Goal: Information Seeking & Learning: Learn about a topic

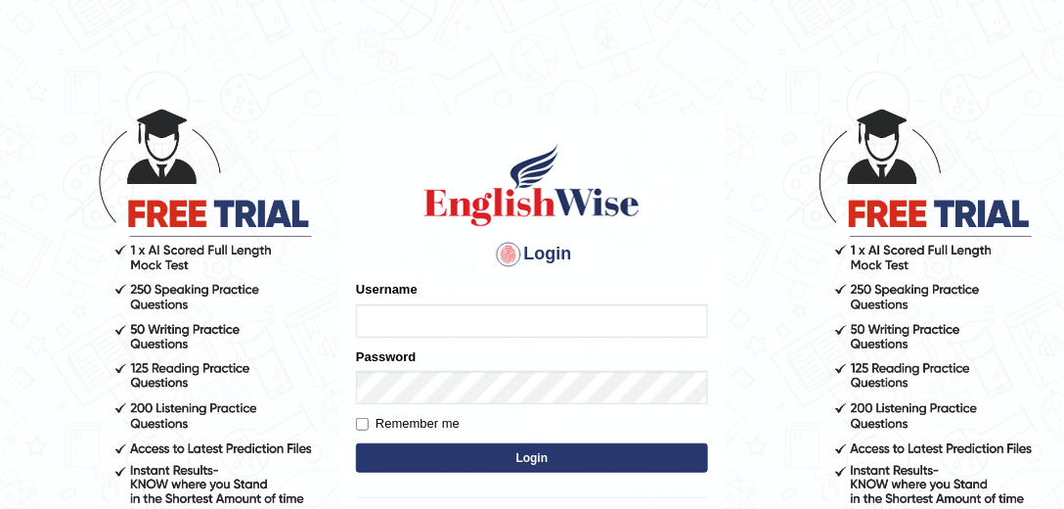
type input "julianamoncada"
click at [456, 450] on button "Login" at bounding box center [532, 457] width 352 height 29
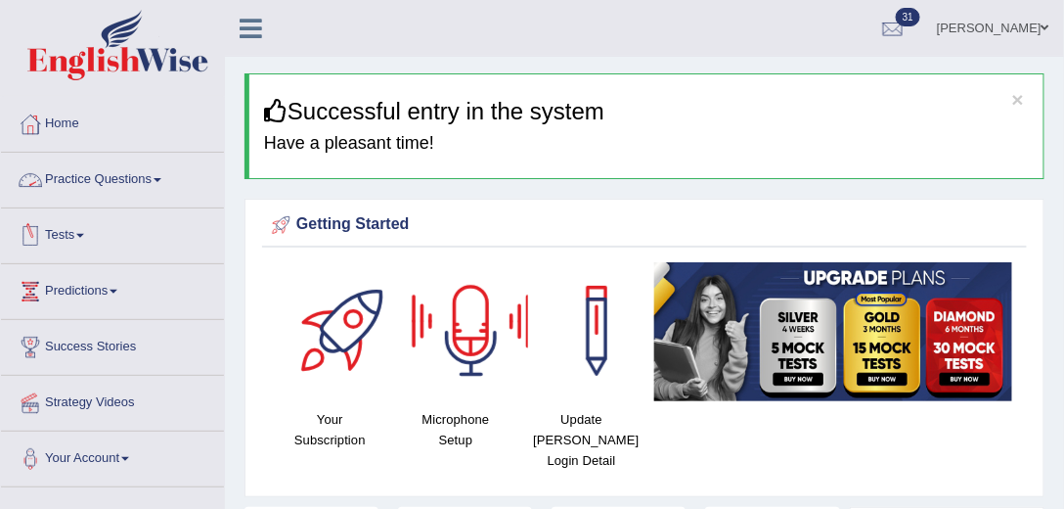
click at [84, 235] on span at bounding box center [80, 236] width 8 height 4
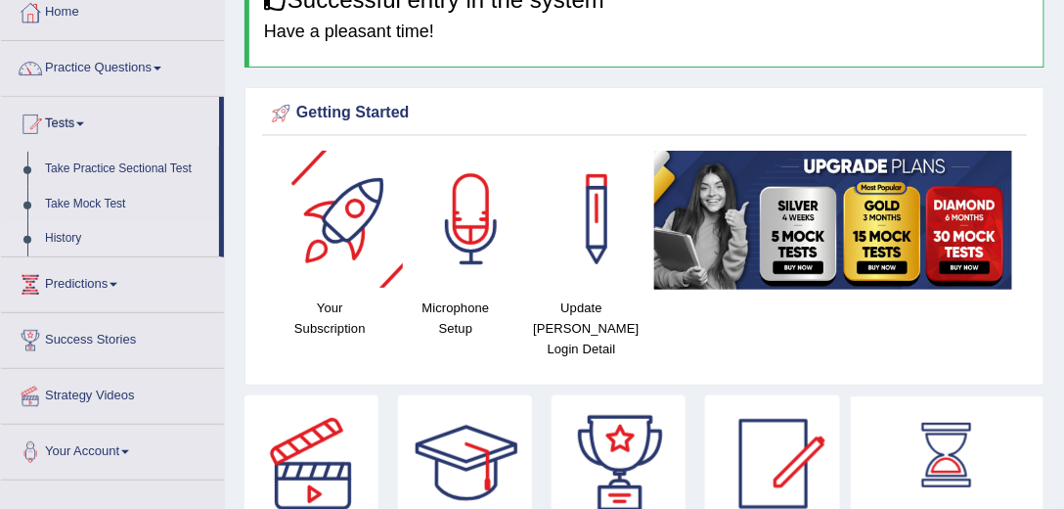
scroll to position [111, 0]
click at [115, 63] on link "Practice Questions" at bounding box center [112, 65] width 223 height 49
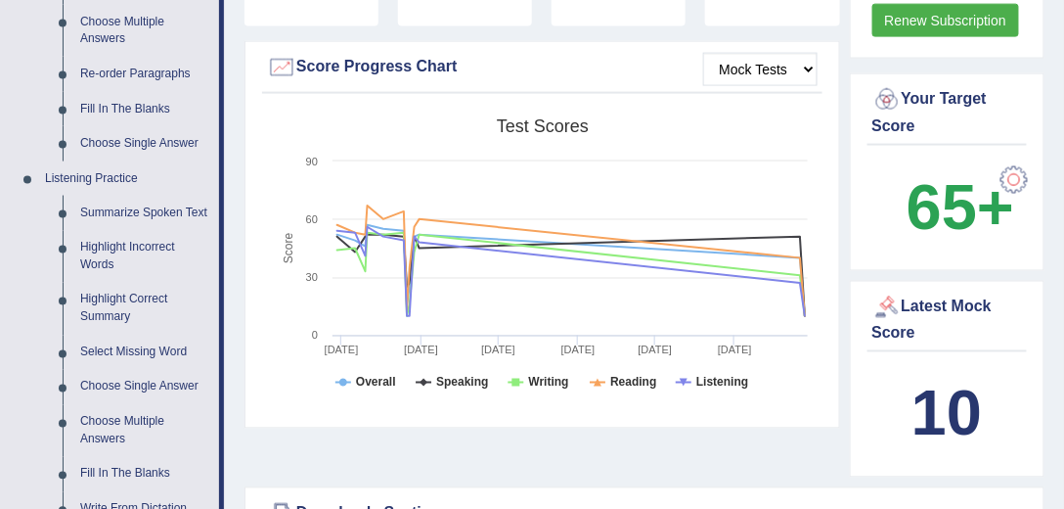
scroll to position [726, 0]
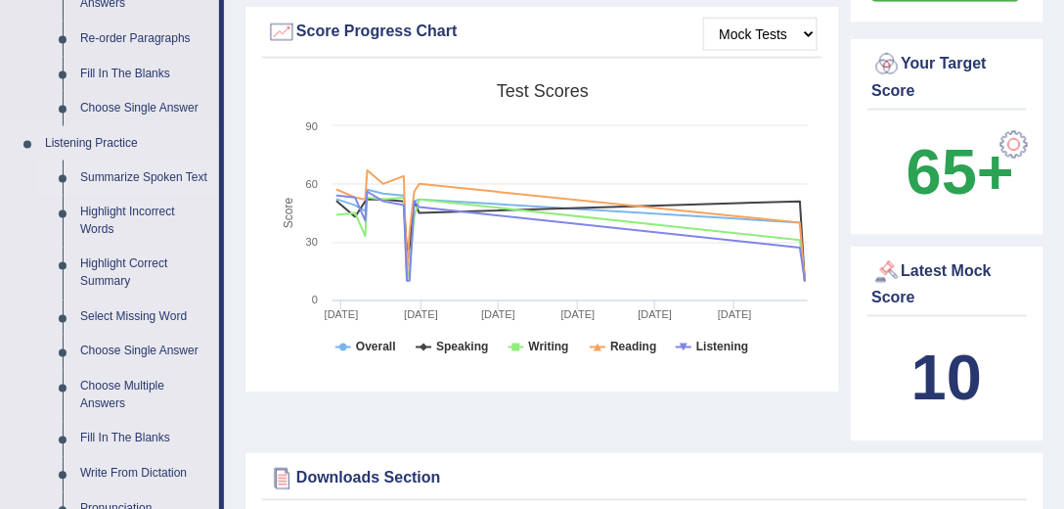
click at [165, 170] on link "Summarize Spoken Text" at bounding box center [145, 177] width 148 height 35
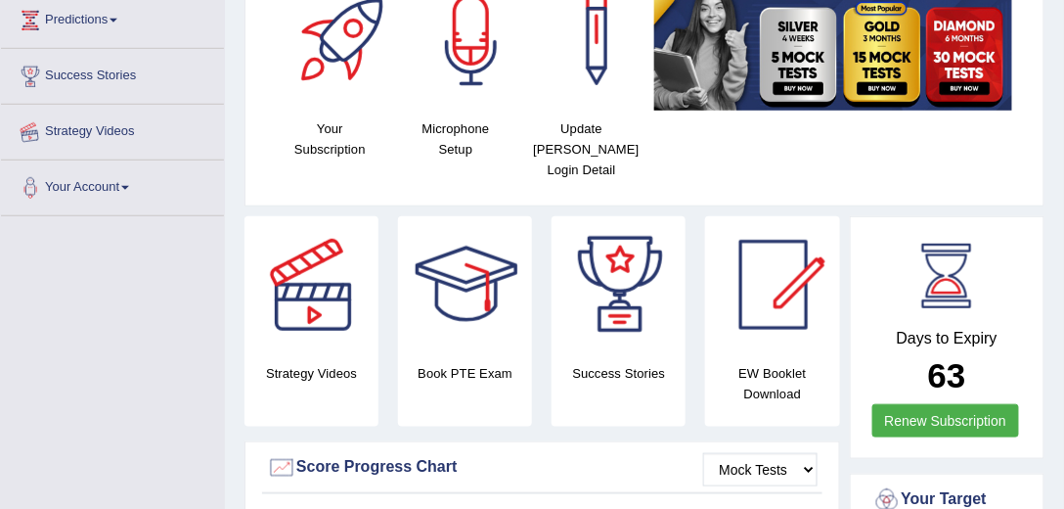
scroll to position [247, 0]
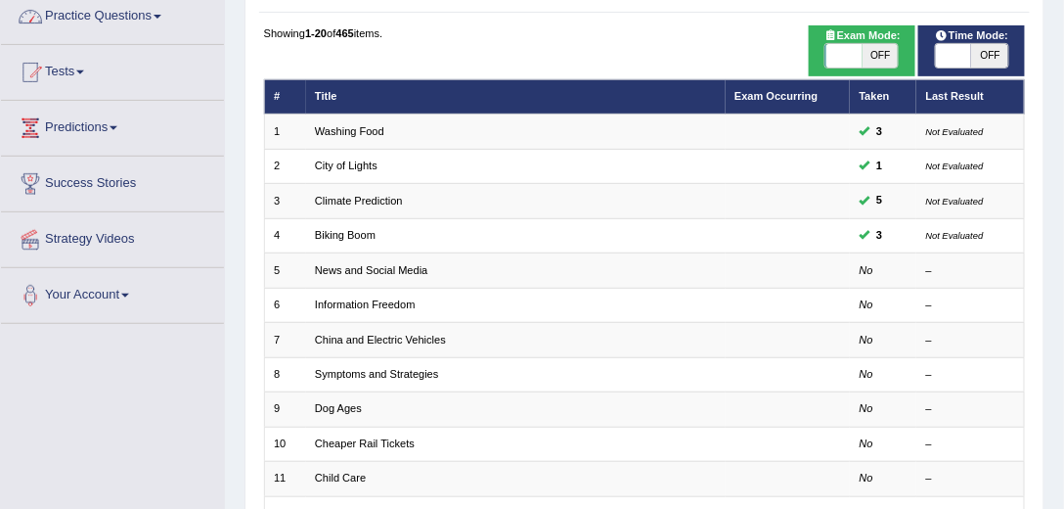
scroll to position [167, 0]
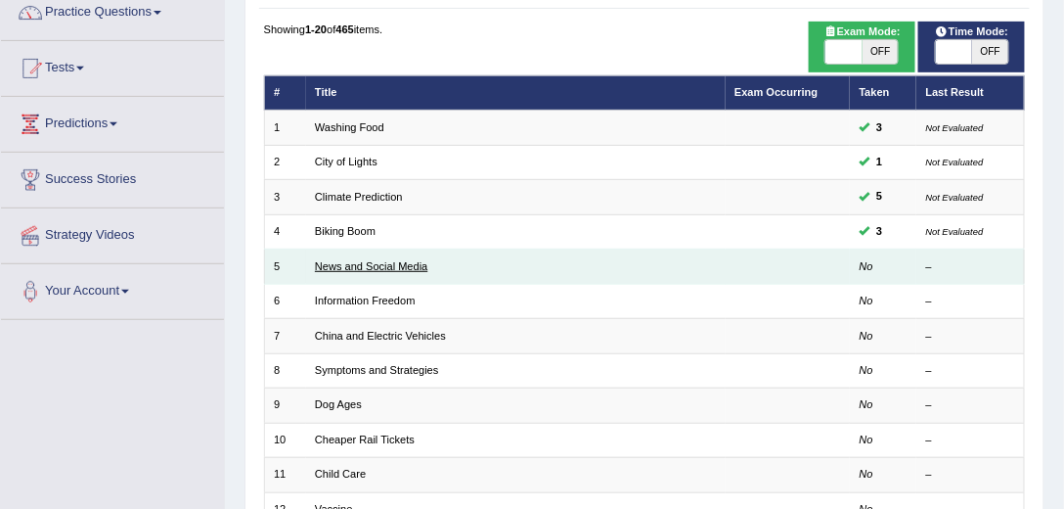
click at [336, 263] on link "News and Social Media" at bounding box center [371, 266] width 112 height 12
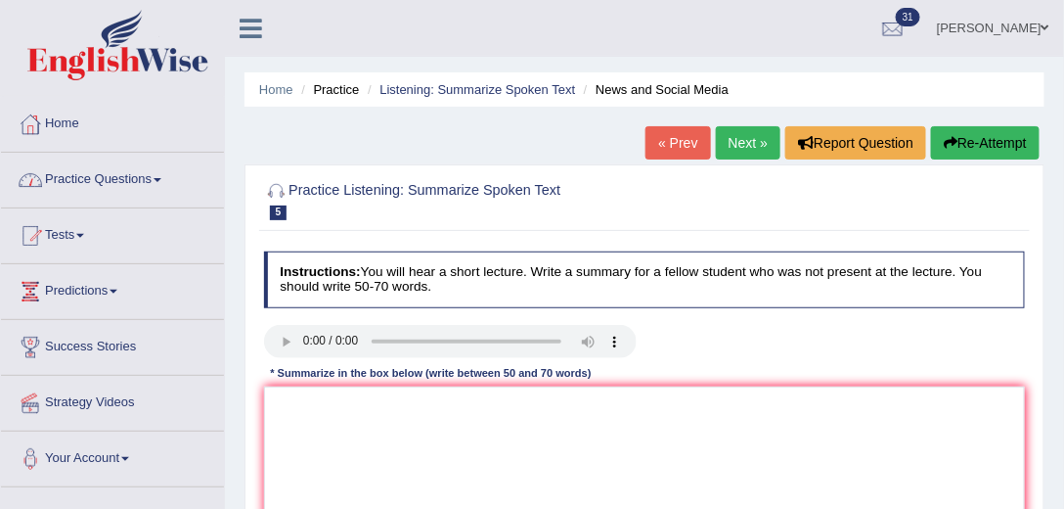
click at [288, 191] on h2 "Practice Listening: Summarize Spoken Text 5 News and Social Media" at bounding box center [500, 199] width 472 height 41
click at [277, 205] on span "5" at bounding box center [279, 212] width 18 height 15
click at [327, 174] on div at bounding box center [645, 199] width 762 height 51
click at [321, 183] on h2 "Practice Listening: Summarize Spoken Text 5 News and Social Media" at bounding box center [500, 199] width 472 height 41
click at [987, 145] on button "Re-Attempt" at bounding box center [985, 142] width 109 height 33
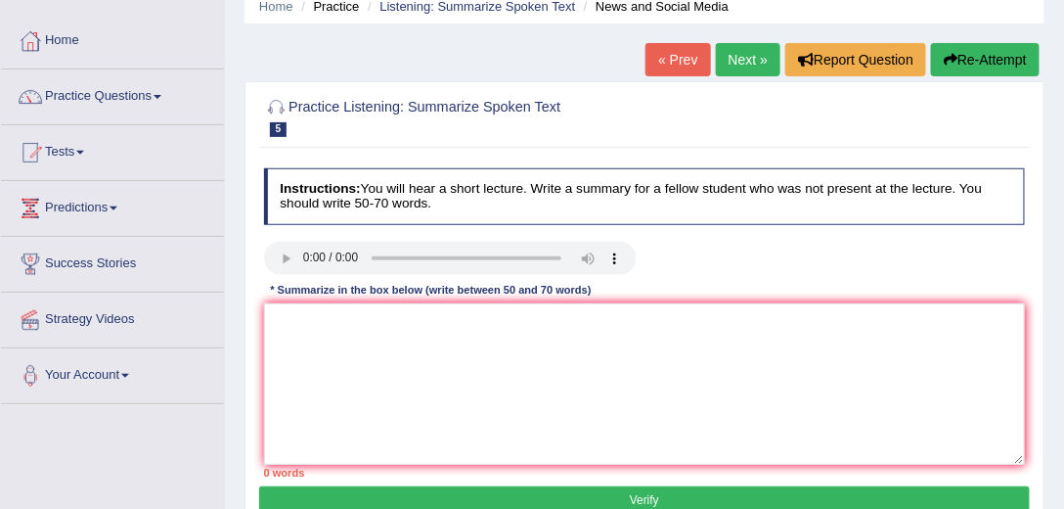
scroll to position [111, 0]
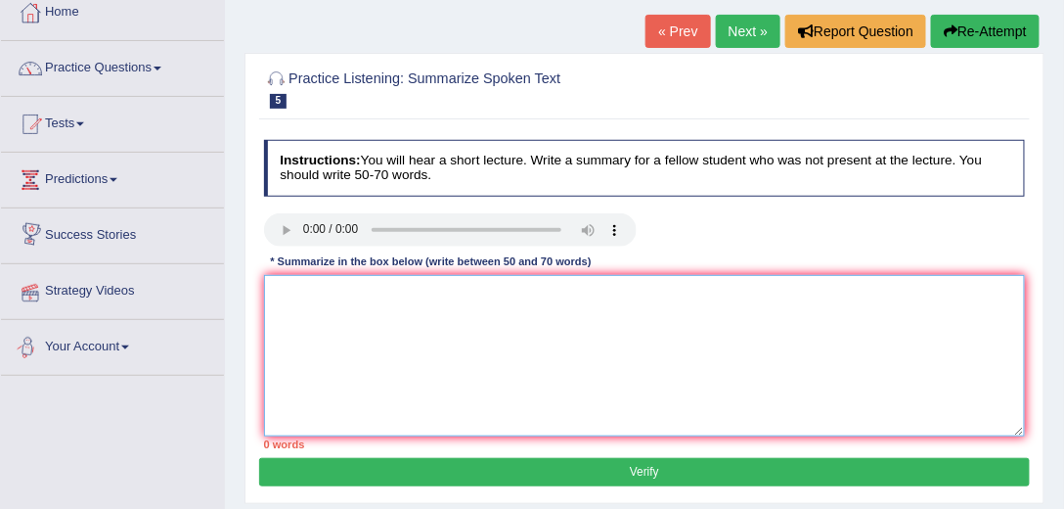
click at [334, 284] on textarea at bounding box center [645, 355] width 762 height 161
type textarea "t"
type textarea "y"
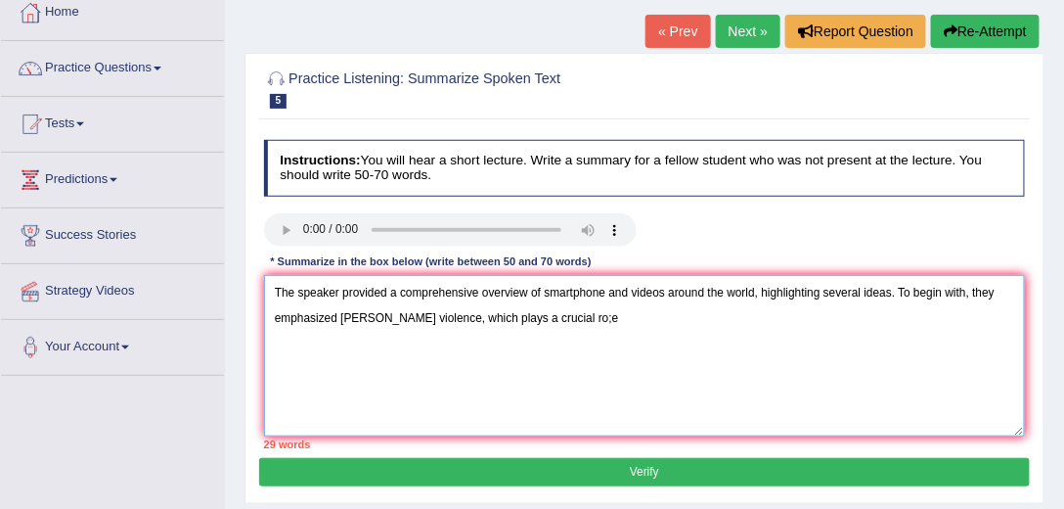
click at [571, 318] on textarea "The speaker provided a comprehensive overview of smartphone and videos around t…" at bounding box center [645, 355] width 762 height 161
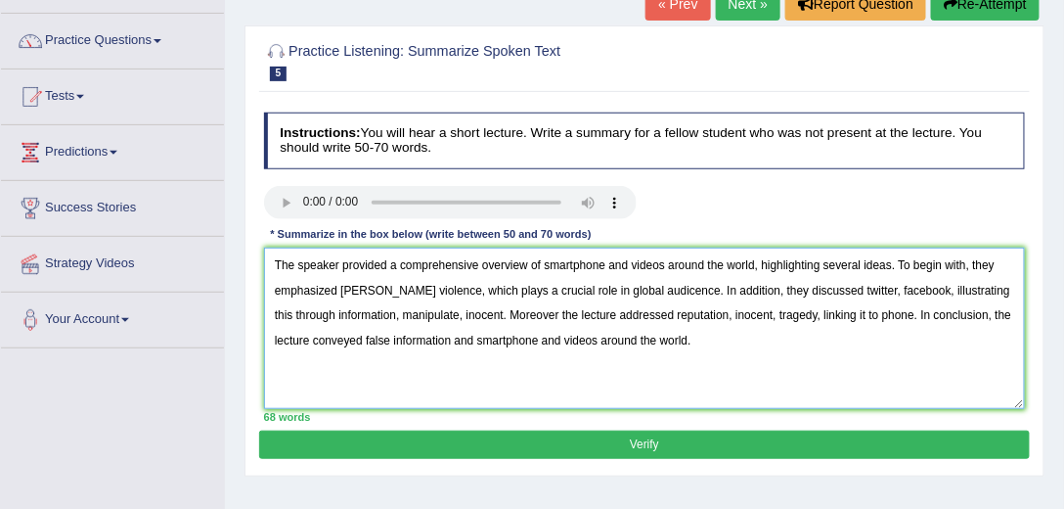
scroll to position [167, 0]
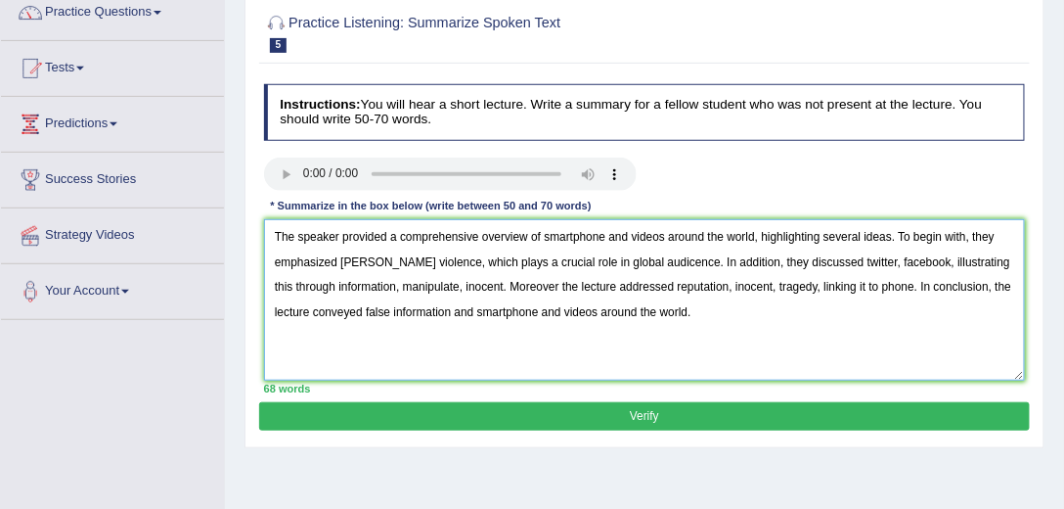
type textarea "The speaker provided a comprehensive overview of smartphone and videos around t…"
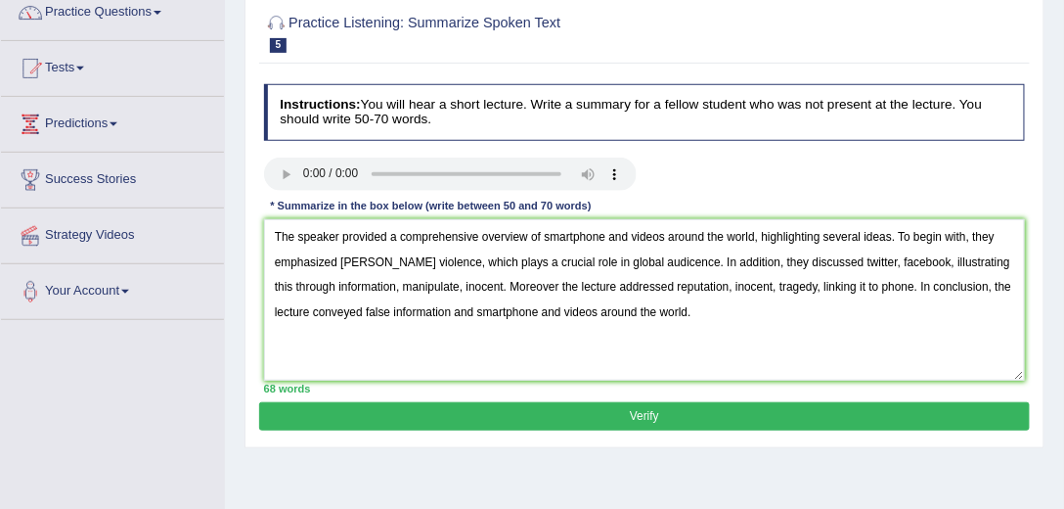
click at [447, 411] on button "Verify" at bounding box center [644, 416] width 770 height 28
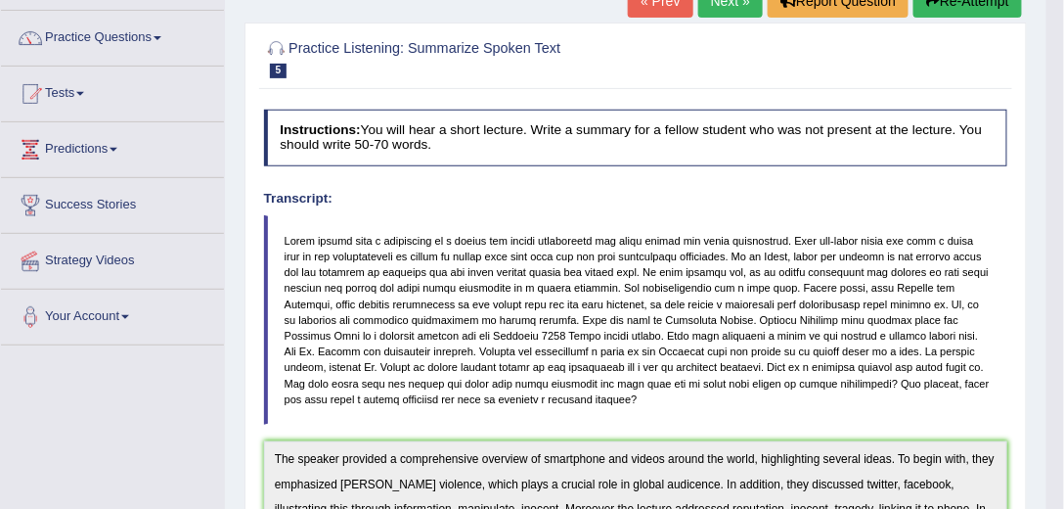
scroll to position [0, 0]
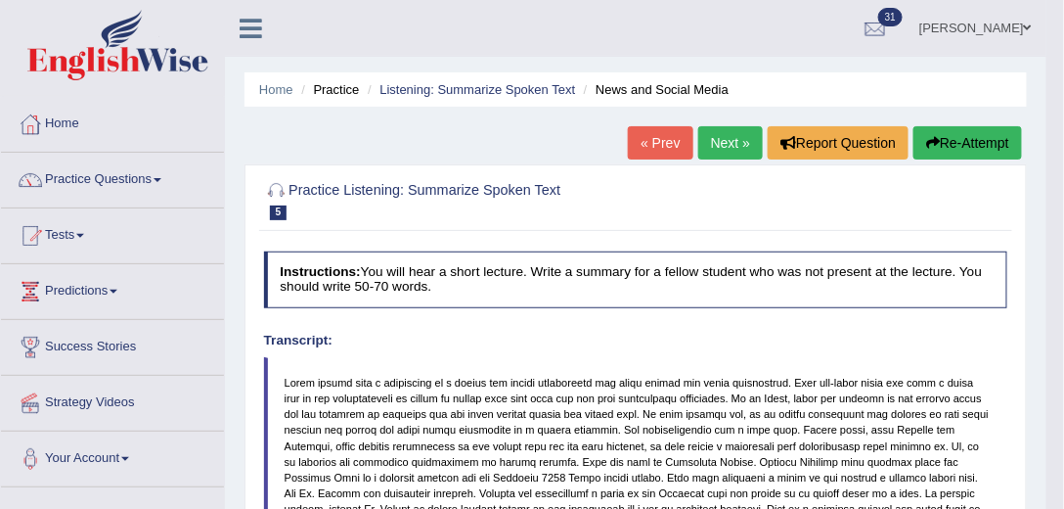
click at [965, 151] on button "Re-Attempt" at bounding box center [967, 142] width 109 height 33
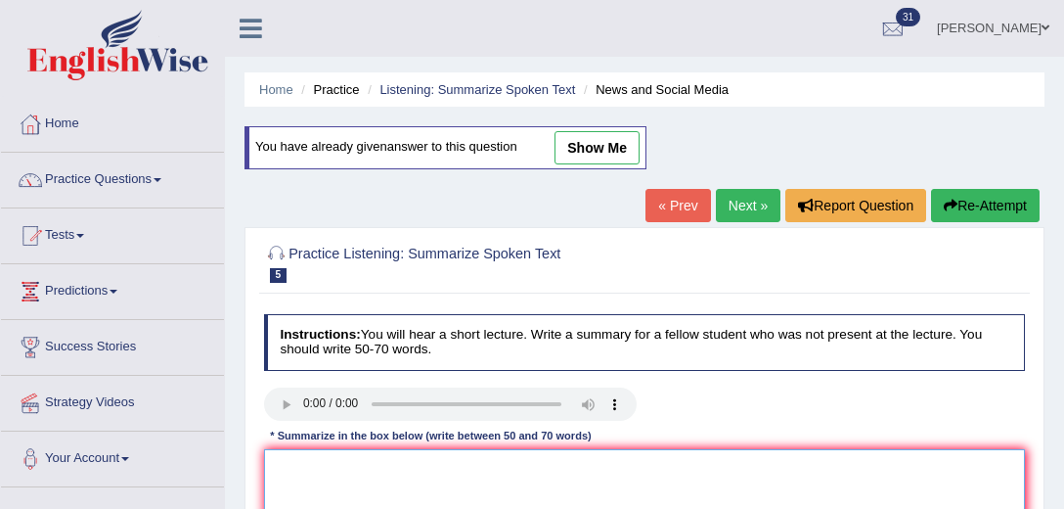
drag, startPoint x: 0, startPoint y: 0, endPoint x: 395, endPoint y: 151, distance: 422.9
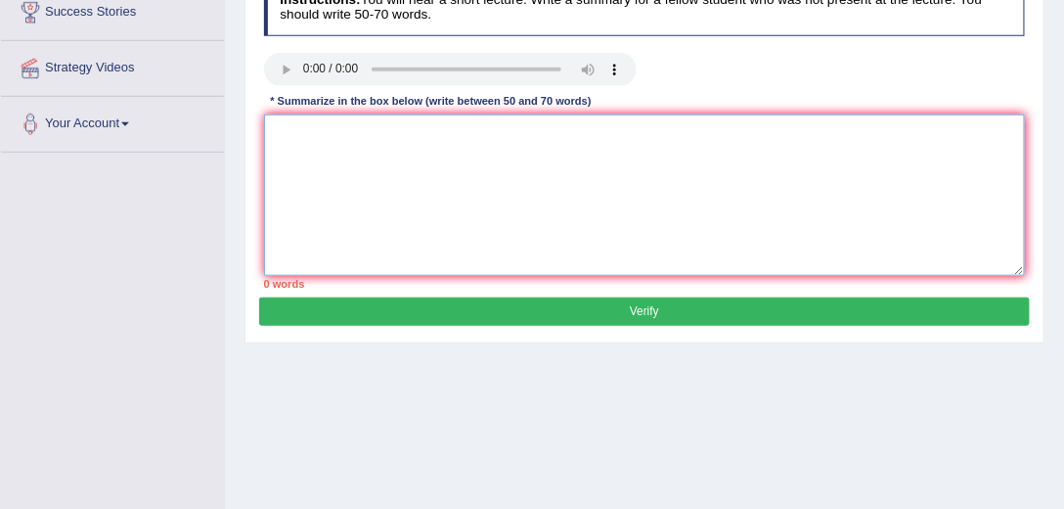
scroll to position [334, 0]
paste textarea "The speaker provided a comprehensive overview of smartphone and videos around t…"
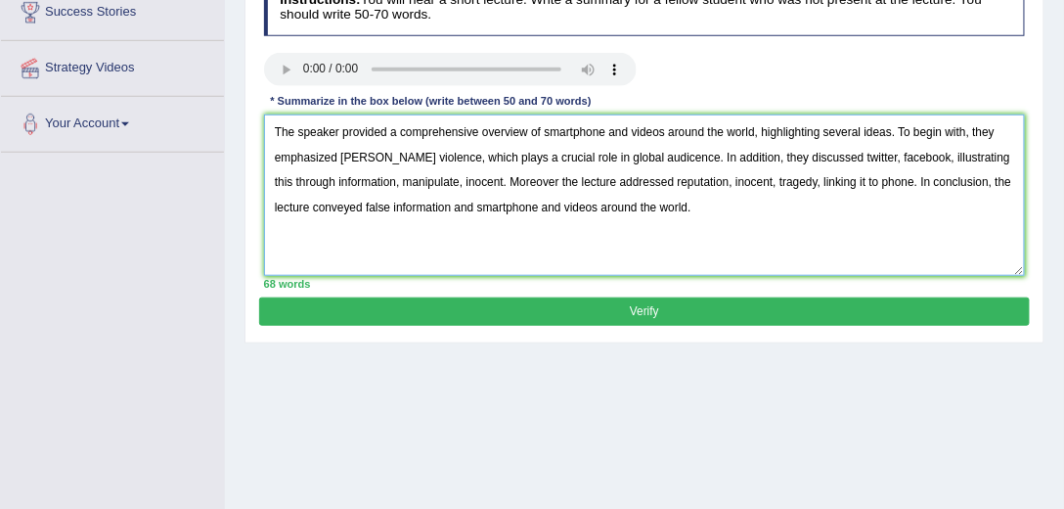
click at [623, 157] on textarea "The speaker provided a comprehensive overview of smartphone and videos around t…" at bounding box center [645, 194] width 762 height 161
click at [411, 182] on textarea "The speaker provided a comprehensive overview of smartphone and videos around t…" at bounding box center [645, 194] width 762 height 161
click at [681, 178] on textarea "The speaker provided a comprehensive overview of smartphone and videos around t…" at bounding box center [645, 194] width 762 height 161
click at [345, 156] on textarea "The speaker provided a comprehensive overview of smartphone and videos around t…" at bounding box center [645, 194] width 762 height 161
type textarea "The speaker provided a comprehensive overview of smartphone and videos around t…"
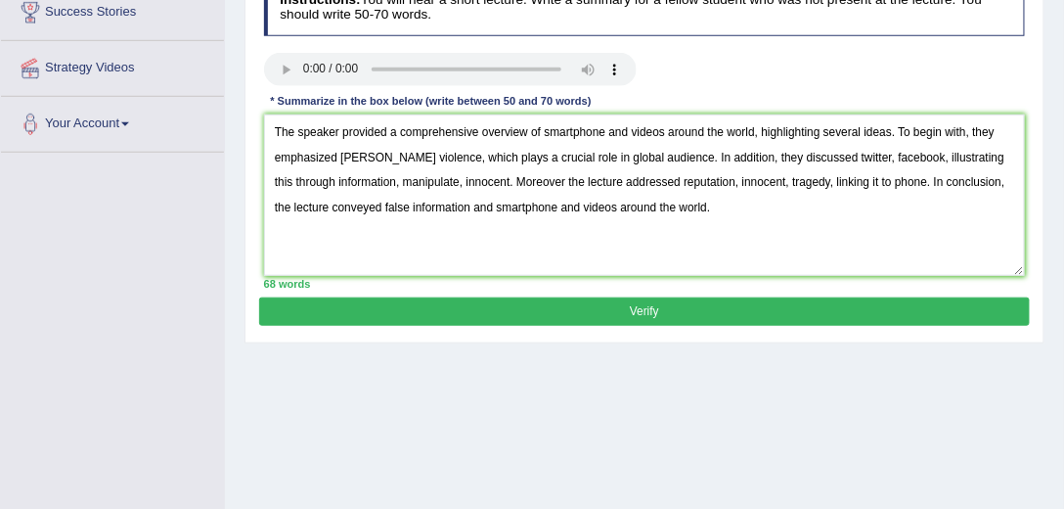
click at [601, 303] on button "Verify" at bounding box center [644, 311] width 770 height 28
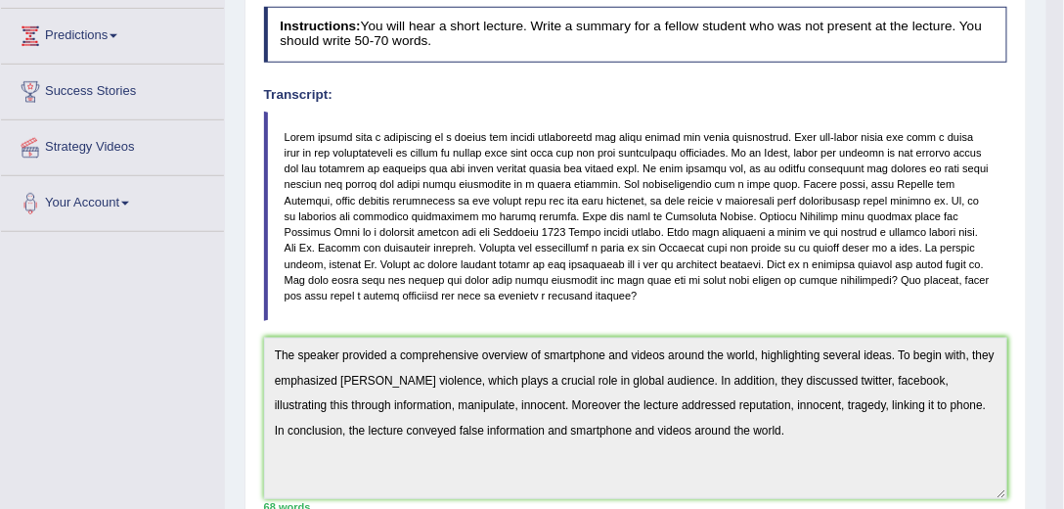
scroll to position [95, 0]
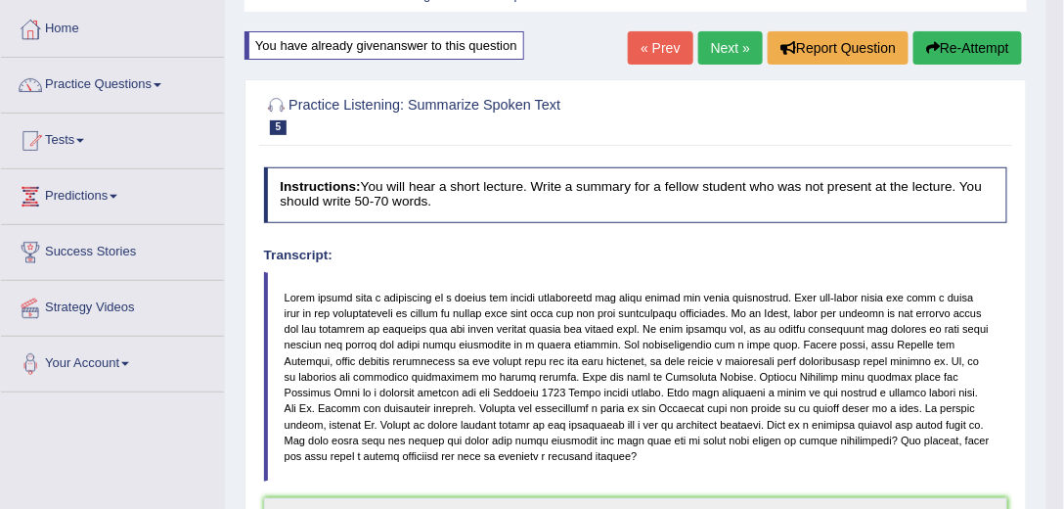
click at [957, 49] on button "Re-Attempt" at bounding box center [967, 47] width 109 height 33
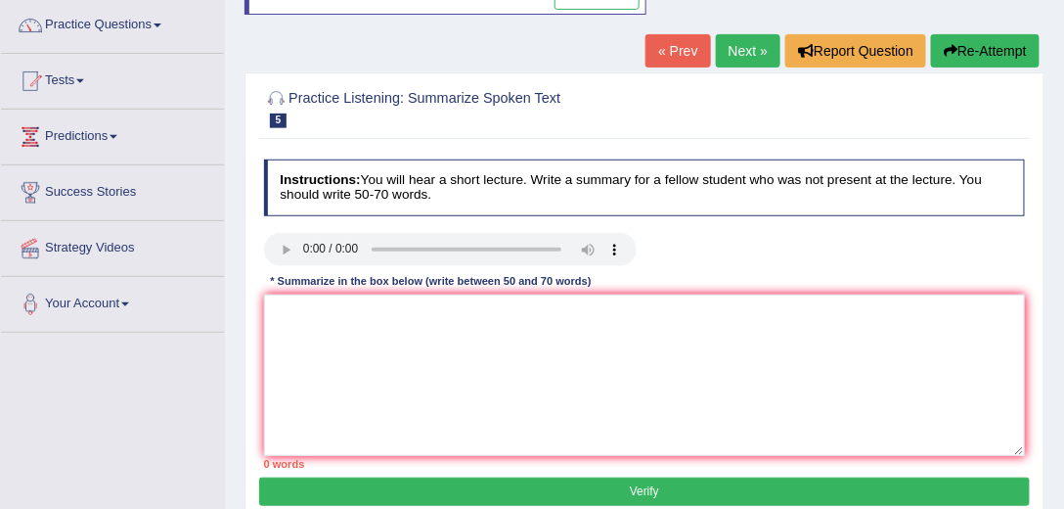
scroll to position [263, 0]
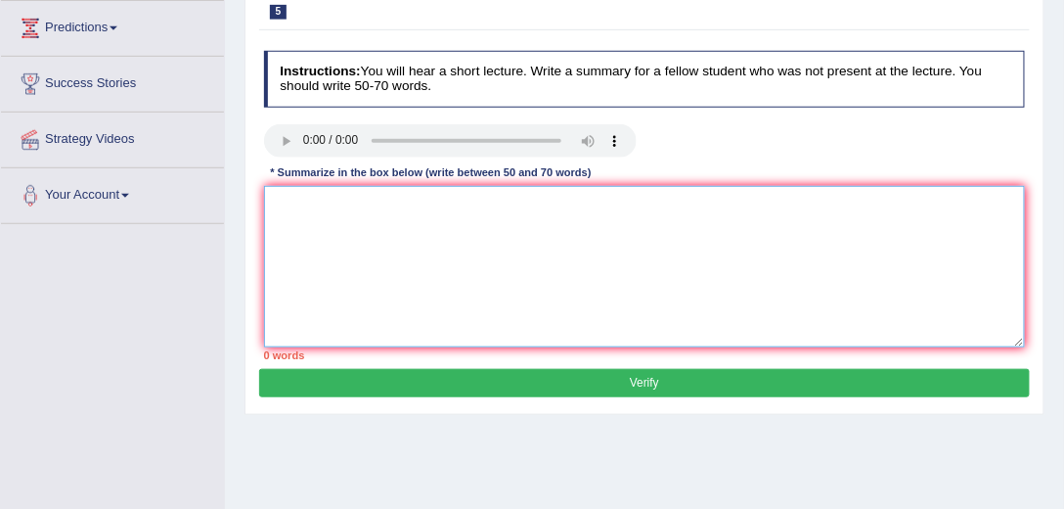
click at [377, 229] on textarea at bounding box center [645, 266] width 762 height 161
paste textarea "The speaker provided a comprehensive overview of smartphone and videos around t…"
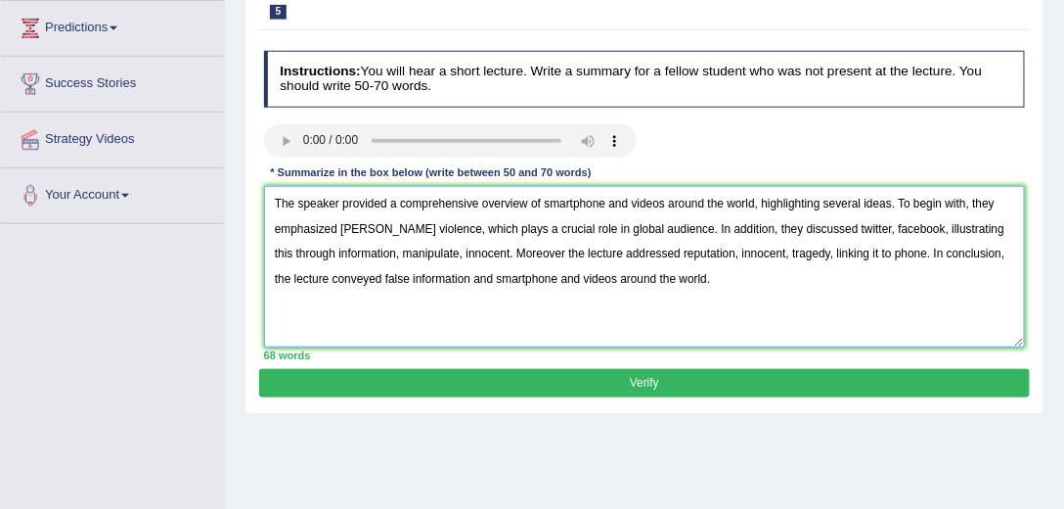
click at [338, 228] on textarea "The speaker provided a comprehensive overview of smartphone and videos around t…" at bounding box center [645, 266] width 762 height 161
click at [802, 227] on textarea "The speaker provided a comprehensive overview of smartphone and videos around t…" at bounding box center [645, 266] width 762 height 161
click at [799, 228] on textarea "The speaker provided a comprehensive overview of smartphone and videos around t…" at bounding box center [645, 266] width 762 height 161
click at [863, 227] on textarea "The speaker provided a comprehensive overview of smartphone and videos around t…" at bounding box center [645, 266] width 762 height 161
click at [488, 254] on textarea "The speaker provided a comprehensive overview of smartphone and videos around t…" at bounding box center [645, 266] width 762 height 161
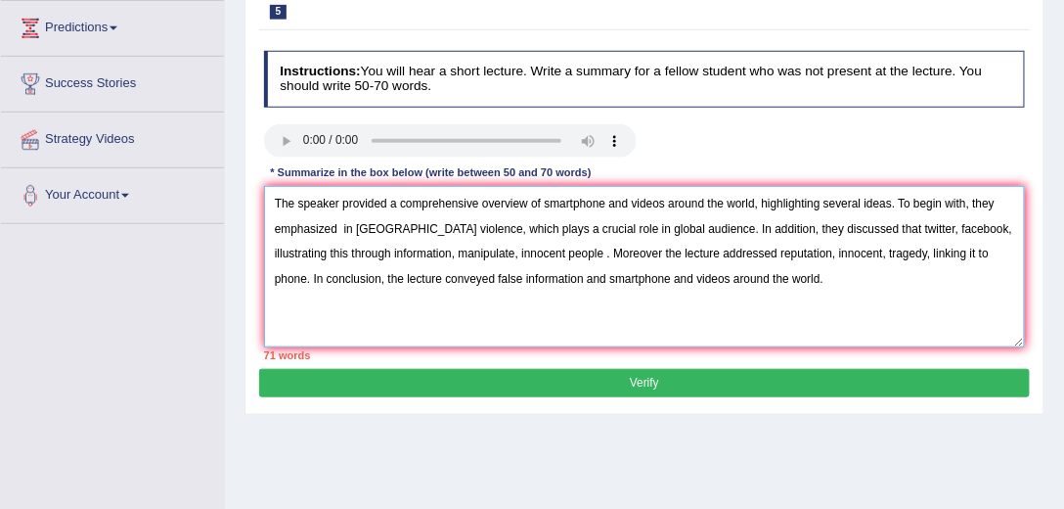
click at [807, 251] on textarea "The speaker provided a comprehensive overview of smartphone and videos around t…" at bounding box center [645, 266] width 762 height 161
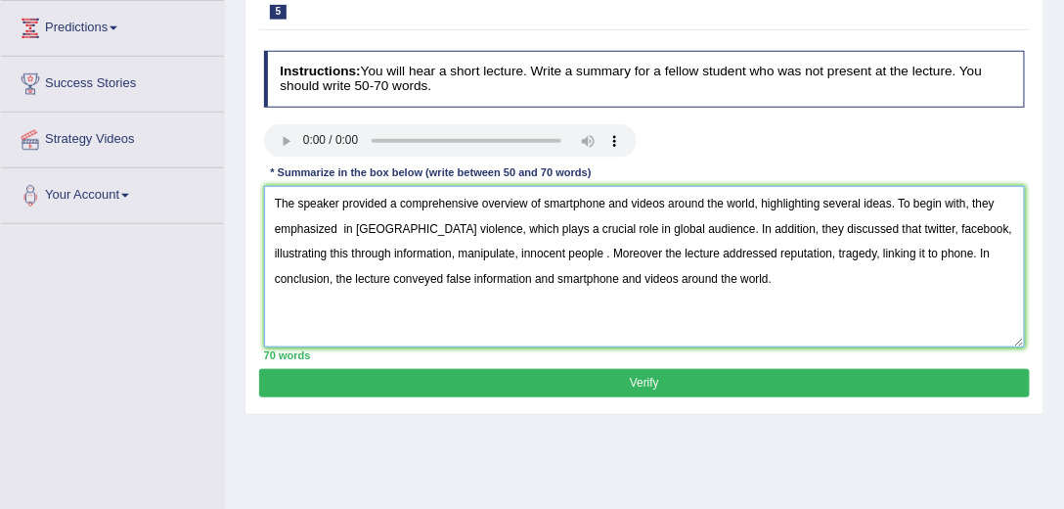
type textarea "The speaker provided a comprehensive overview of smartphone and videos around t…"
click at [672, 384] on button "Verify" at bounding box center [644, 383] width 770 height 28
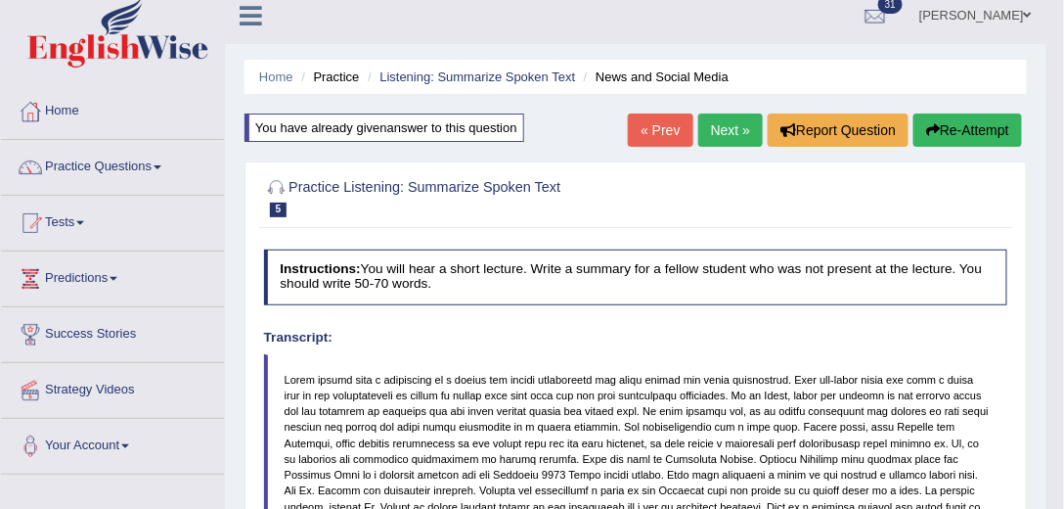
scroll to position [0, 0]
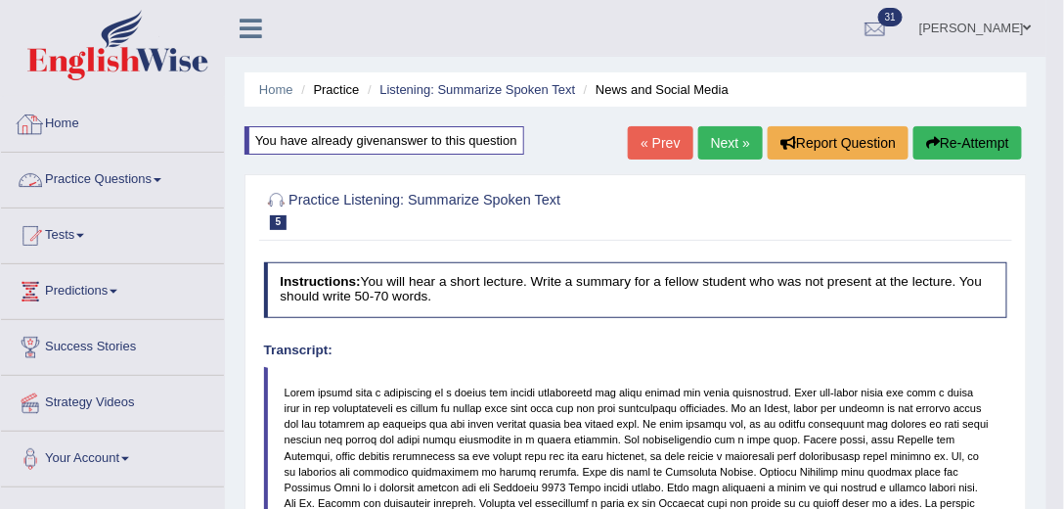
click at [144, 174] on link "Practice Questions" at bounding box center [112, 177] width 223 height 49
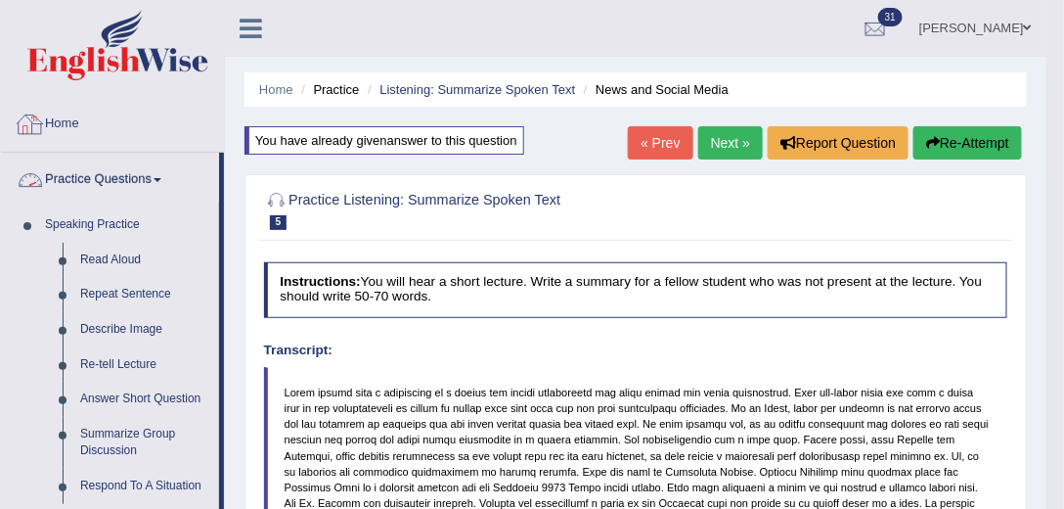
click at [59, 122] on link "Home" at bounding box center [112, 121] width 223 height 49
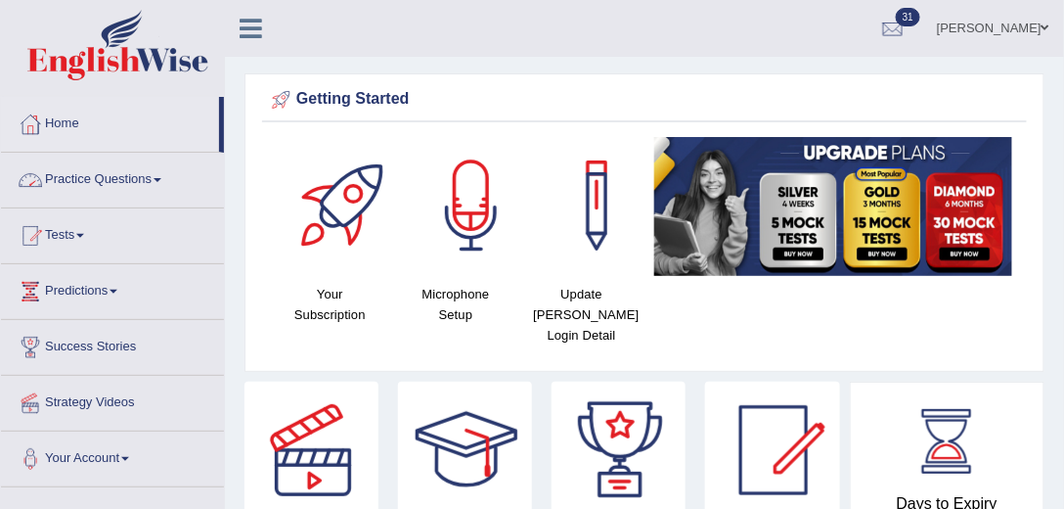
click at [161, 178] on span at bounding box center [158, 180] width 8 height 4
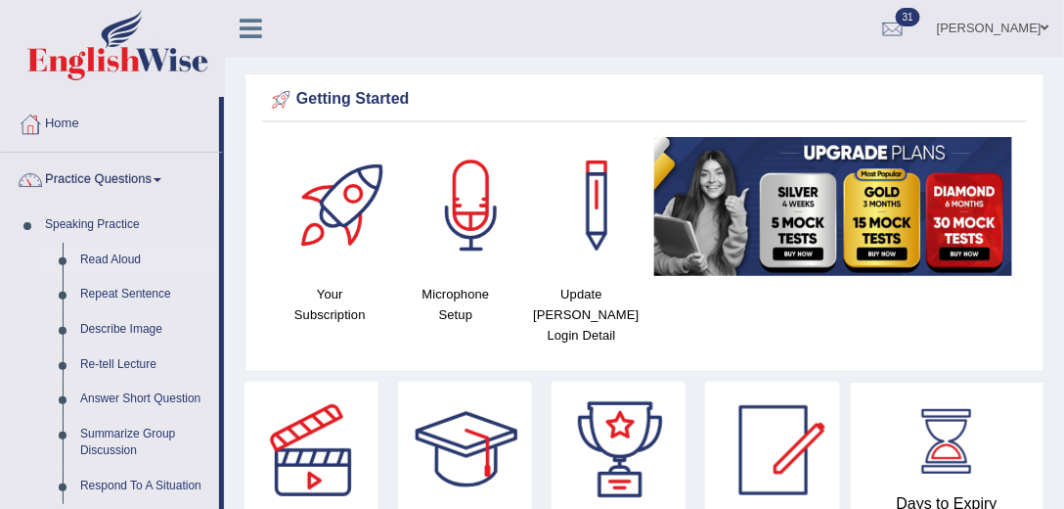
click at [102, 258] on link "Read Aloud" at bounding box center [145, 260] width 148 height 35
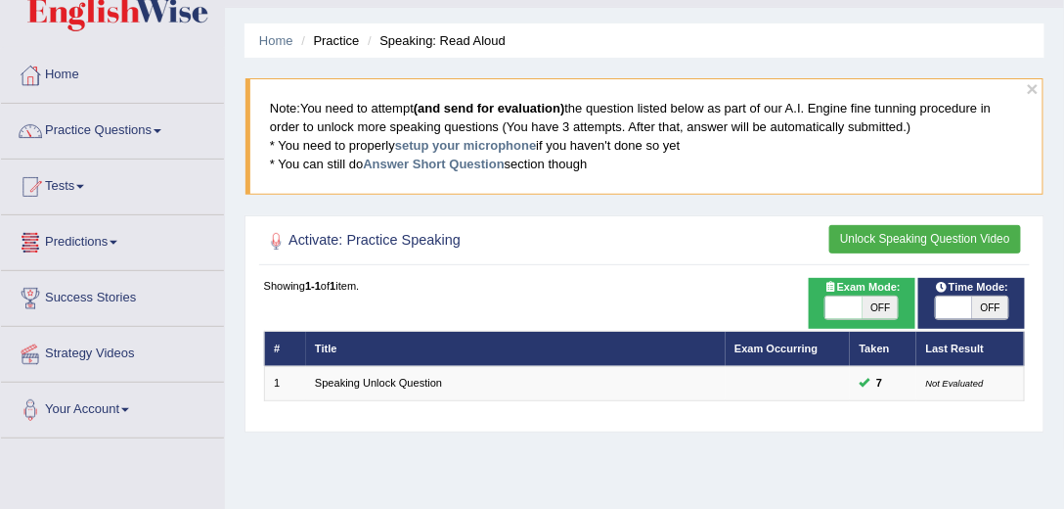
scroll to position [111, 0]
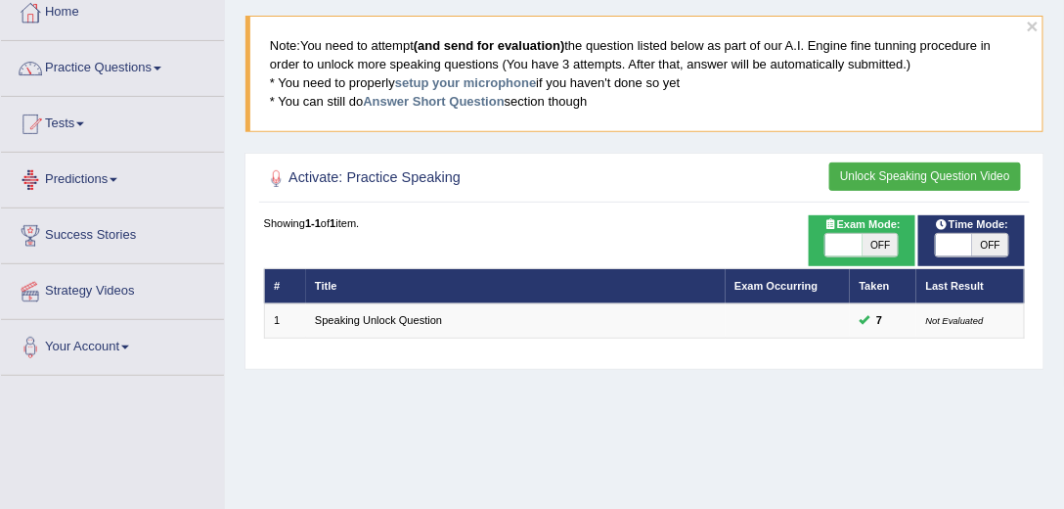
click at [999, 239] on span "OFF" at bounding box center [990, 245] width 36 height 23
checkbox input "true"
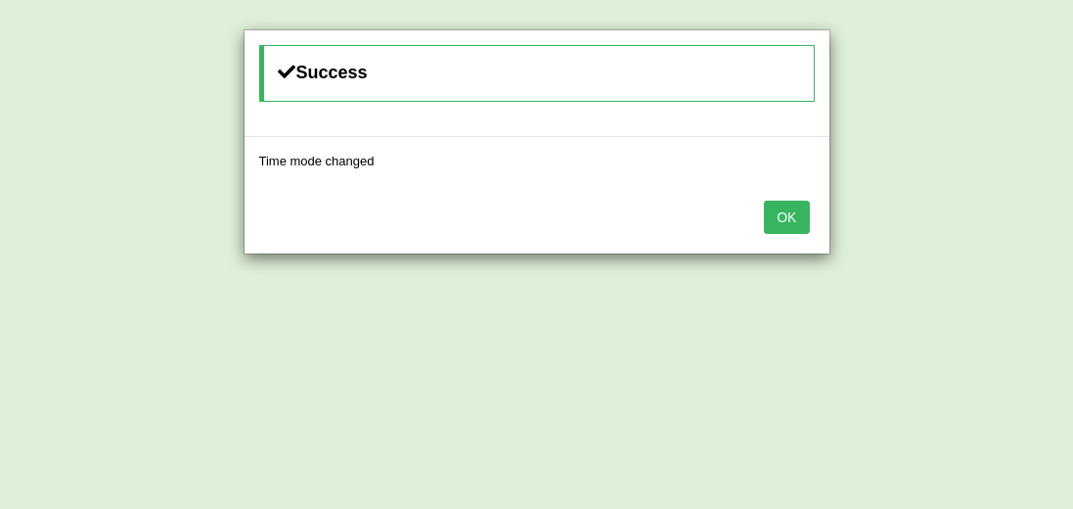
click at [780, 203] on button "OK" at bounding box center [786, 216] width 45 height 33
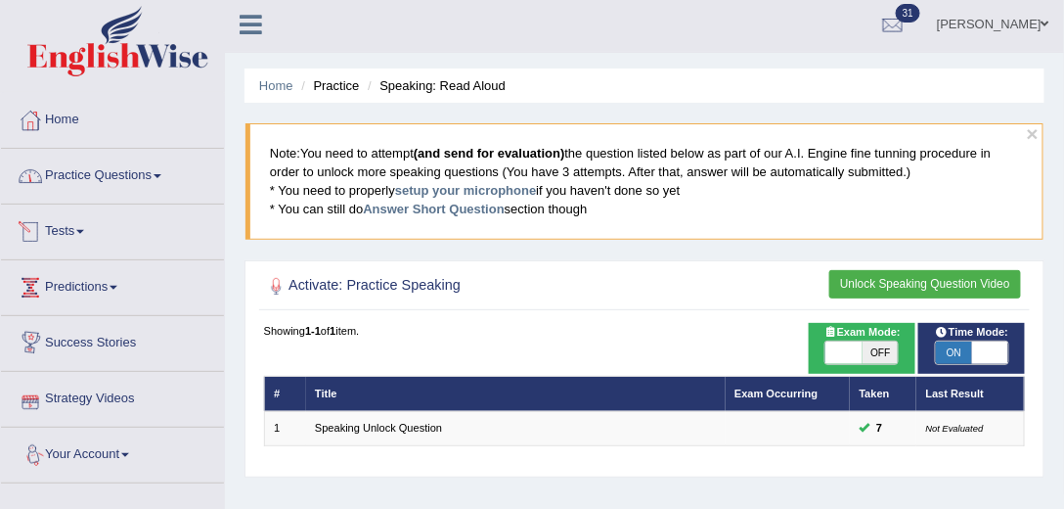
scroll to position [0, 0]
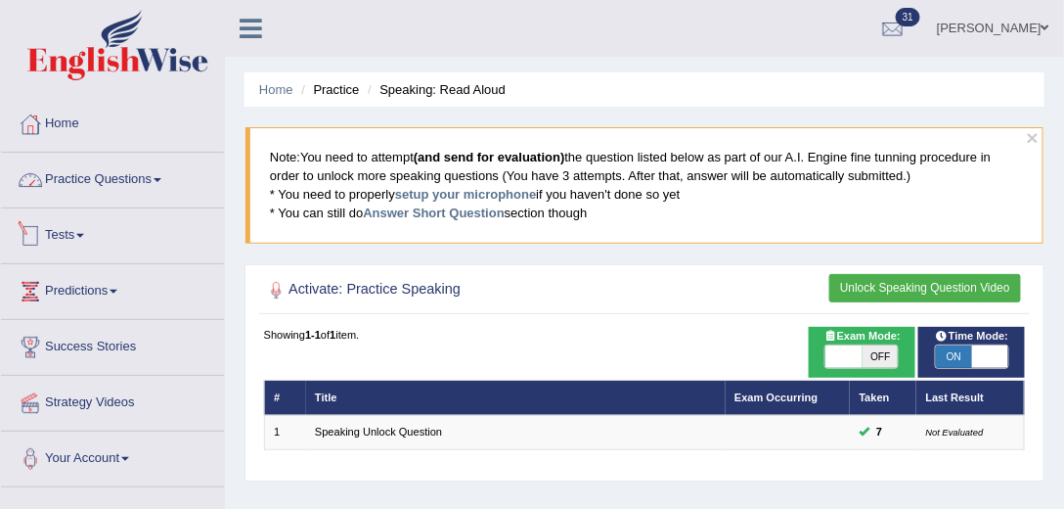
click at [145, 182] on link "Practice Questions" at bounding box center [112, 177] width 223 height 49
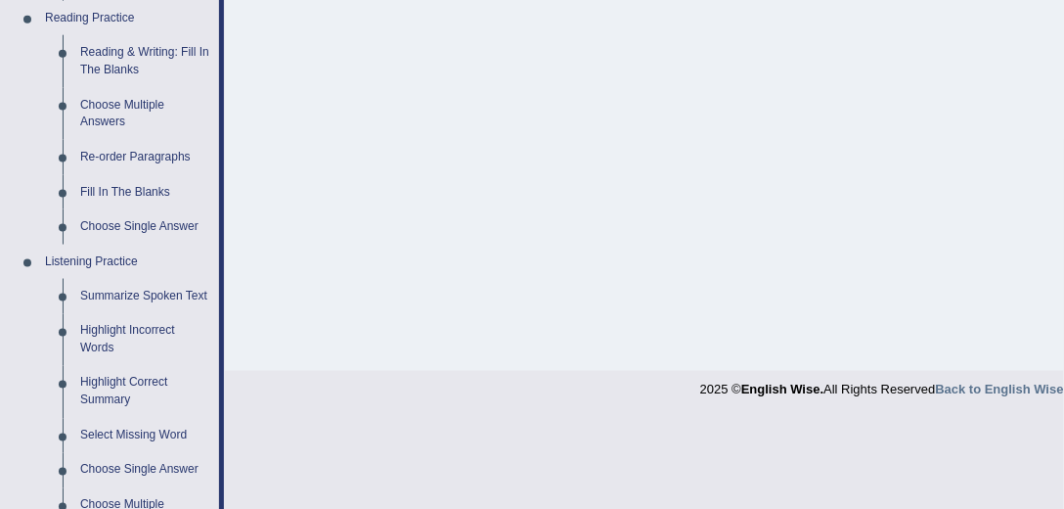
scroll to position [614, 0]
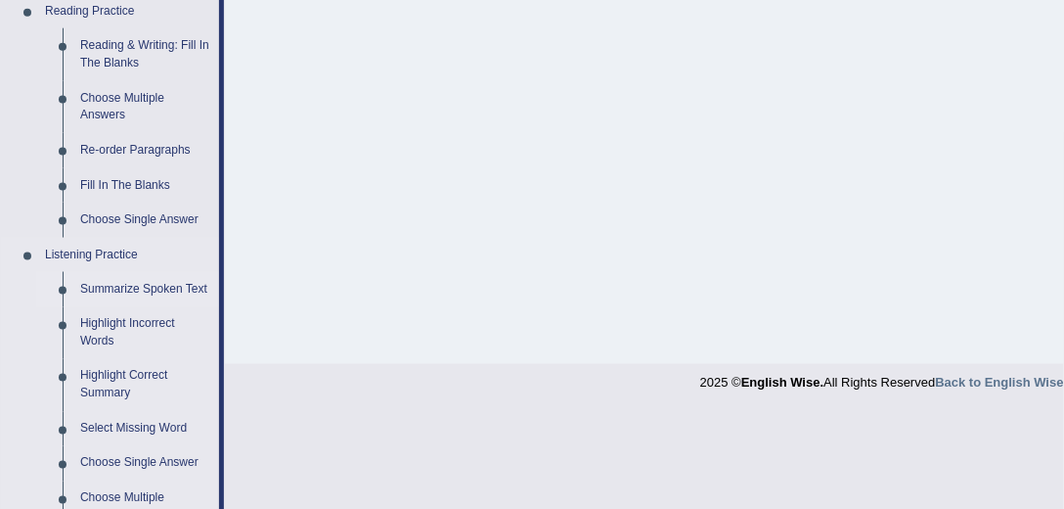
click at [154, 290] on link "Summarize Spoken Text" at bounding box center [145, 289] width 148 height 35
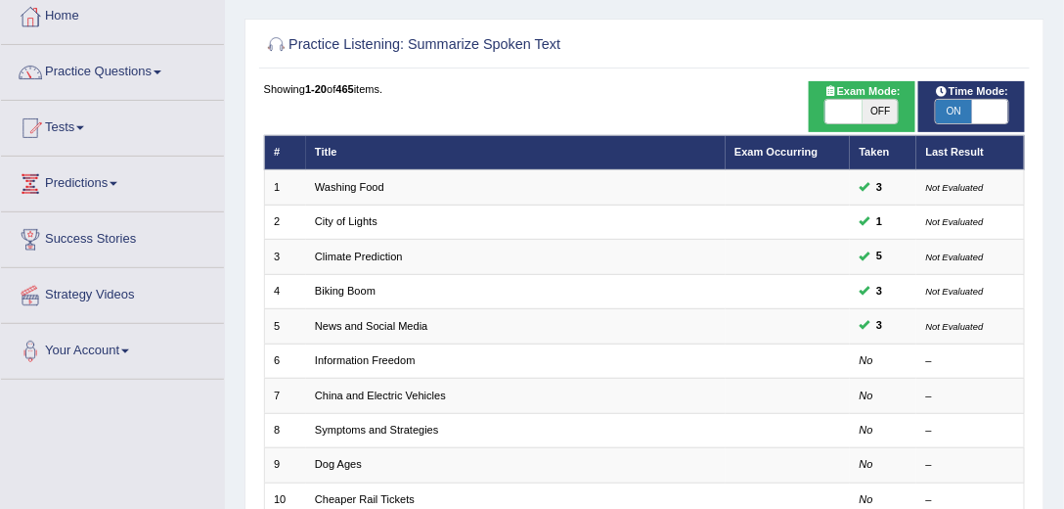
scroll to position [111, 0]
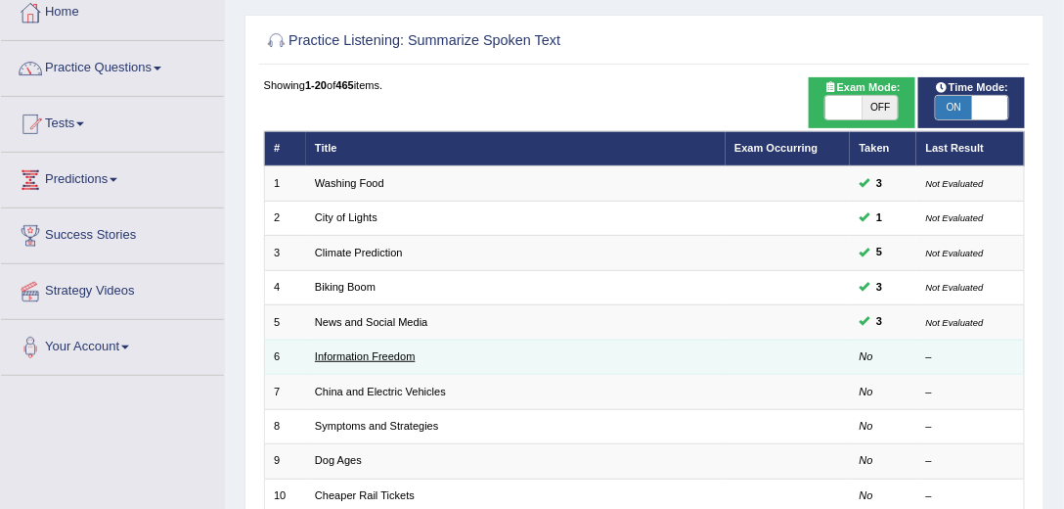
click at [325, 353] on link "Information Freedom" at bounding box center [365, 356] width 101 height 12
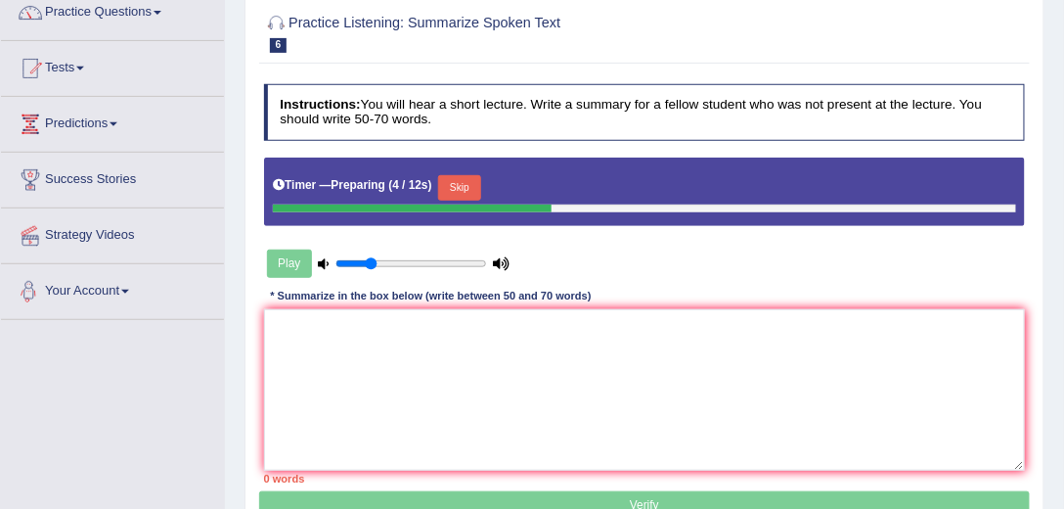
scroll to position [279, 0]
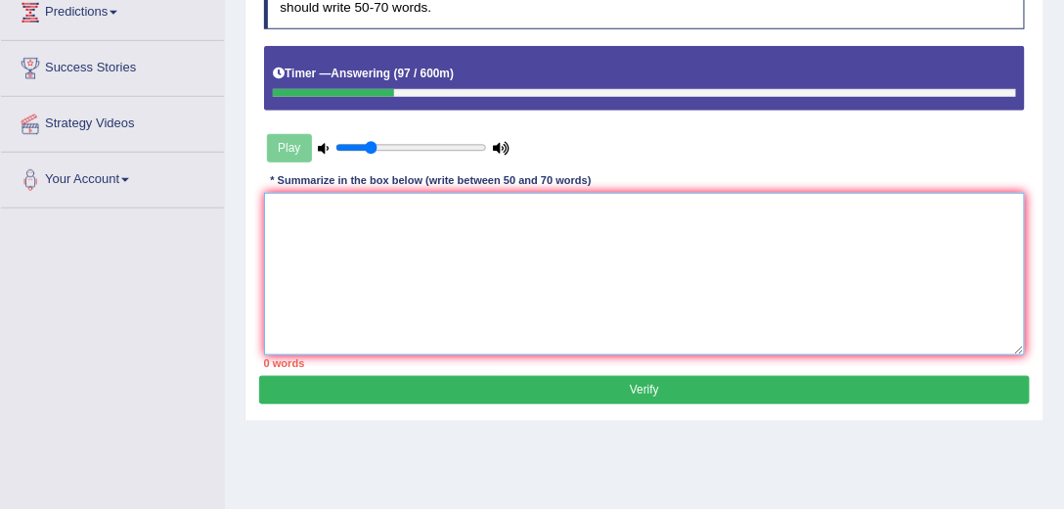
click at [314, 215] on textarea at bounding box center [645, 273] width 762 height 161
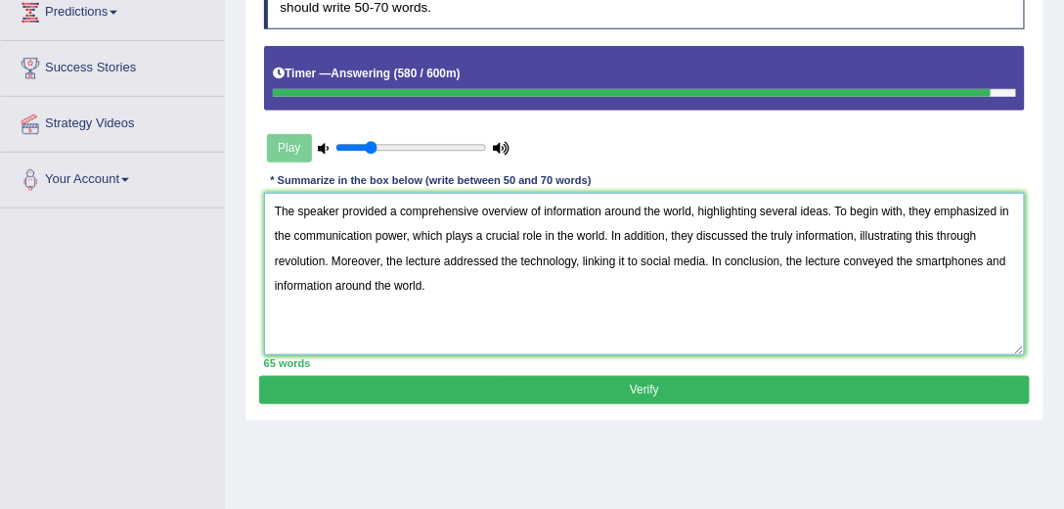
type textarea "The speaker provided a comprehensive overview of information around the world, …"
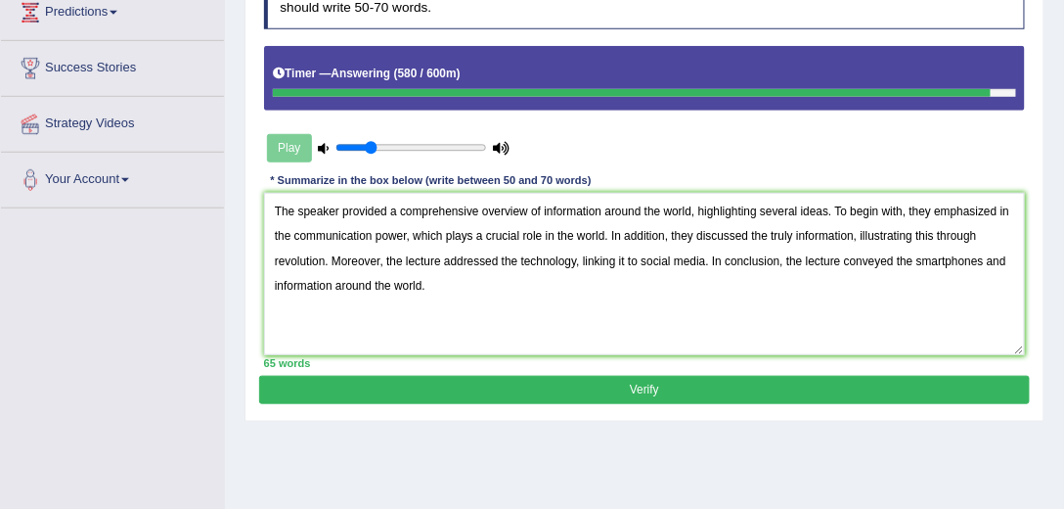
click at [647, 384] on button "Verify" at bounding box center [644, 390] width 770 height 28
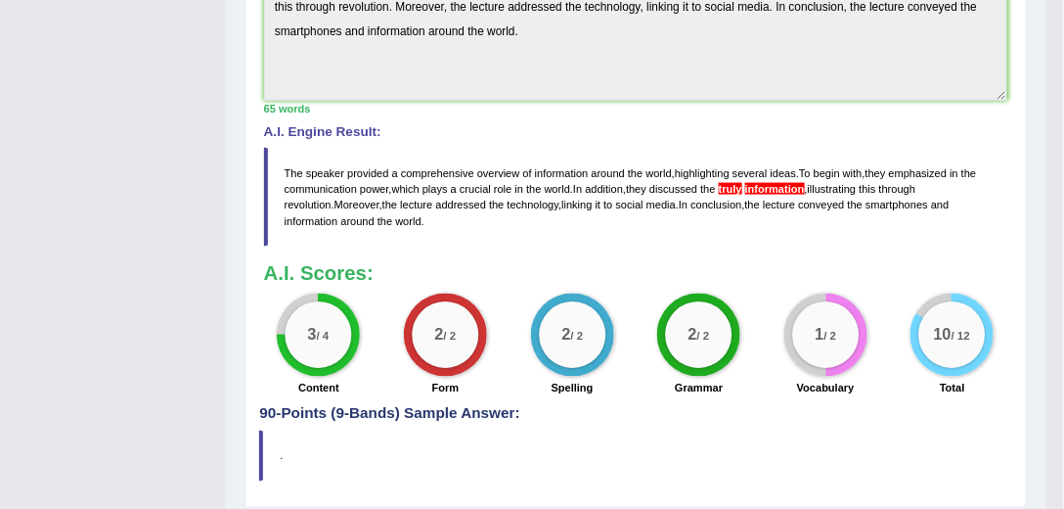
scroll to position [502, 0]
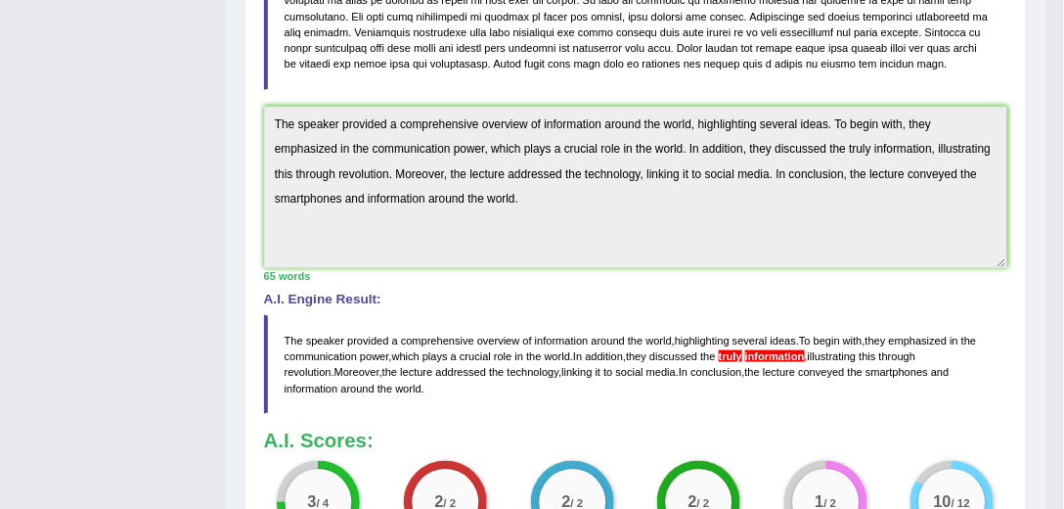
click at [387, 309] on div "A.I. Engine Result: The speaker provided a comprehensive overview of informatio…" at bounding box center [636, 352] width 744 height 121
click at [432, 280] on div "65 words" at bounding box center [636, 276] width 744 height 16
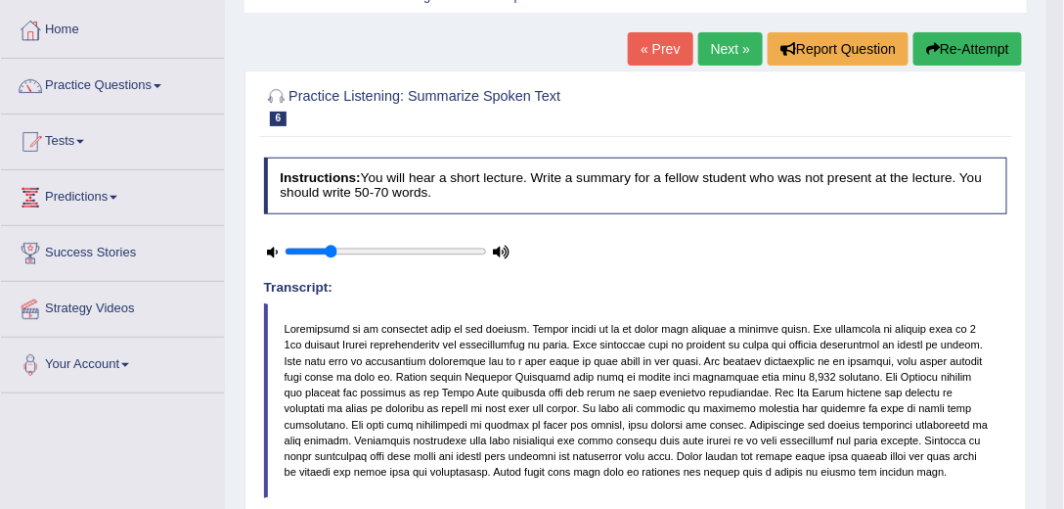
scroll to position [0, 0]
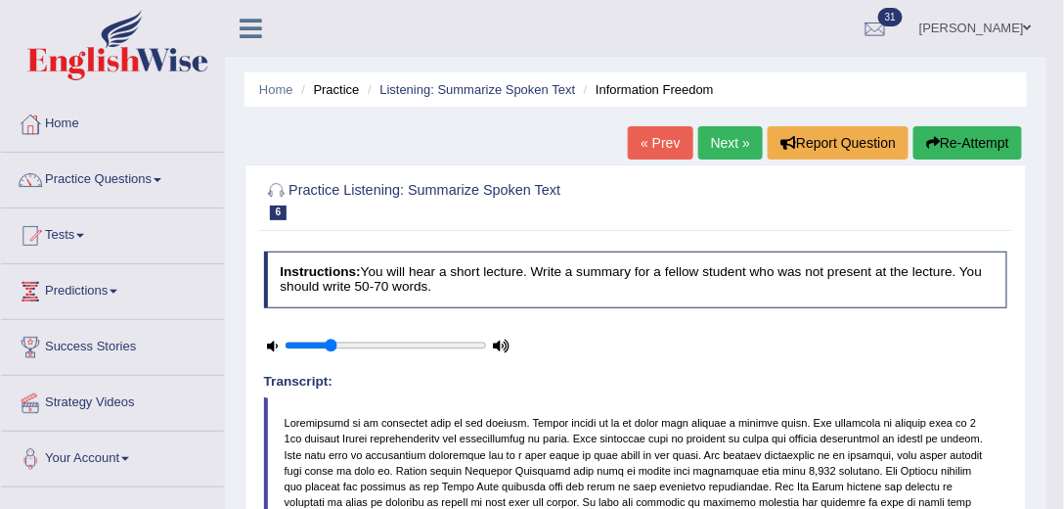
click at [967, 145] on button "Re-Attempt" at bounding box center [967, 142] width 109 height 33
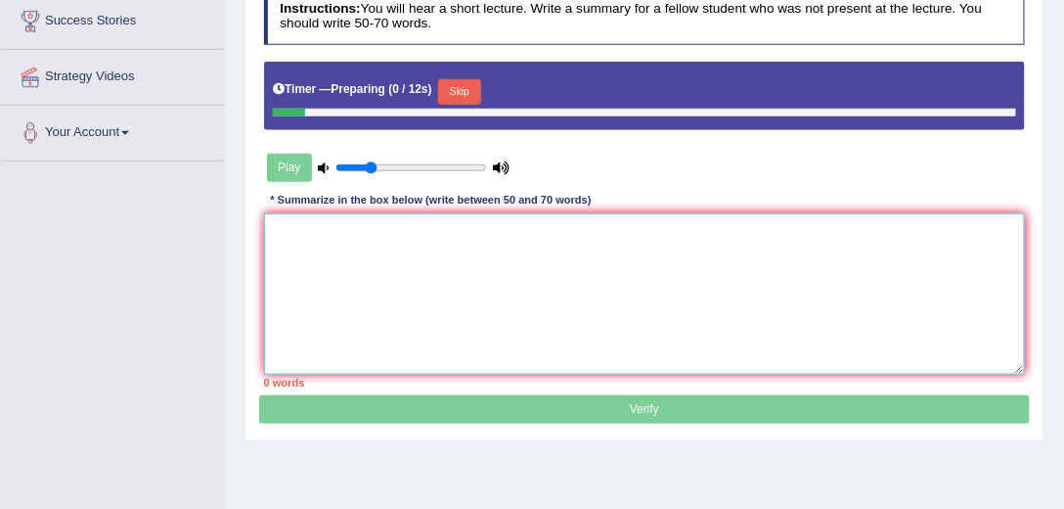
click at [426, 226] on textarea at bounding box center [645, 293] width 762 height 161
paste textarea "The speaker provided a comprehensive overview of information around the world, …"
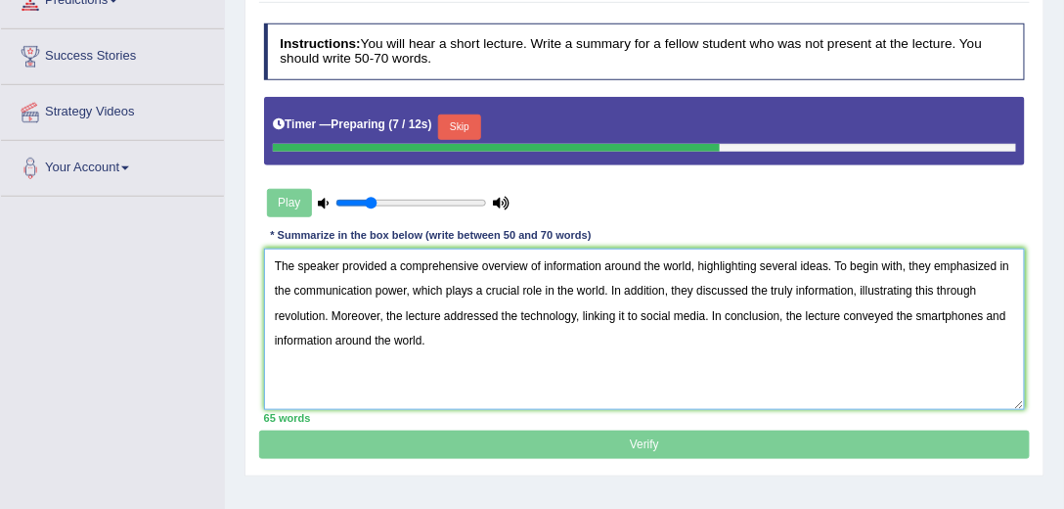
scroll to position [270, 0]
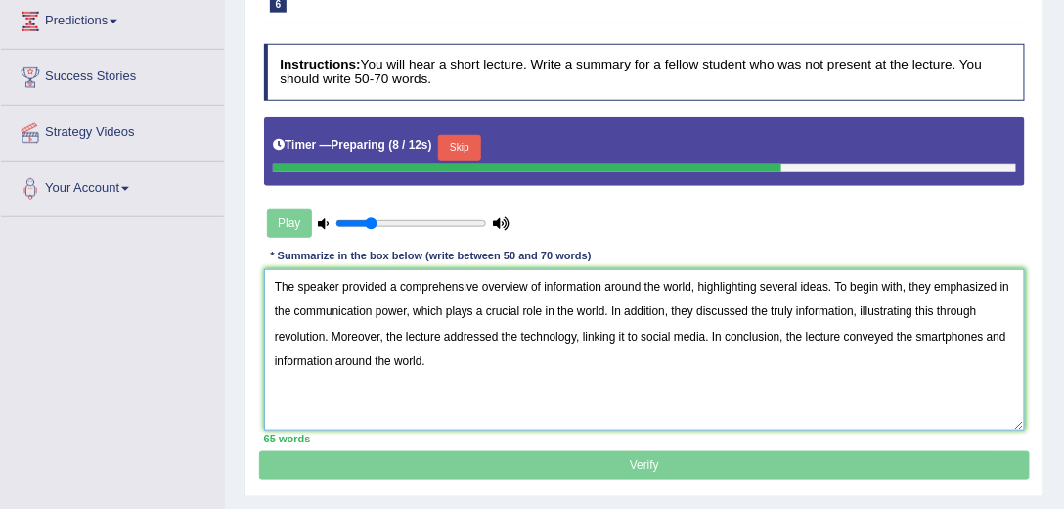
click at [793, 312] on textarea "The speaker provided a comprehensive overview of information around the world, …" at bounding box center [645, 349] width 762 height 161
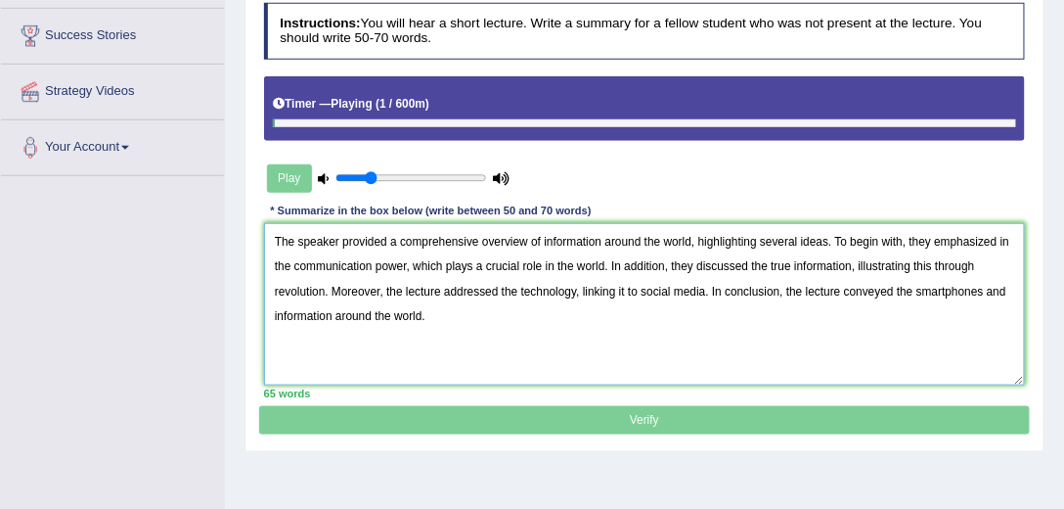
scroll to position [381, 0]
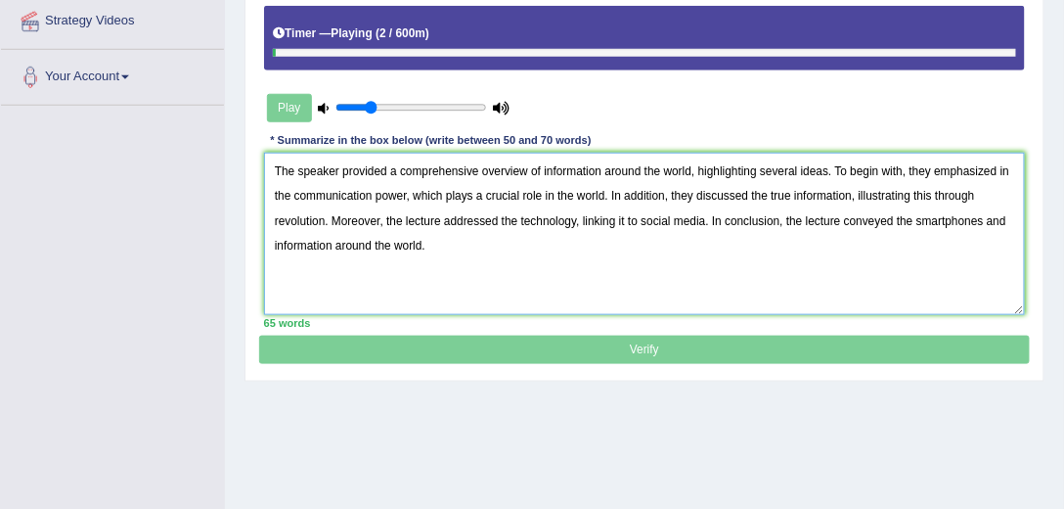
type textarea "The speaker provided a comprehensive overview of information around the world, …"
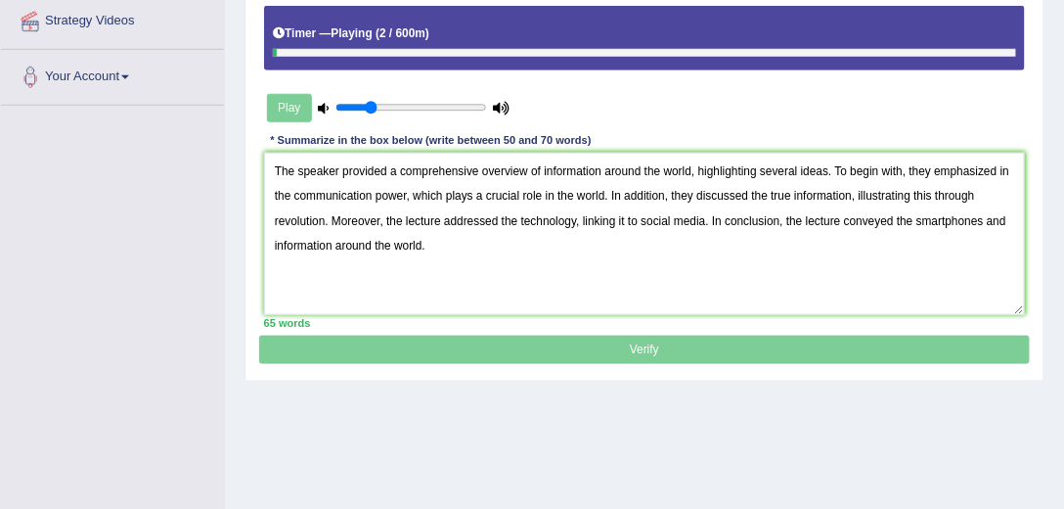
click at [572, 353] on p "Verify" at bounding box center [644, 143] width 770 height 444
click at [574, 352] on p "Verify" at bounding box center [644, 143] width 770 height 444
click at [597, 341] on p "Verify" at bounding box center [644, 143] width 770 height 444
click at [601, 348] on p "Verify" at bounding box center [644, 143] width 770 height 444
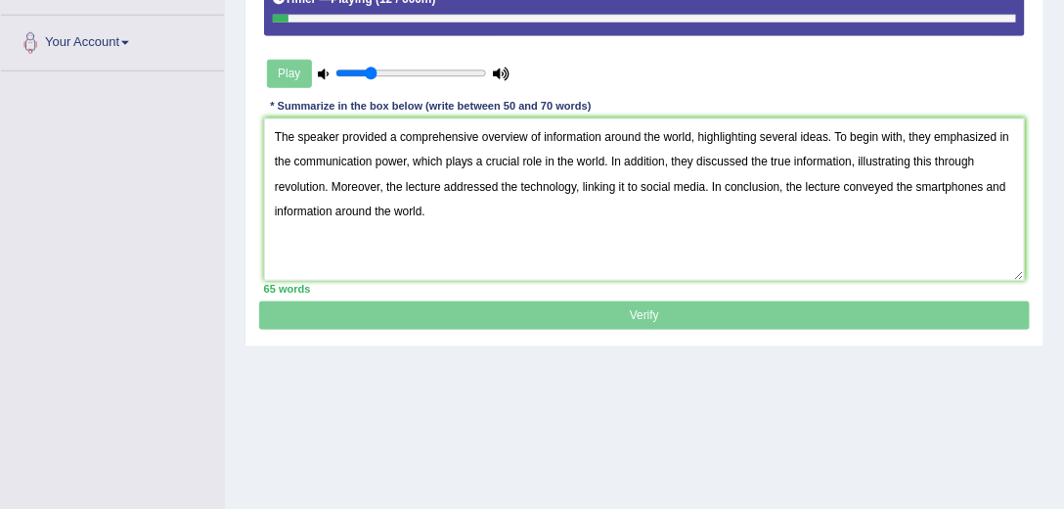
scroll to position [438, 0]
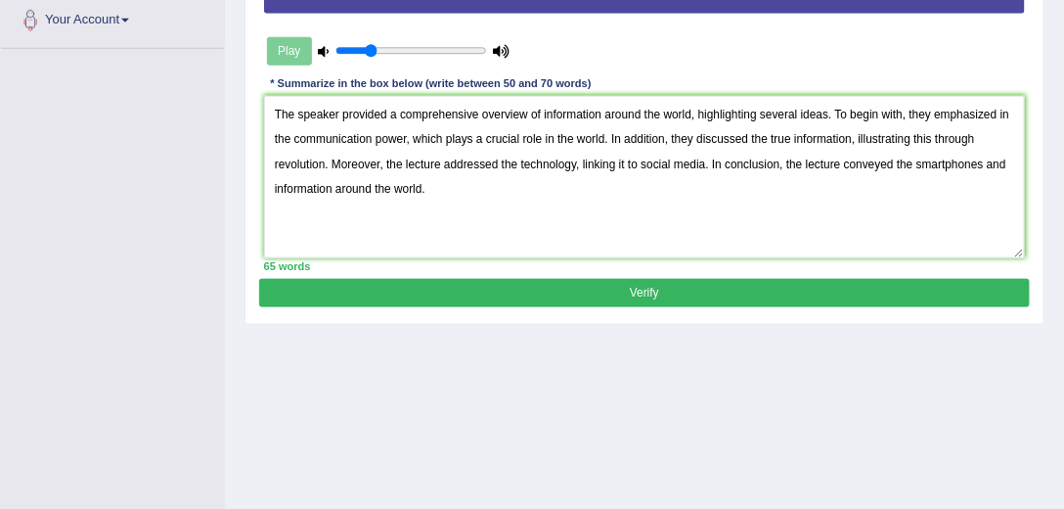
click at [673, 289] on button "Verify" at bounding box center [644, 293] width 770 height 28
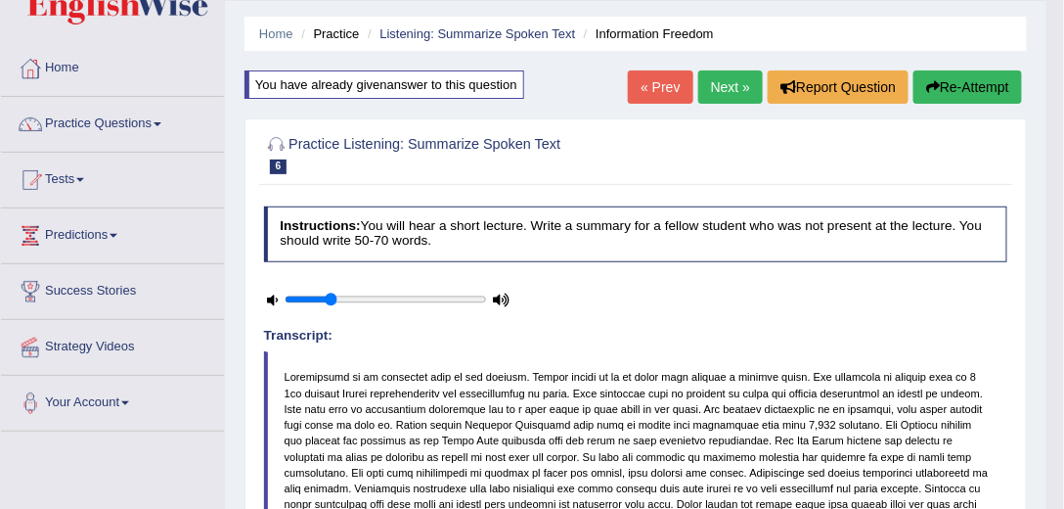
scroll to position [0, 0]
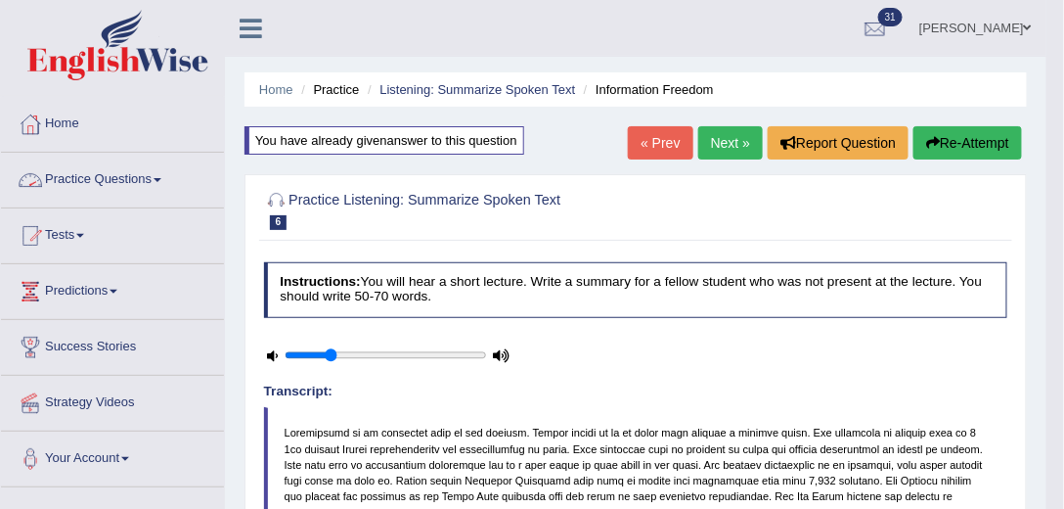
click at [135, 181] on link "Practice Questions" at bounding box center [112, 177] width 223 height 49
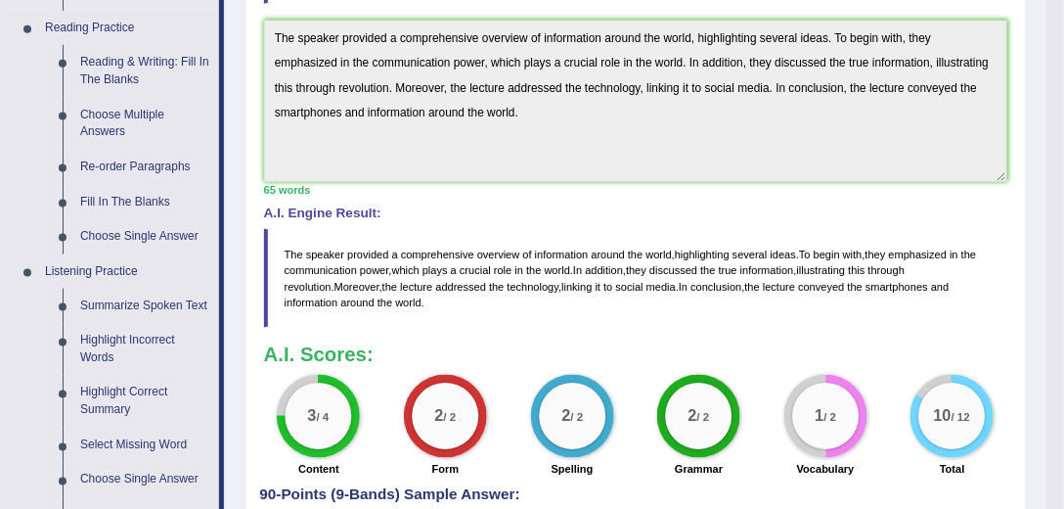
scroll to position [614, 0]
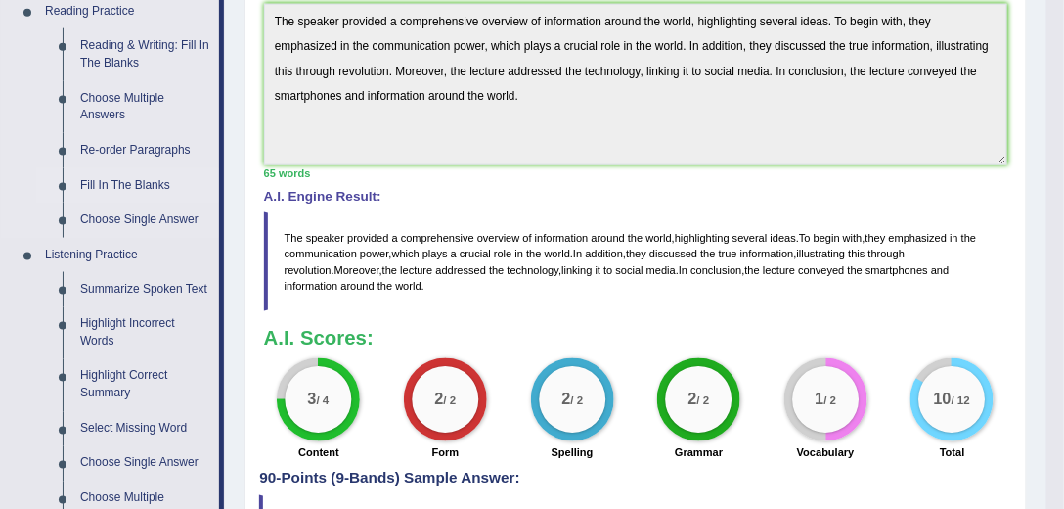
click at [161, 184] on link "Fill In The Blanks" at bounding box center [145, 185] width 148 height 35
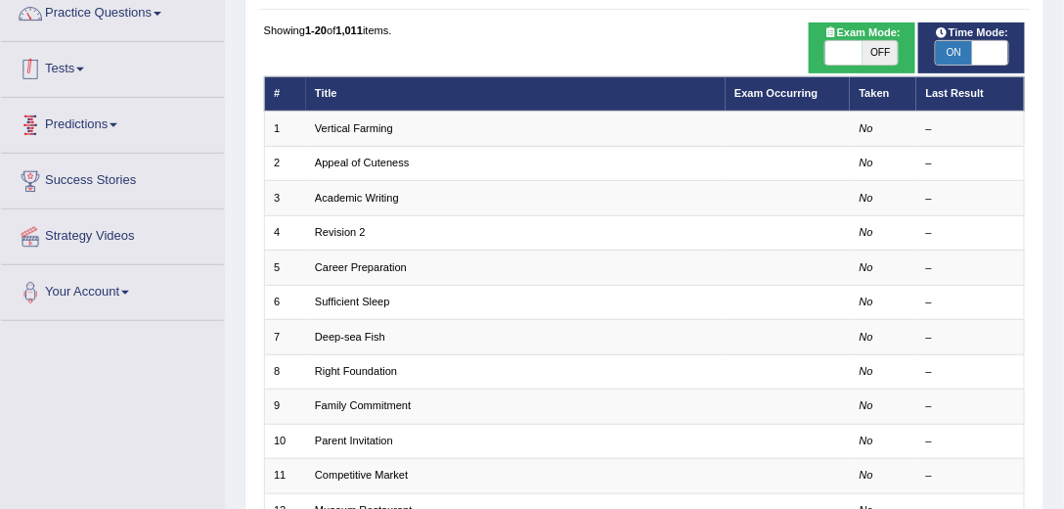
scroll to position [167, 0]
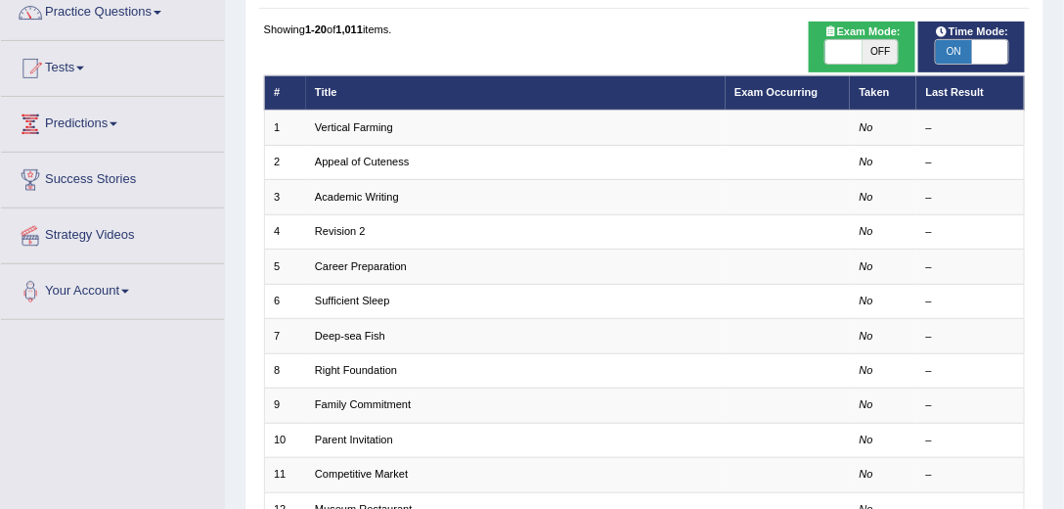
click at [950, 52] on span "ON" at bounding box center [954, 51] width 36 height 23
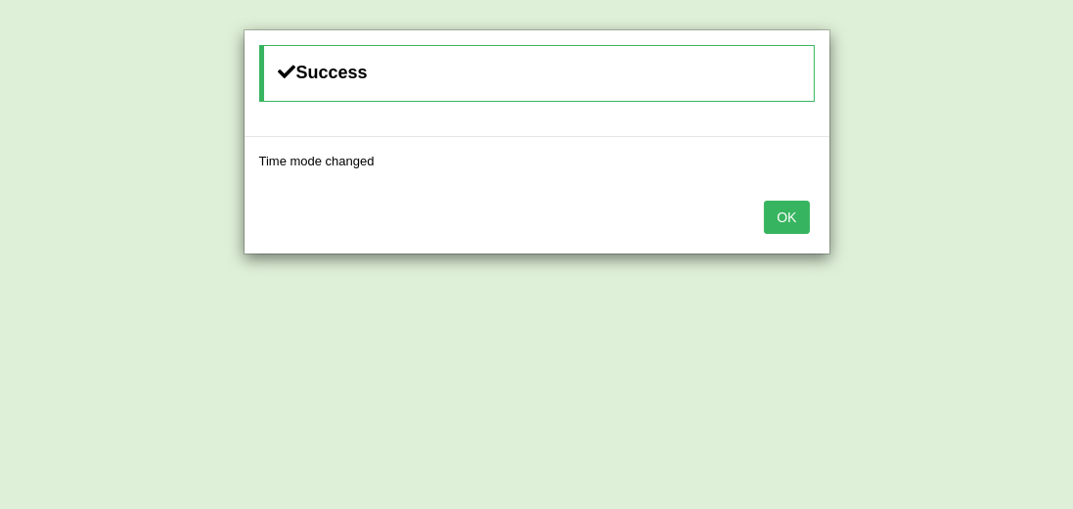
click at [779, 219] on button "OK" at bounding box center [786, 216] width 45 height 33
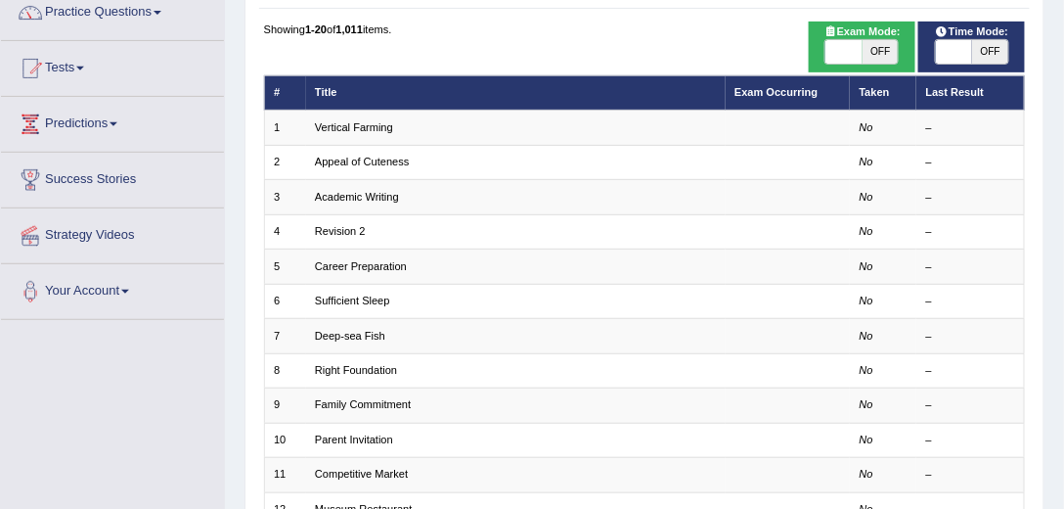
click at [999, 44] on span "OFF" at bounding box center [990, 51] width 36 height 23
checkbox input "true"
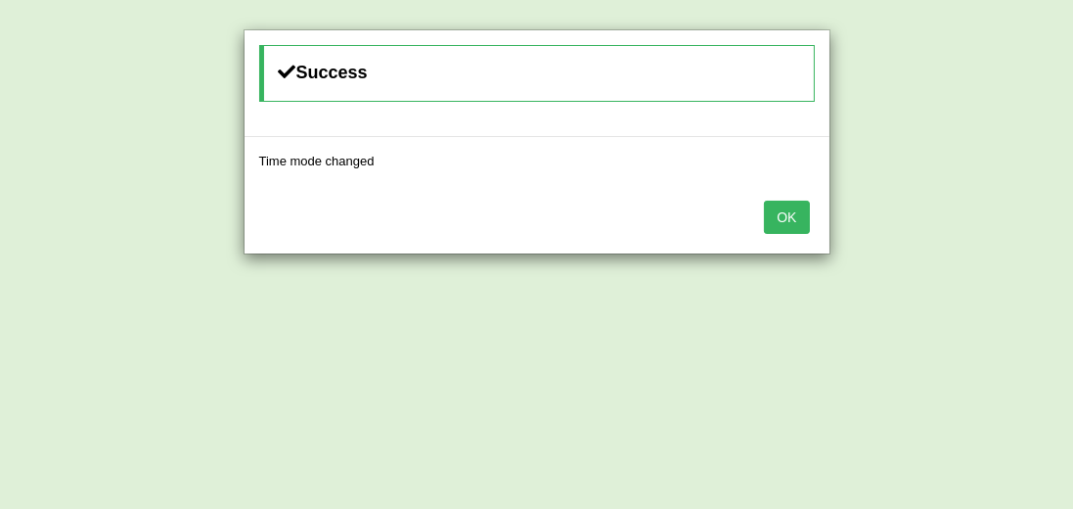
click at [803, 213] on button "OK" at bounding box center [786, 216] width 45 height 33
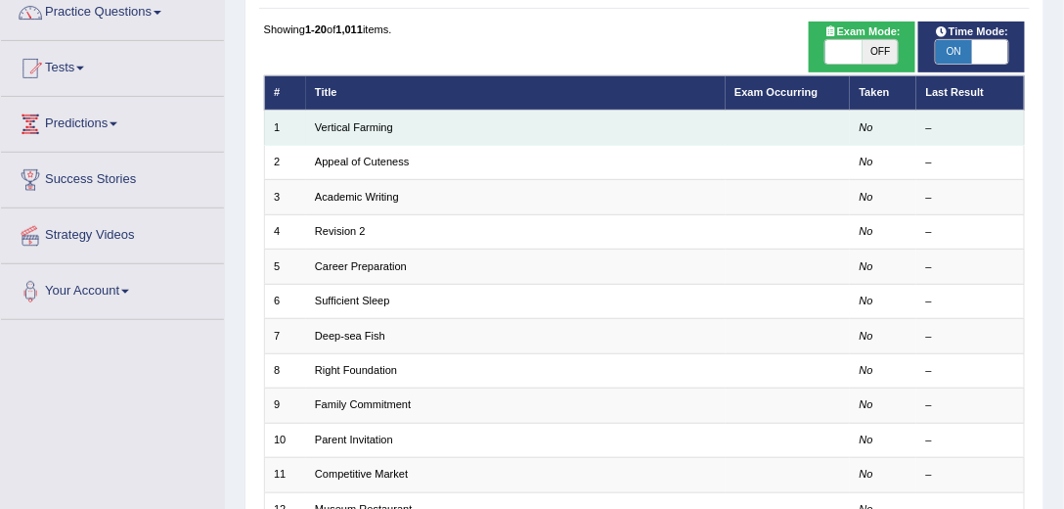
click at [405, 133] on td "Vertical Farming" at bounding box center [516, 128] width 420 height 34
click at [352, 121] on link "Vertical Farming" at bounding box center [354, 127] width 78 height 12
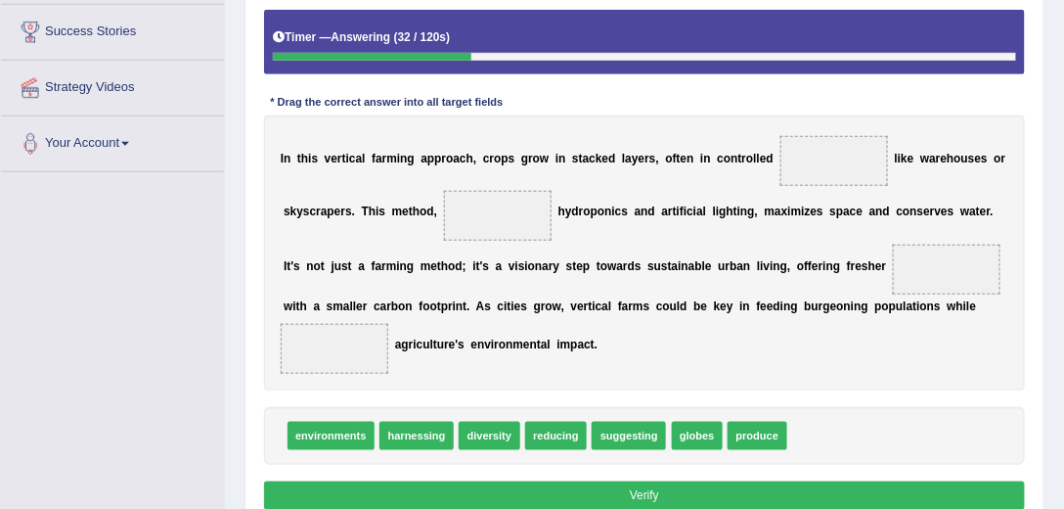
scroll to position [334, 0]
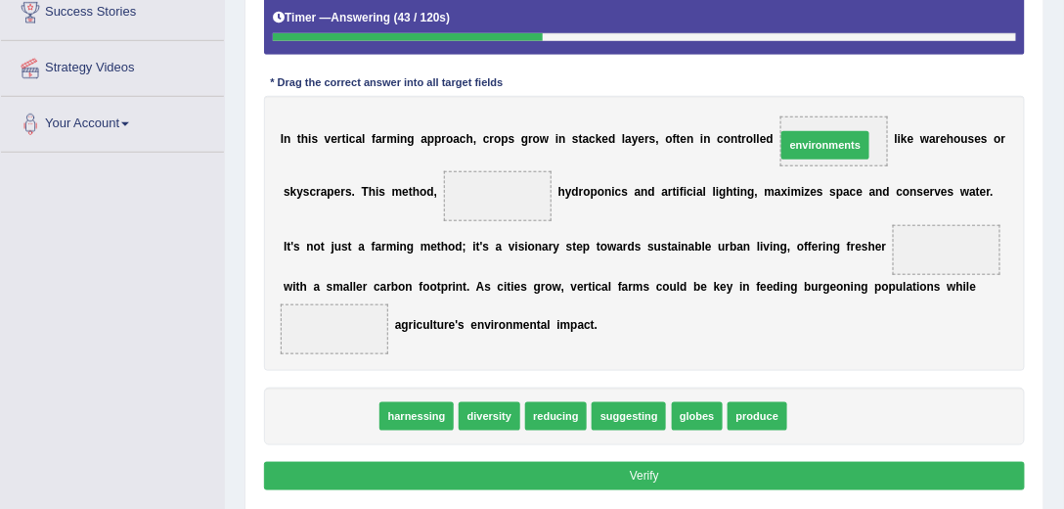
drag, startPoint x: 353, startPoint y: 415, endPoint x: 935, endPoint y: 97, distance: 663.1
click at [935, 97] on div "Instructions: In the text below some words are missing. Drag words from the box…" at bounding box center [644, 206] width 770 height 595
drag, startPoint x: 332, startPoint y: 411, endPoint x: 936, endPoint y: 106, distance: 677.1
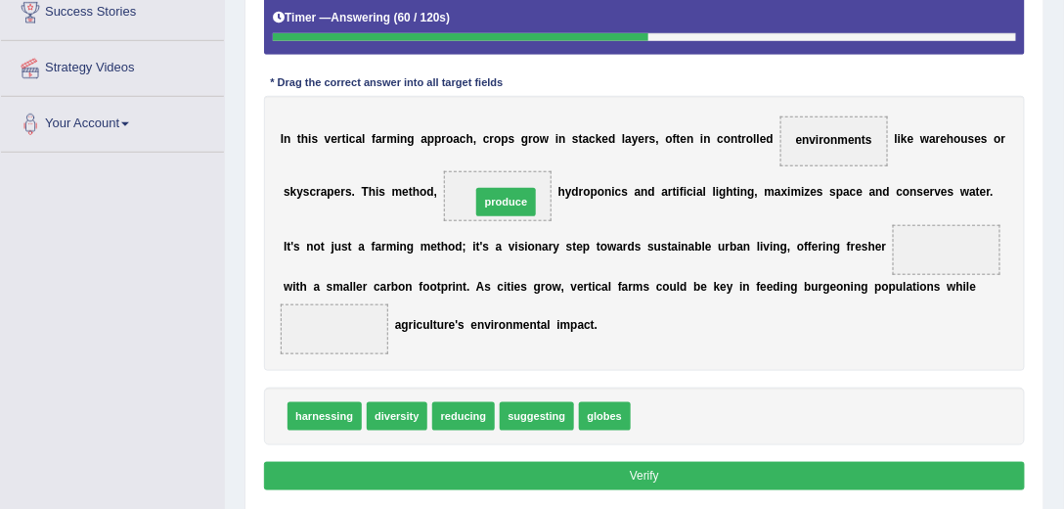
drag, startPoint x: 662, startPoint y: 408, endPoint x: 475, endPoint y: 156, distance: 313.2
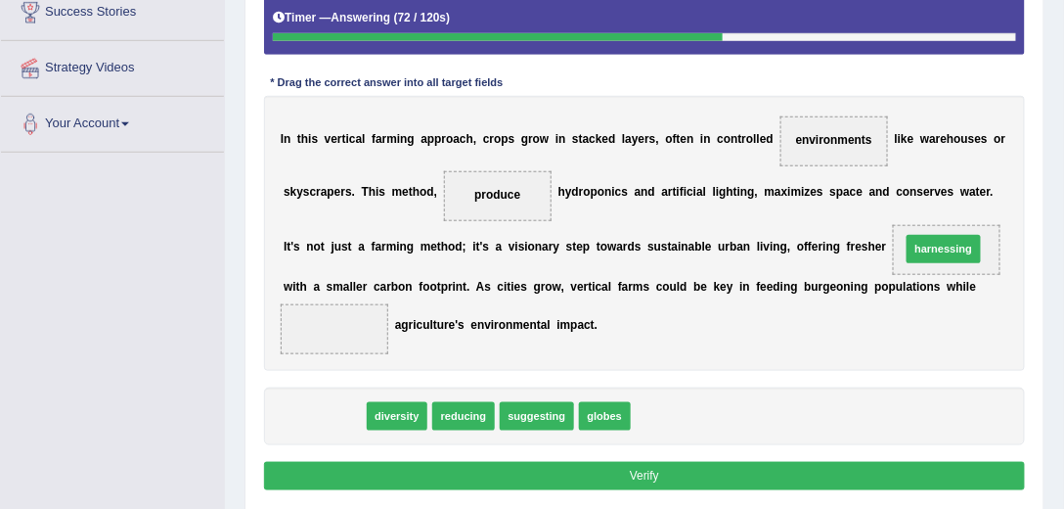
drag, startPoint x: 326, startPoint y: 414, endPoint x: 1056, endPoint y: 219, distance: 756.1
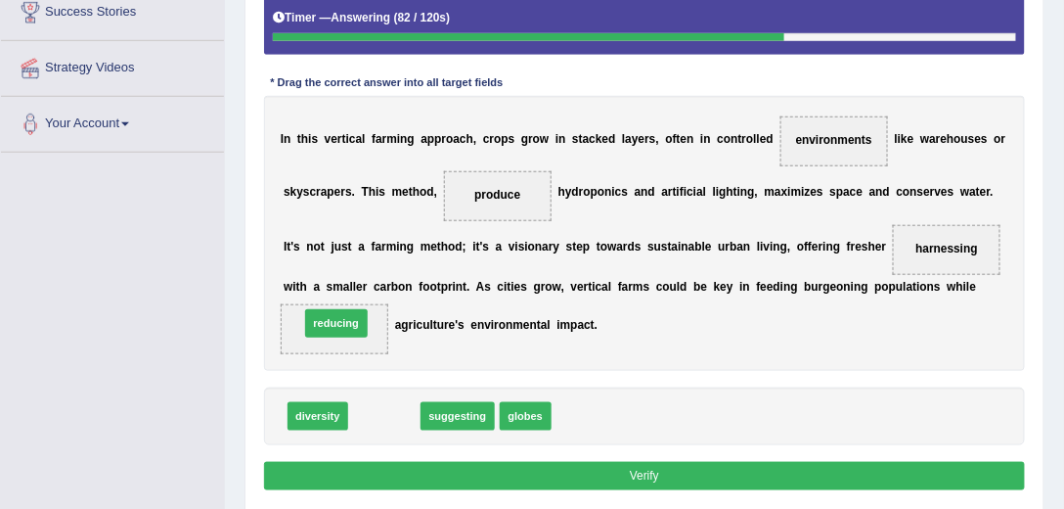
drag, startPoint x: 375, startPoint y: 415, endPoint x: 318, endPoint y: 306, distance: 122.5
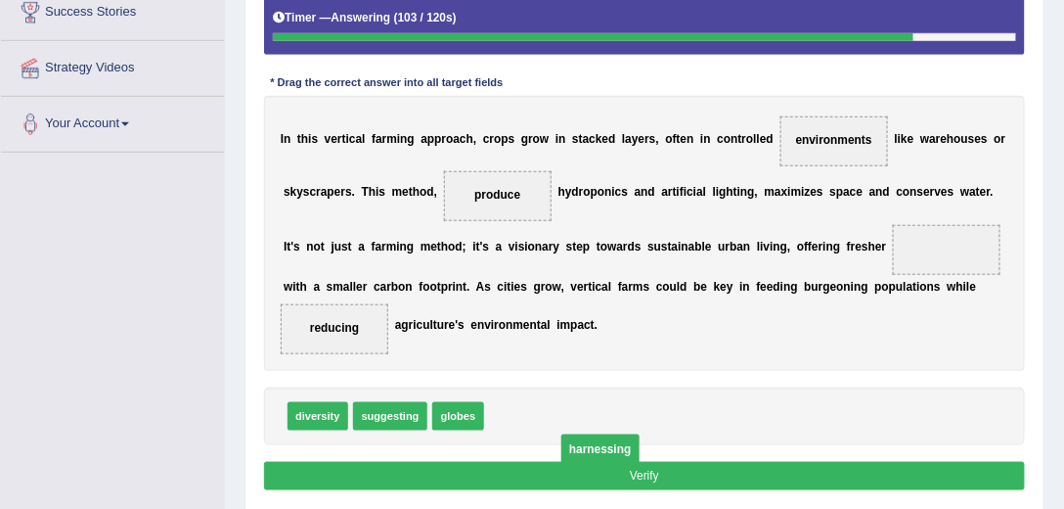
drag, startPoint x: 946, startPoint y: 244, endPoint x: 463, endPoint y: 447, distance: 524.2
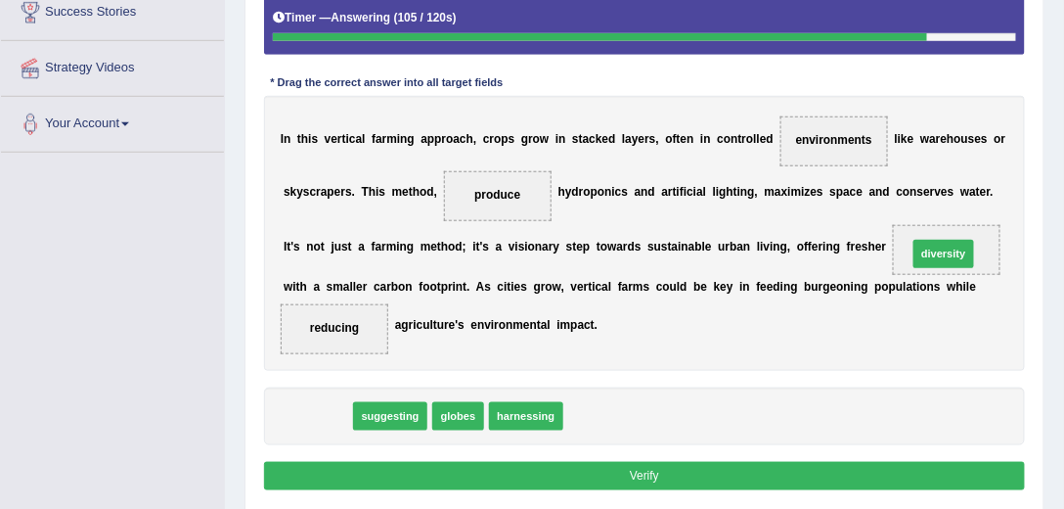
drag, startPoint x: 299, startPoint y: 414, endPoint x: 1038, endPoint y: 221, distance: 763.1
click at [1038, 221] on div "Practice Reading: Fill In The Blanks 1 Vertical Farming Instructions: In the te…" at bounding box center [645, 171] width 800 height 683
drag, startPoint x: 300, startPoint y: 409, endPoint x: 1046, endPoint y: 209, distance: 771.5
click at [1046, 209] on div "Home Practice Reading: Fill In The Blanks Vertical Farming Next » Report Questi…" at bounding box center [644, 155] width 839 height 978
drag, startPoint x: 430, startPoint y: 384, endPoint x: 1064, endPoint y: 216, distance: 655.7
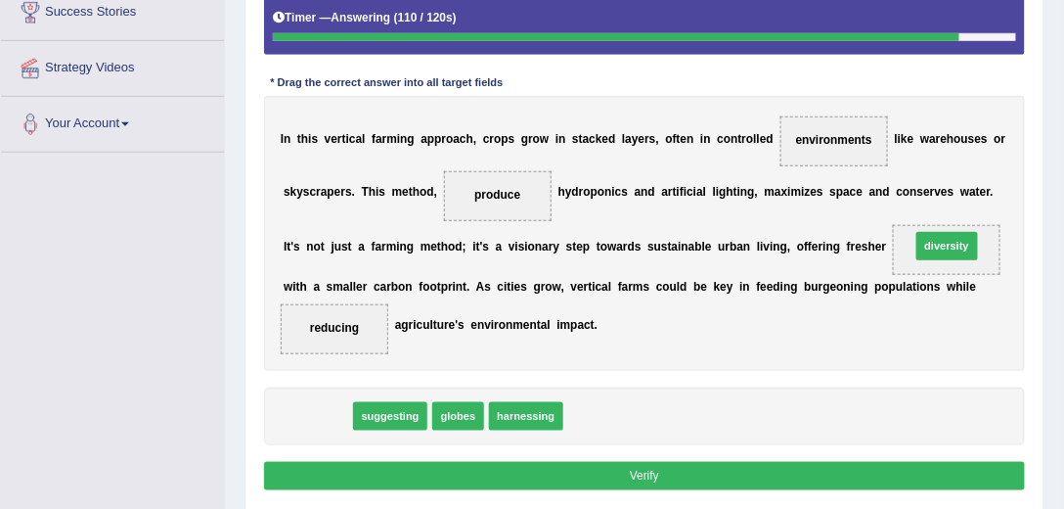
click at [1063, 216] on div "Home Practice Reading: Fill In The Blanks Vertical Farming Next » Report Questi…" at bounding box center [644, 155] width 839 height 978
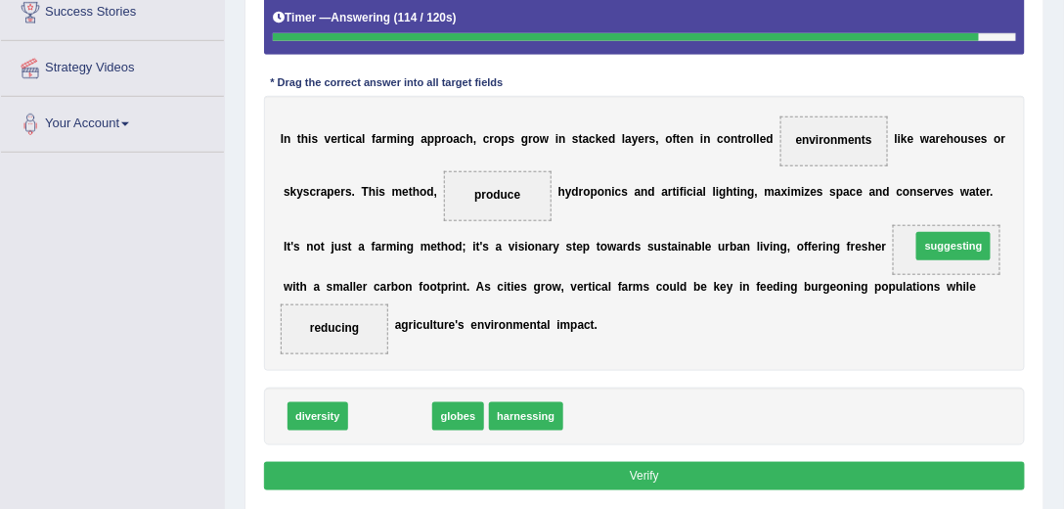
drag, startPoint x: 404, startPoint y: 413, endPoint x: 1062, endPoint y: 216, distance: 686.9
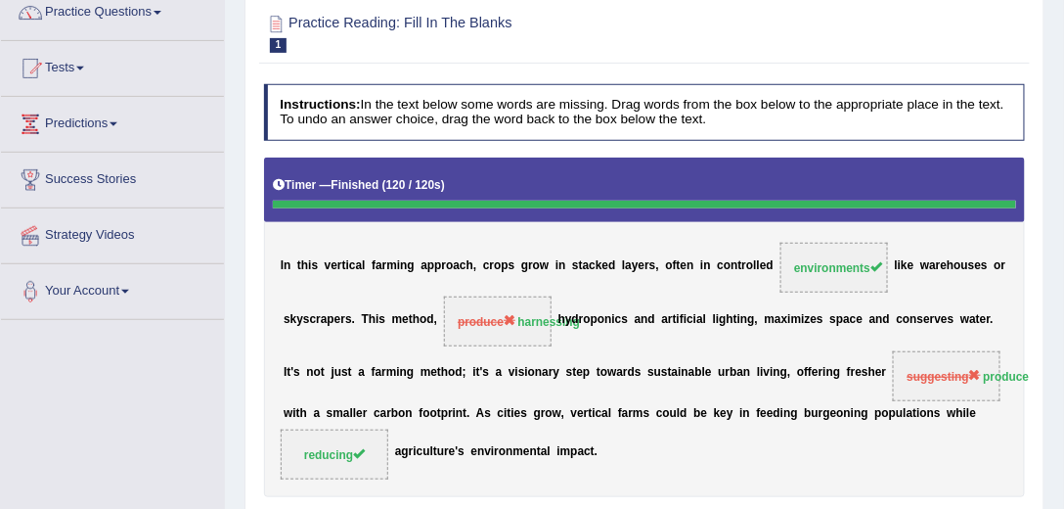
scroll to position [0, 0]
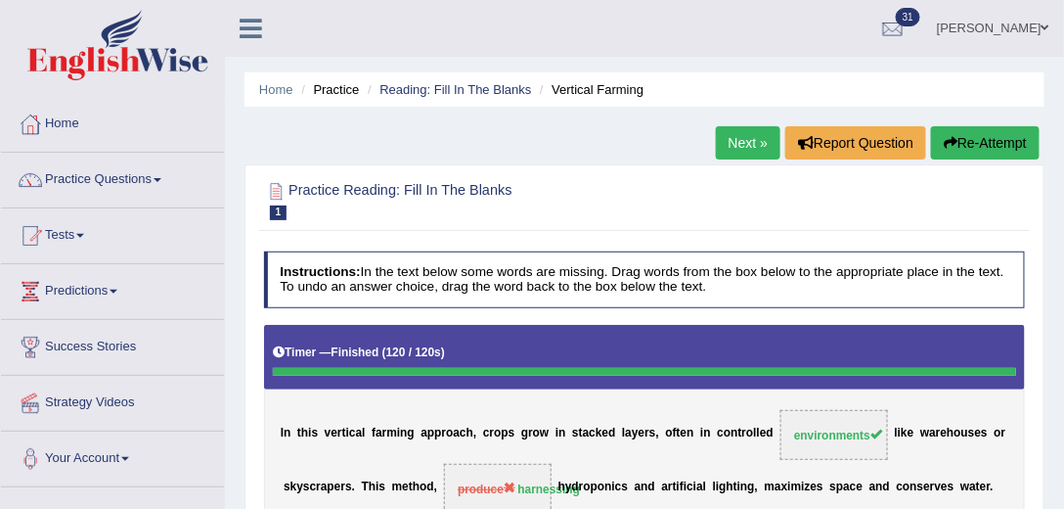
click at [742, 135] on link "Next »" at bounding box center [748, 142] width 65 height 33
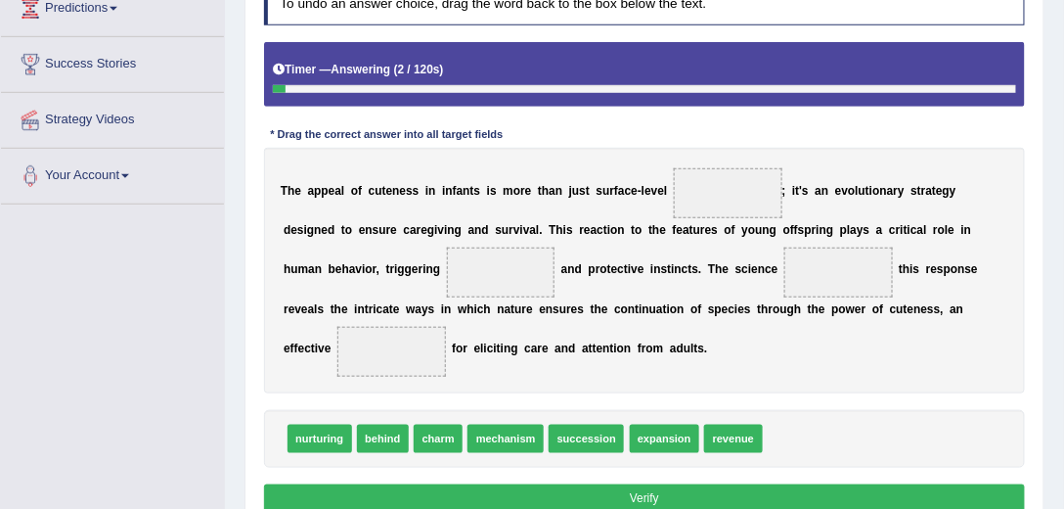
scroll to position [334, 0]
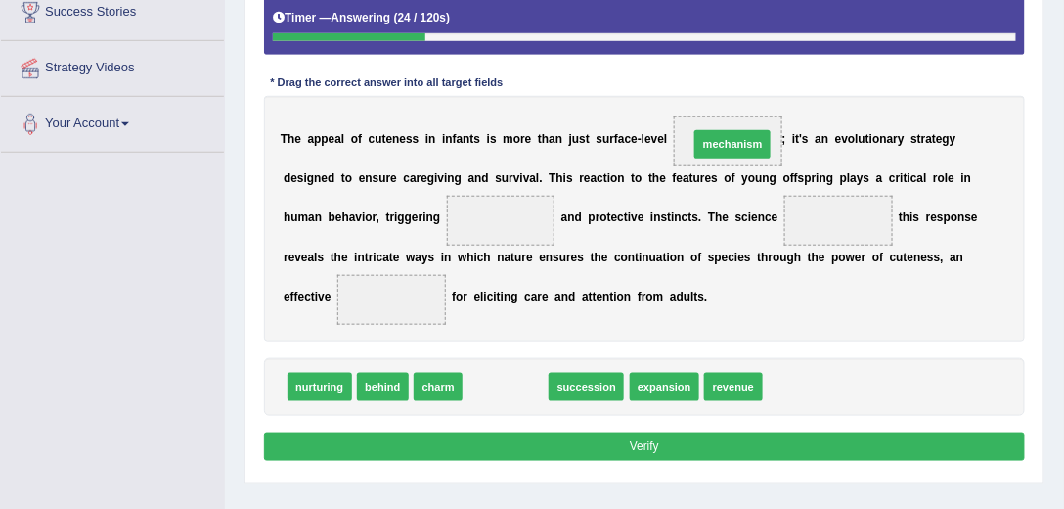
drag, startPoint x: 486, startPoint y: 387, endPoint x: 753, endPoint y: 100, distance: 392.4
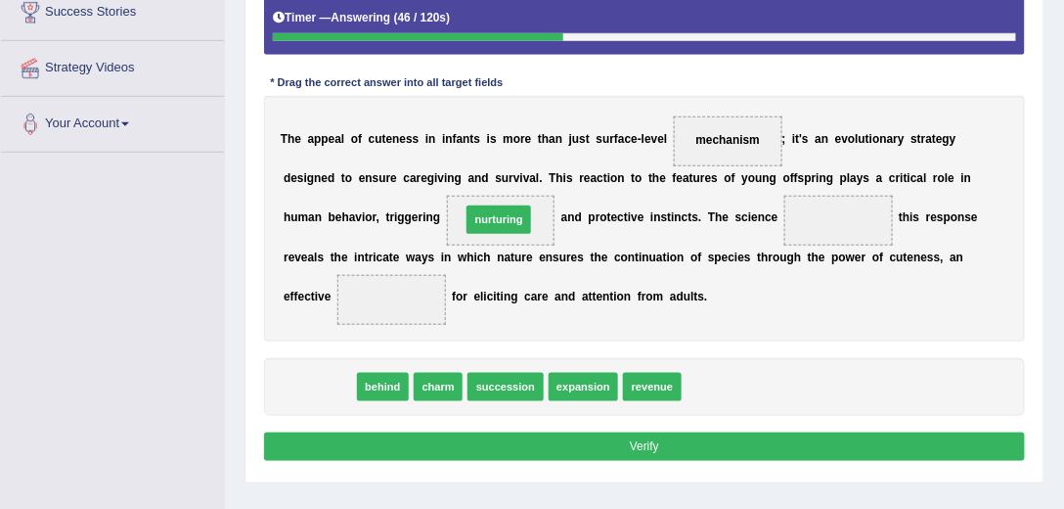
drag, startPoint x: 317, startPoint y: 385, endPoint x: 528, endPoint y: 189, distance: 288.6
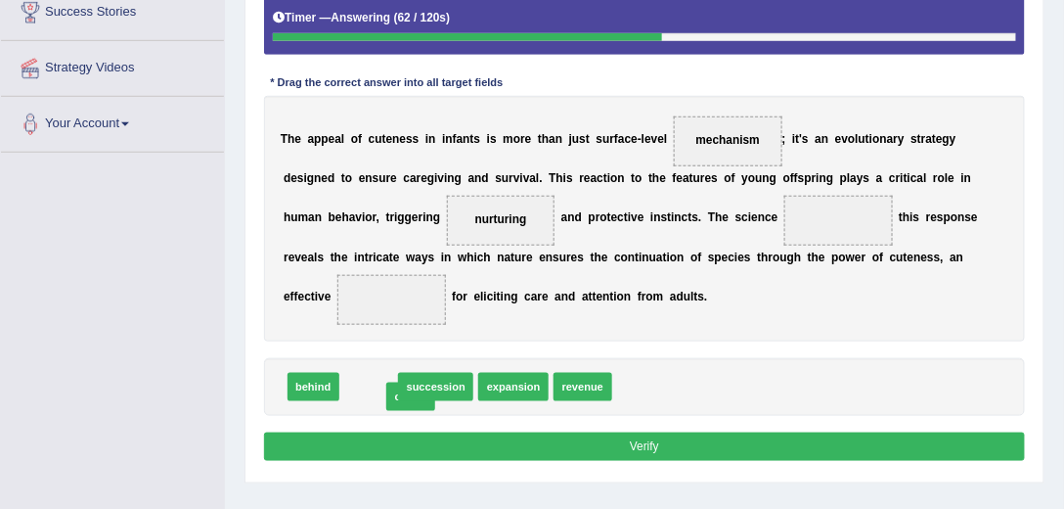
drag, startPoint x: 376, startPoint y: 382, endPoint x: 399, endPoint y: 392, distance: 25.4
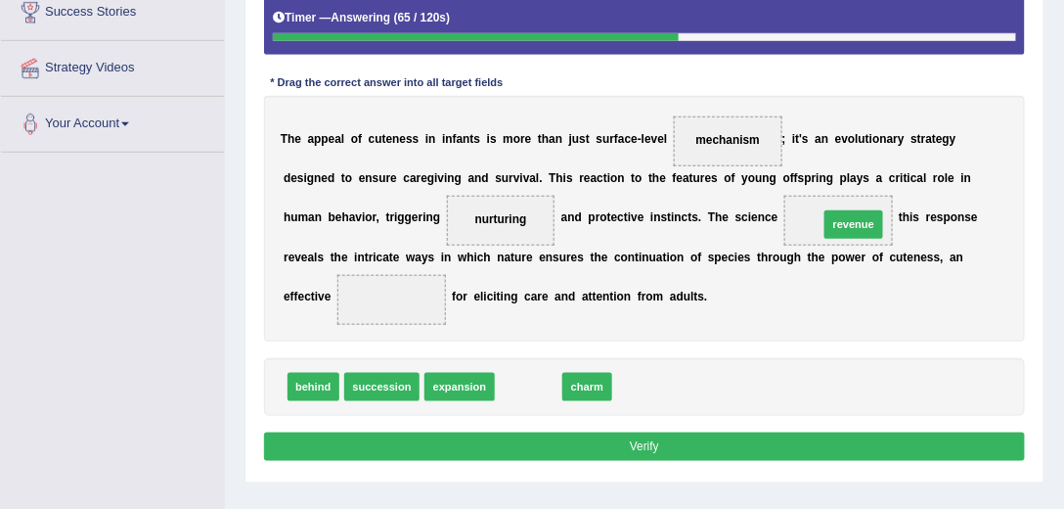
drag, startPoint x: 521, startPoint y: 385, endPoint x: 902, endPoint y: 193, distance: 426.5
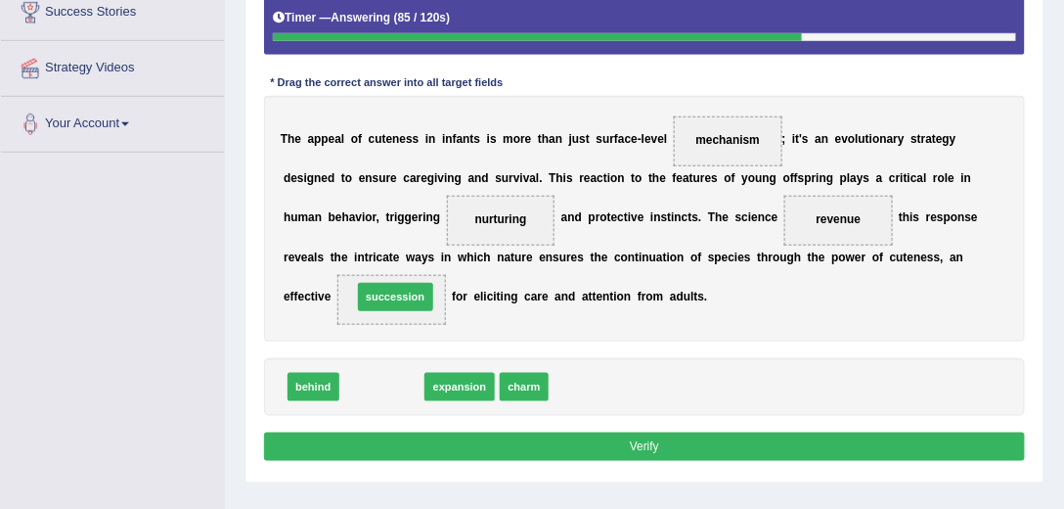
drag, startPoint x: 364, startPoint y: 380, endPoint x: 379, endPoint y: 275, distance: 106.8
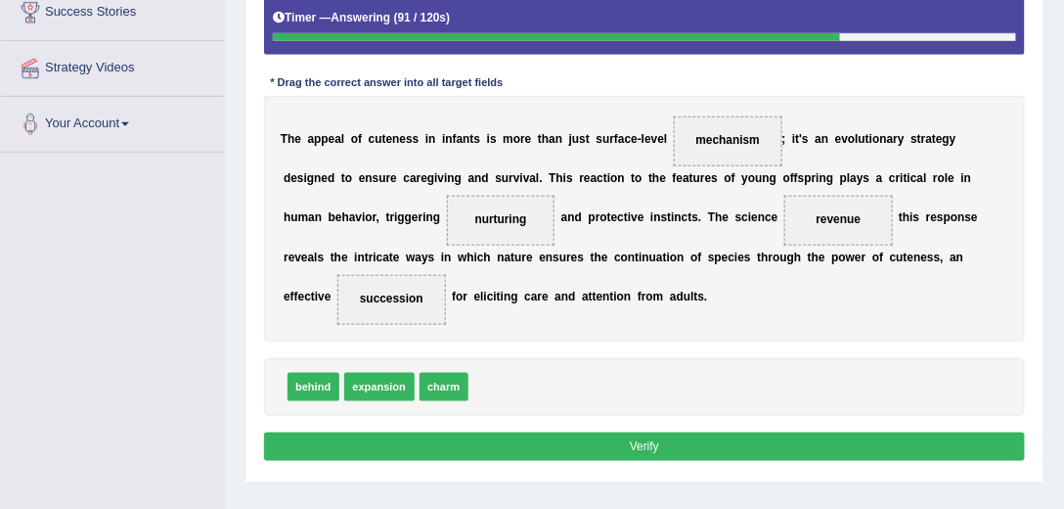
click at [612, 441] on button "Verify" at bounding box center [645, 446] width 762 height 28
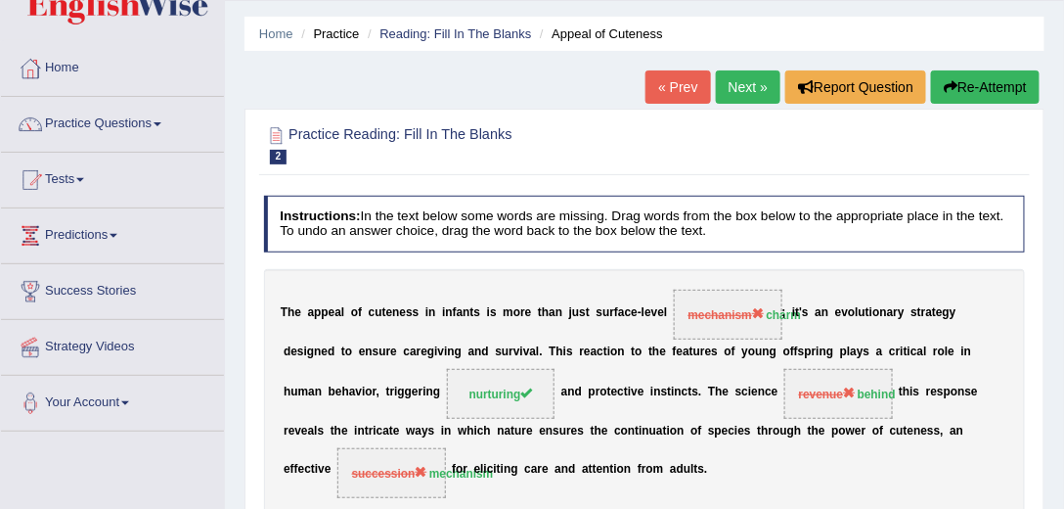
scroll to position [56, 0]
click at [746, 90] on link "Next »" at bounding box center [748, 86] width 65 height 33
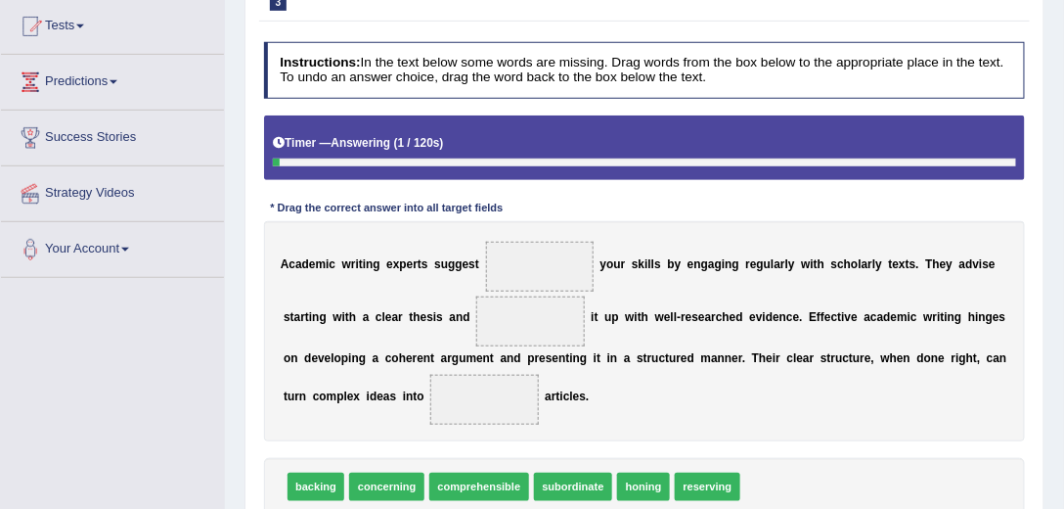
scroll to position [279, 0]
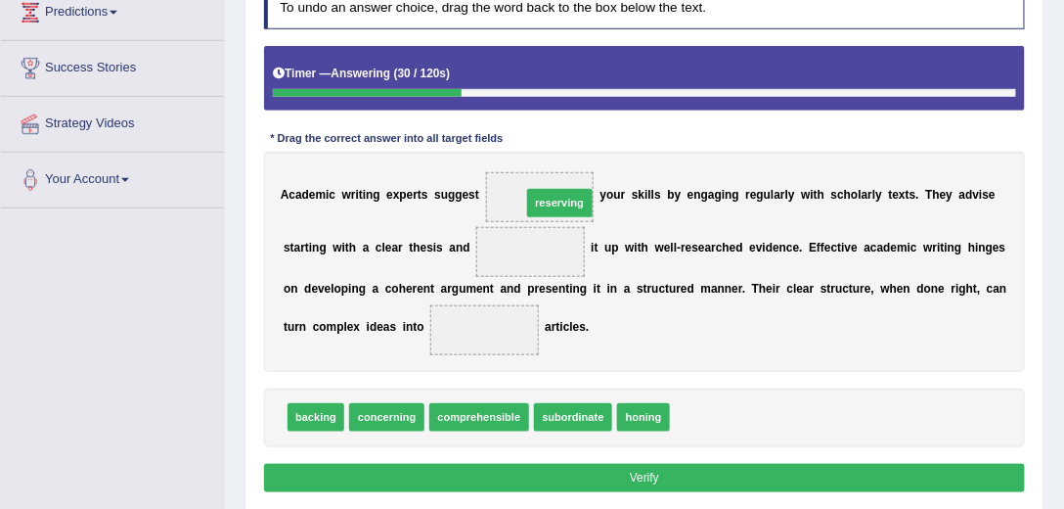
drag, startPoint x: 697, startPoint y: 416, endPoint x: 523, endPoint y: 162, distance: 307.4
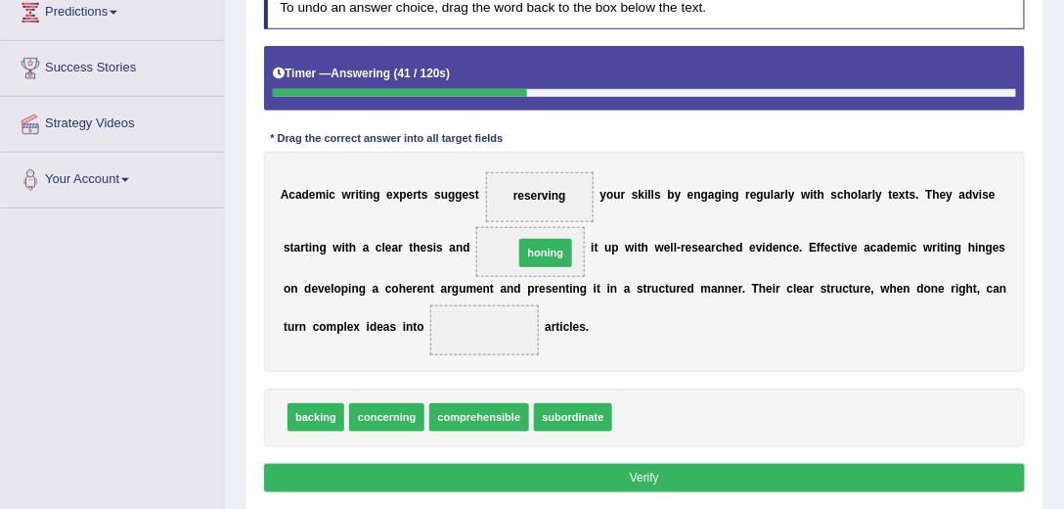
drag, startPoint x: 646, startPoint y: 411, endPoint x: 532, endPoint y: 218, distance: 224.1
drag, startPoint x: 641, startPoint y: 414, endPoint x: 512, endPoint y: 164, distance: 280.4
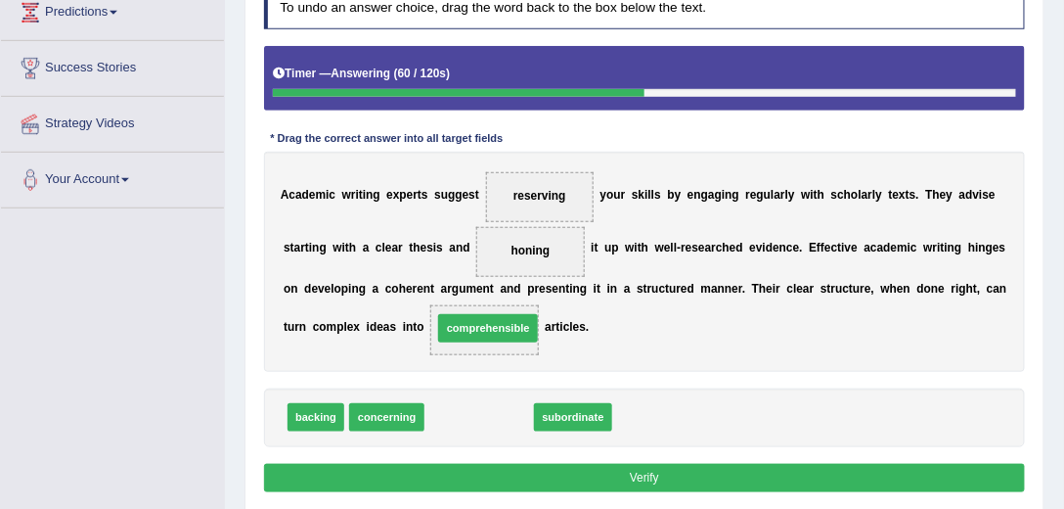
drag, startPoint x: 455, startPoint y: 417, endPoint x: 466, endPoint y: 311, distance: 106.2
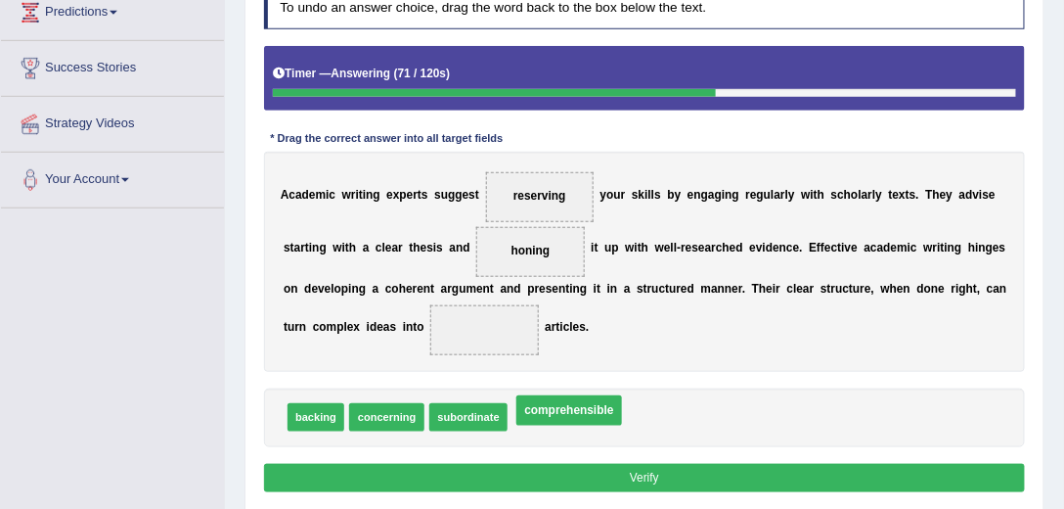
drag, startPoint x: 466, startPoint y: 330, endPoint x: 550, endPoint y: 426, distance: 128.3
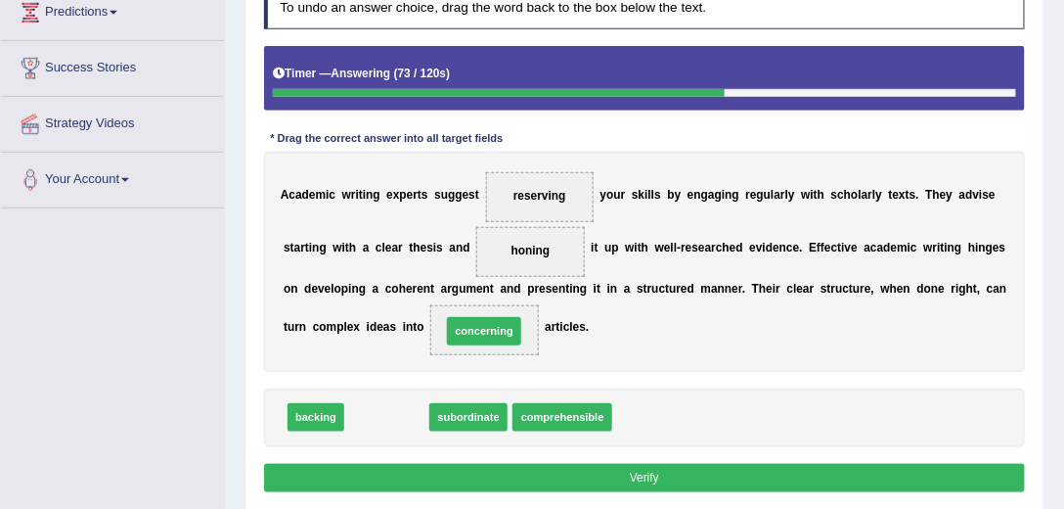
drag, startPoint x: 373, startPoint y: 415, endPoint x: 487, endPoint y: 313, distance: 153.1
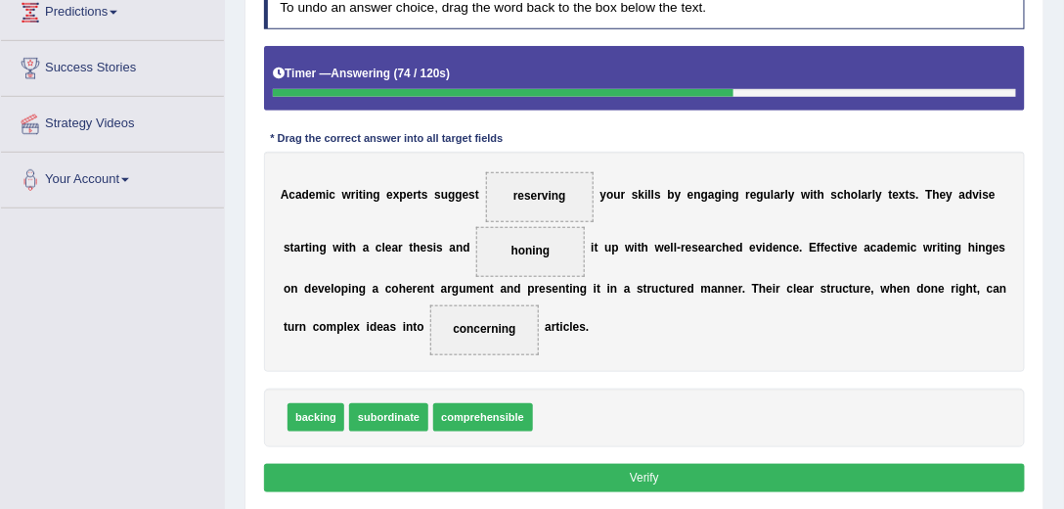
click at [662, 481] on button "Verify" at bounding box center [645, 478] width 762 height 28
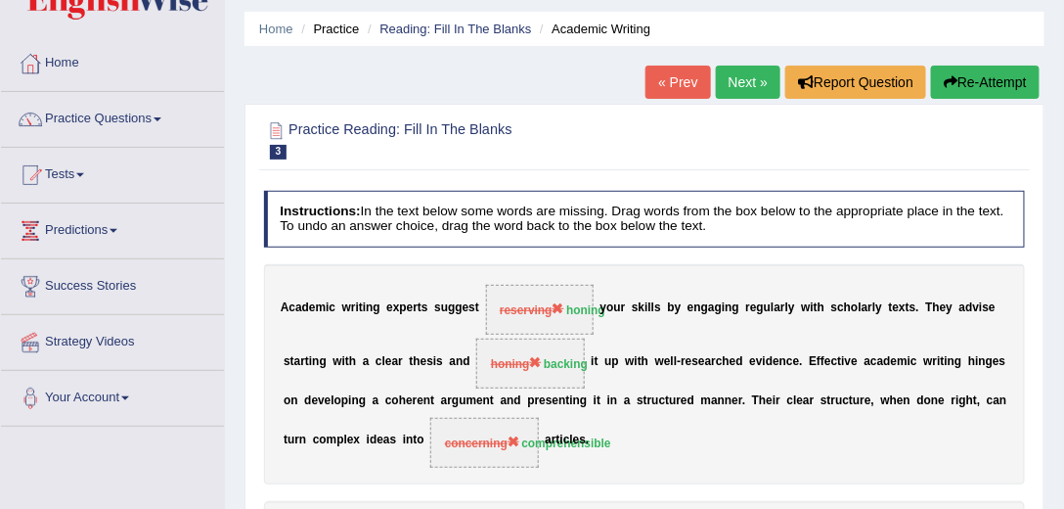
scroll to position [56, 0]
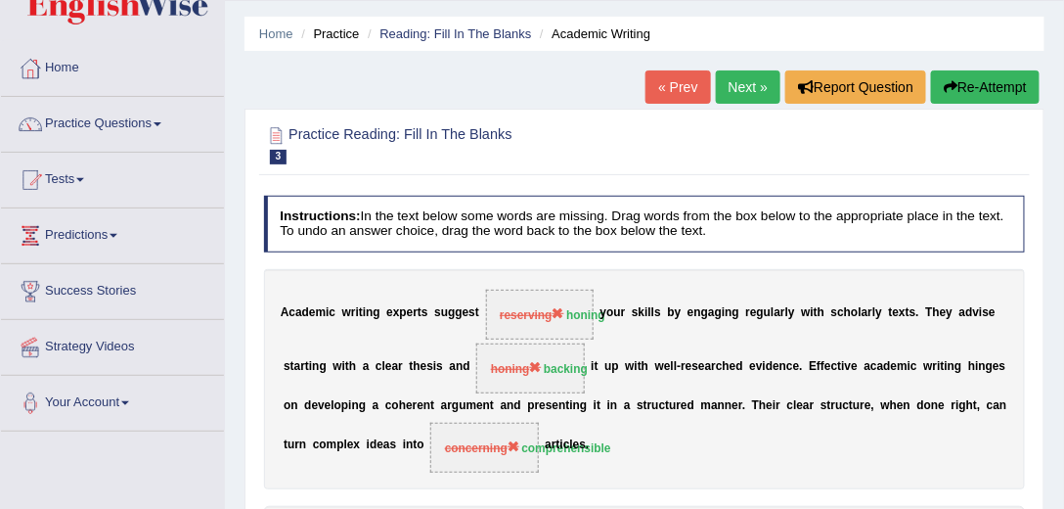
click at [750, 84] on link "Next »" at bounding box center [748, 86] width 65 height 33
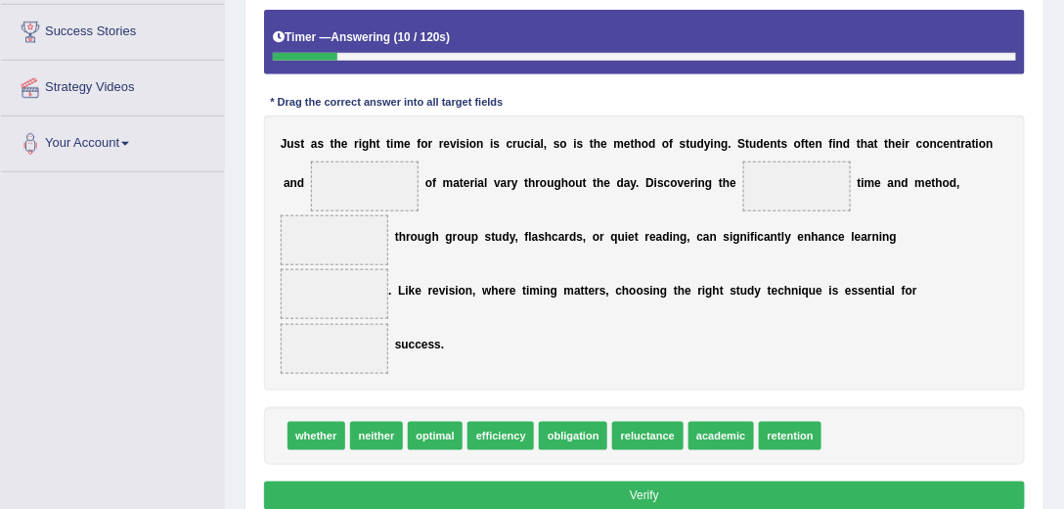
scroll to position [334, 0]
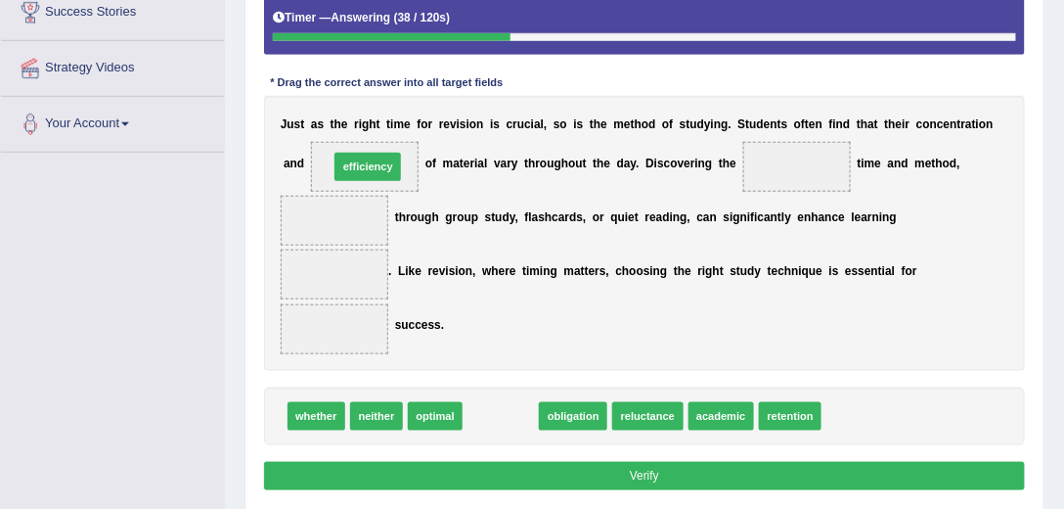
drag, startPoint x: 505, startPoint y: 409, endPoint x: 350, endPoint y: 111, distance: 335.1
click at [348, 115] on div "Instructions: In the text below some words are missing. Drag words from the box…" at bounding box center [644, 206] width 770 height 595
drag, startPoint x: 499, startPoint y: 409, endPoint x: 342, endPoint y: 111, distance: 336.9
click at [337, 112] on div "Instructions: In the text below some words are missing. Drag words from the box…" at bounding box center [644, 206] width 770 height 595
drag, startPoint x: 498, startPoint y: 409, endPoint x: 334, endPoint y: 111, distance: 340.1
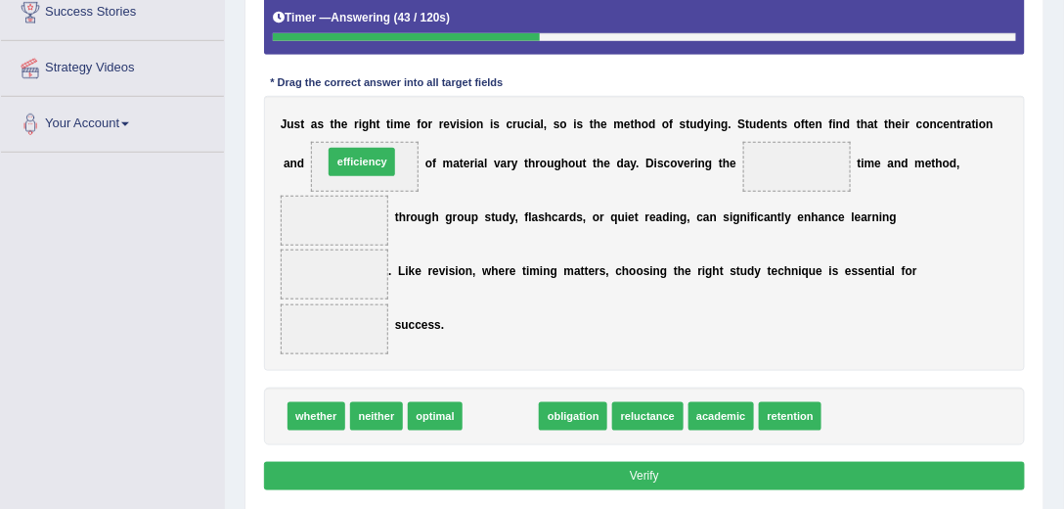
click at [334, 111] on div "Instructions: In the text below some words are missing. Drag words from the box…" at bounding box center [644, 206] width 770 height 595
drag, startPoint x: 509, startPoint y: 407, endPoint x: 340, endPoint y: 112, distance: 339.1
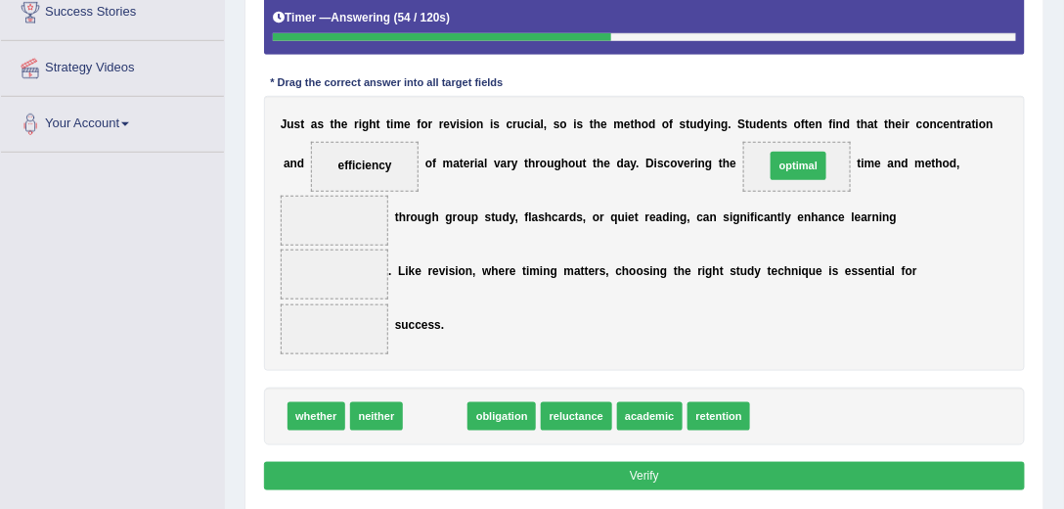
drag, startPoint x: 430, startPoint y: 408, endPoint x: 858, endPoint y: 113, distance: 519.0
click at [858, 113] on div "Instructions: In the text below some words are missing. Drag words from the box…" at bounding box center [644, 206] width 770 height 595
drag, startPoint x: 711, startPoint y: 281, endPoint x: 877, endPoint y: 125, distance: 227.7
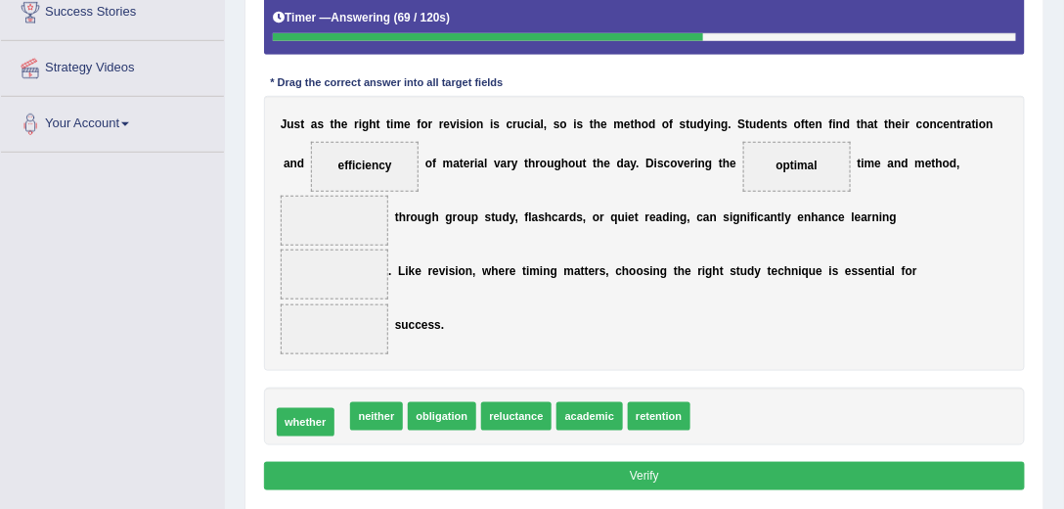
drag, startPoint x: 302, startPoint y: 413, endPoint x: 309, endPoint y: 421, distance: 10.4
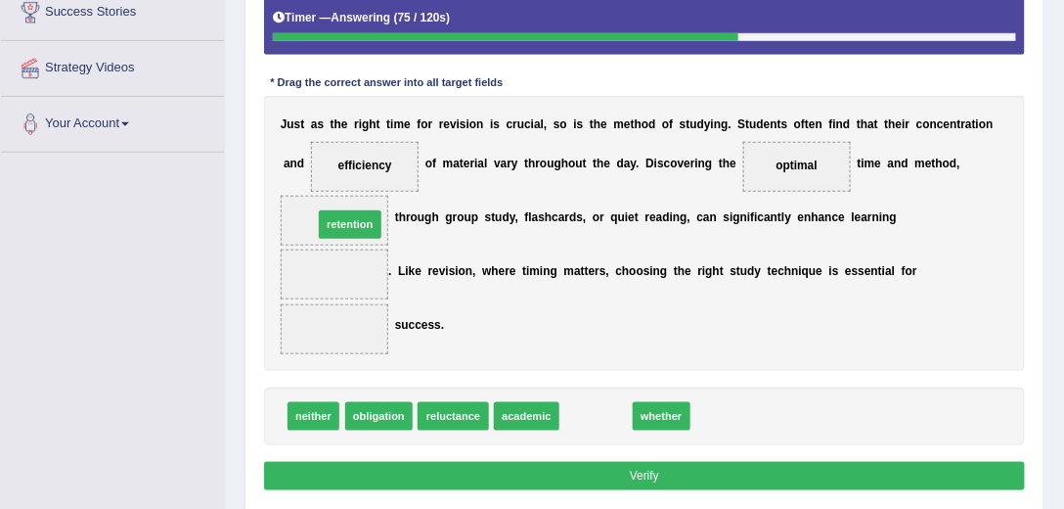
drag, startPoint x: 590, startPoint y: 411, endPoint x: 300, endPoint y: 186, distance: 366.6
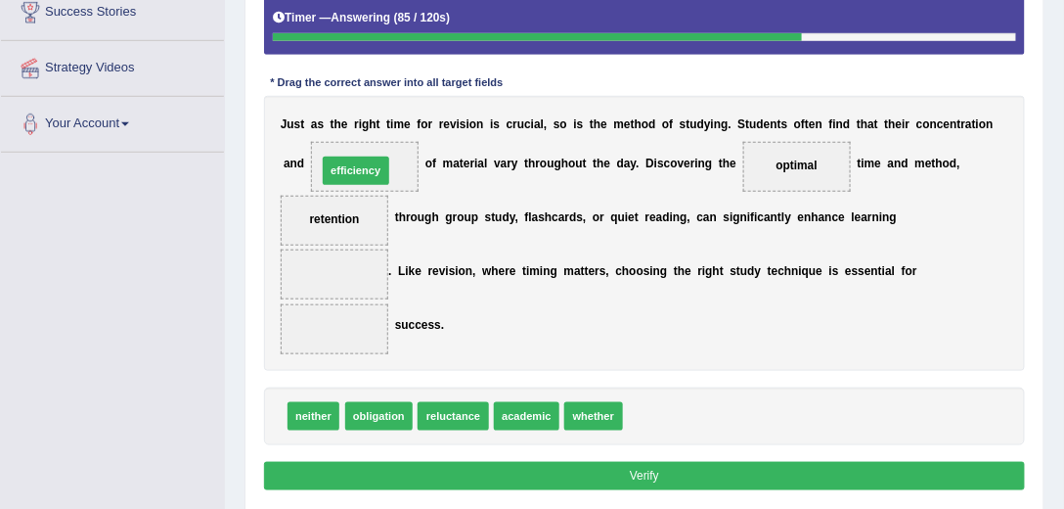
drag, startPoint x: 654, startPoint y: 408, endPoint x: 302, endPoint y: 116, distance: 457.1
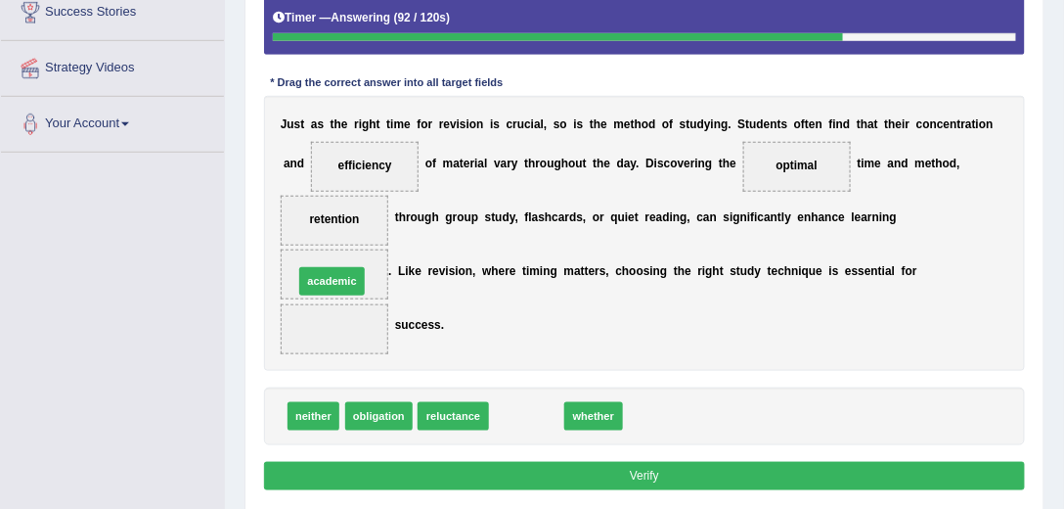
drag, startPoint x: 529, startPoint y: 415, endPoint x: 301, endPoint y: 248, distance: 282.1
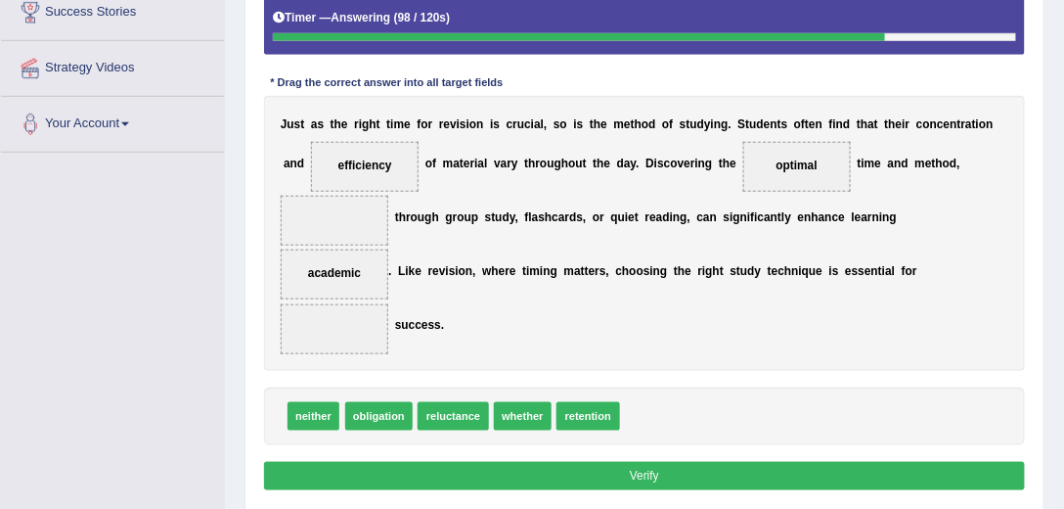
drag, startPoint x: 318, startPoint y: 268, endPoint x: 322, endPoint y: 288, distance: 19.9
click at [321, 310] on div "J u s t a s t h e r i g h t t i m e f o r r e v i s i o n i s c r u c i a l , s…" at bounding box center [645, 233] width 762 height 275
drag, startPoint x: 326, startPoint y: 262, endPoint x: 327, endPoint y: 325, distance: 62.6
click at [327, 325] on div "J u s t a s t h e r i g h t t i m e f o r r e v i s i o n i s c r u c i a l , s…" at bounding box center [645, 233] width 762 height 275
drag, startPoint x: 342, startPoint y: 270, endPoint x: 345, endPoint y: 339, distance: 69.5
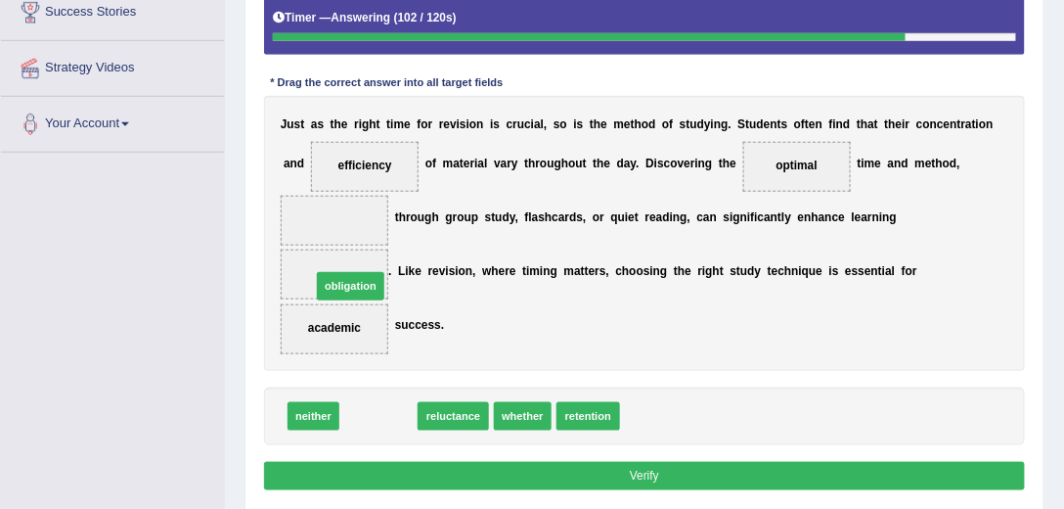
drag, startPoint x: 382, startPoint y: 413, endPoint x: 348, endPoint y: 258, distance: 158.3
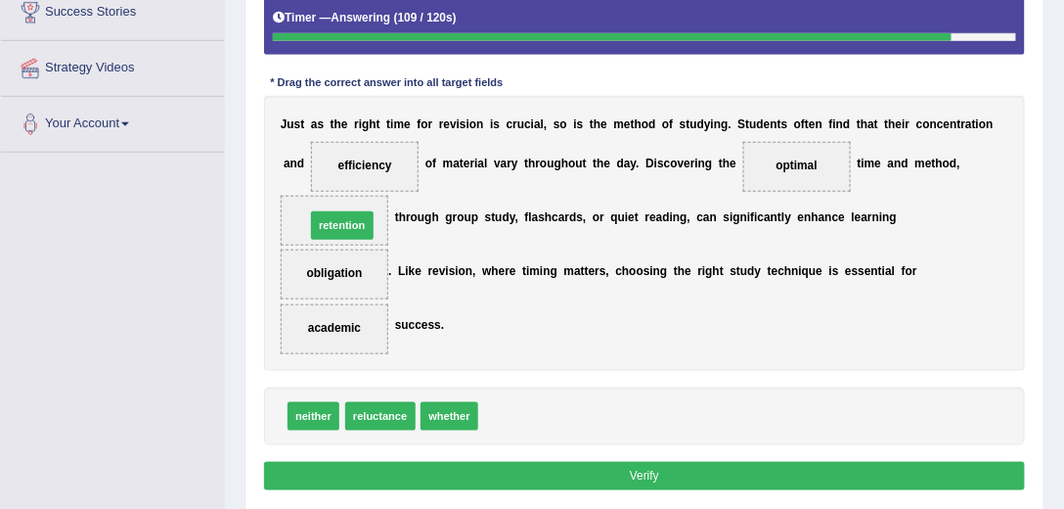
drag, startPoint x: 514, startPoint y: 416, endPoint x: 311, endPoint y: 192, distance: 302.6
drag, startPoint x: 512, startPoint y: 416, endPoint x: 336, endPoint y: 121, distance: 343.0
click at [336, 121] on div "Instructions: In the text below some words are missing. Drag words from the box…" at bounding box center [644, 206] width 770 height 595
drag, startPoint x: 515, startPoint y: 415, endPoint x: 332, endPoint y: 108, distance: 357.9
click at [332, 108] on div "Instructions: In the text below some words are missing. Drag words from the box…" at bounding box center [644, 206] width 770 height 595
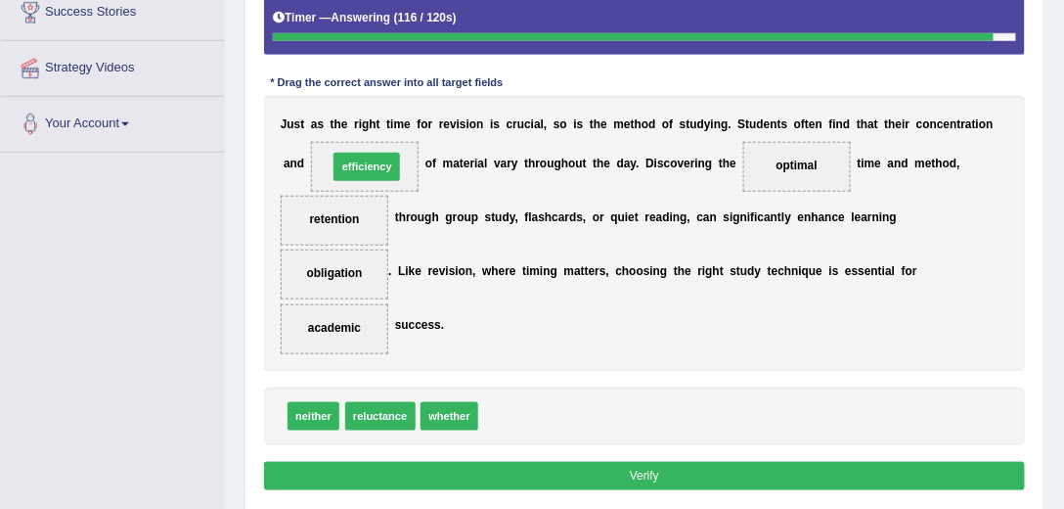
drag, startPoint x: 515, startPoint y: 401, endPoint x: 346, endPoint y: 124, distance: 324.4
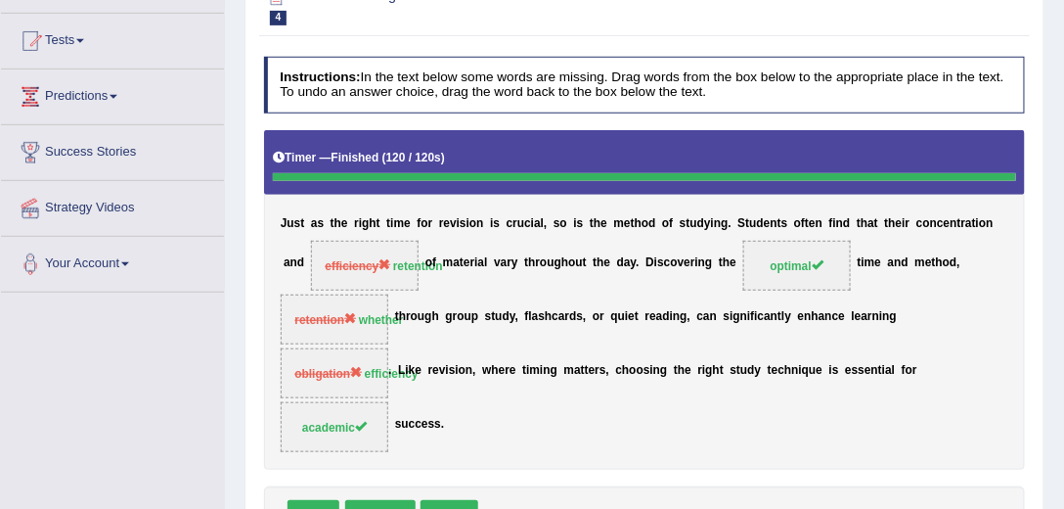
scroll to position [111, 0]
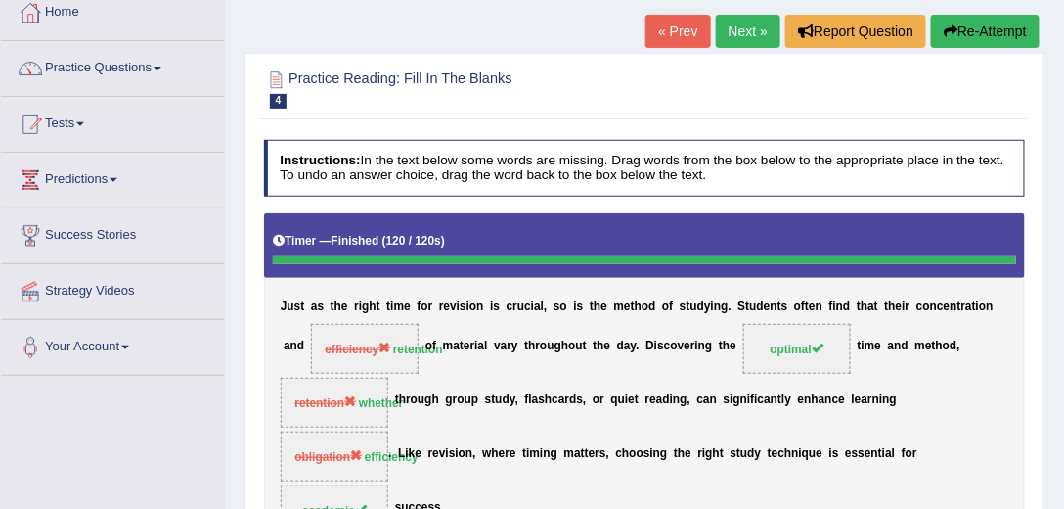
click at [755, 31] on link "Next »" at bounding box center [748, 31] width 65 height 33
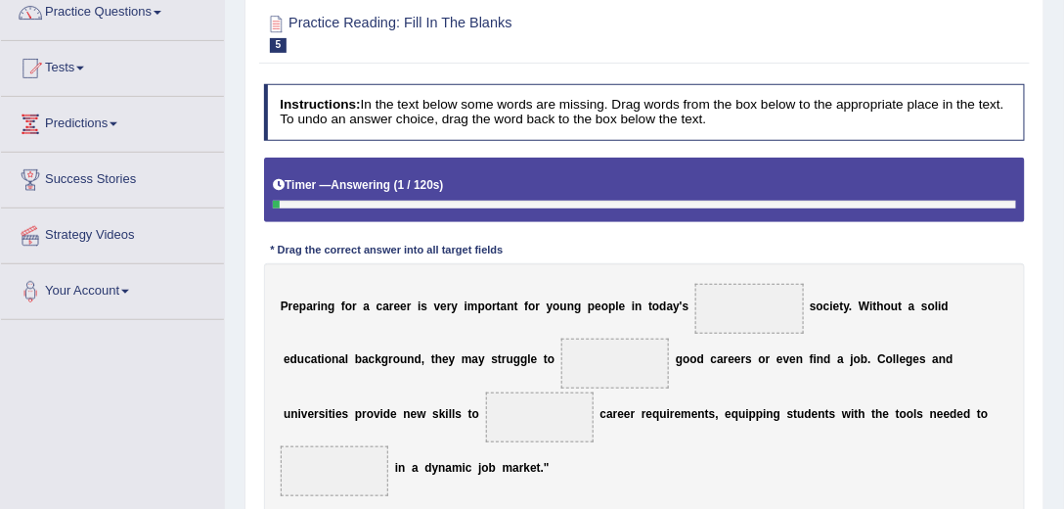
scroll to position [334, 0]
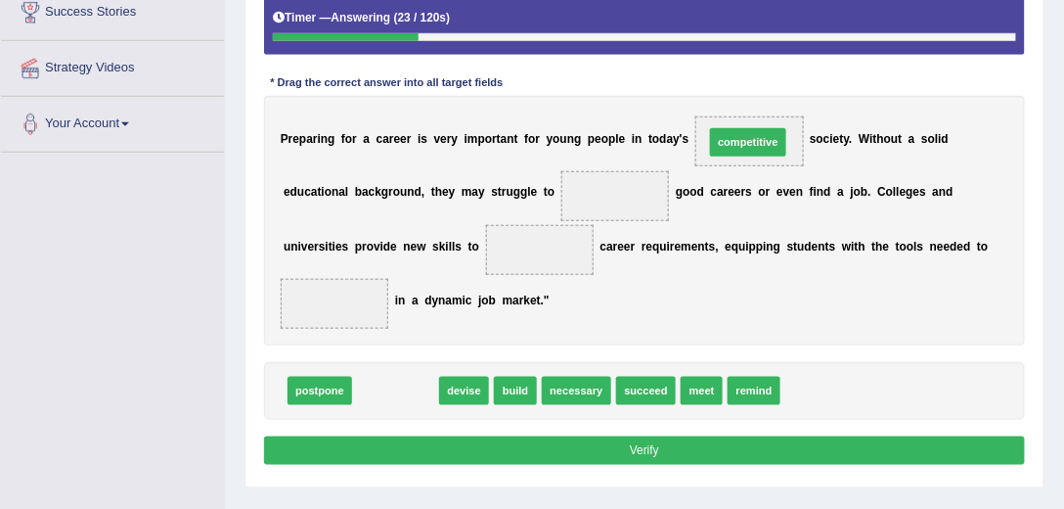
drag, startPoint x: 400, startPoint y: 384, endPoint x: 815, endPoint y: 92, distance: 507.4
click at [815, 92] on div "Instructions: In the text below some words are missing. Drag words from the box…" at bounding box center [644, 193] width 770 height 569
drag, startPoint x: 397, startPoint y: 380, endPoint x: 845, endPoint y: 84, distance: 537.1
click at [845, 84] on div "Instructions: In the text below some words are missing. Drag words from the box…" at bounding box center [644, 193] width 770 height 569
drag, startPoint x: 388, startPoint y: 389, endPoint x: 811, endPoint y: 100, distance: 512.2
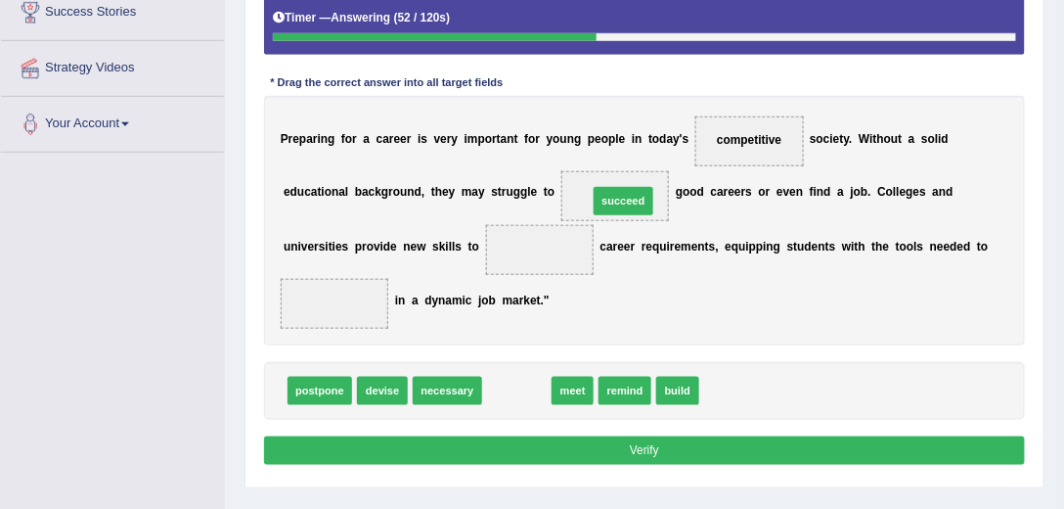
drag, startPoint x: 531, startPoint y: 383, endPoint x: 656, endPoint y: 160, distance: 255.7
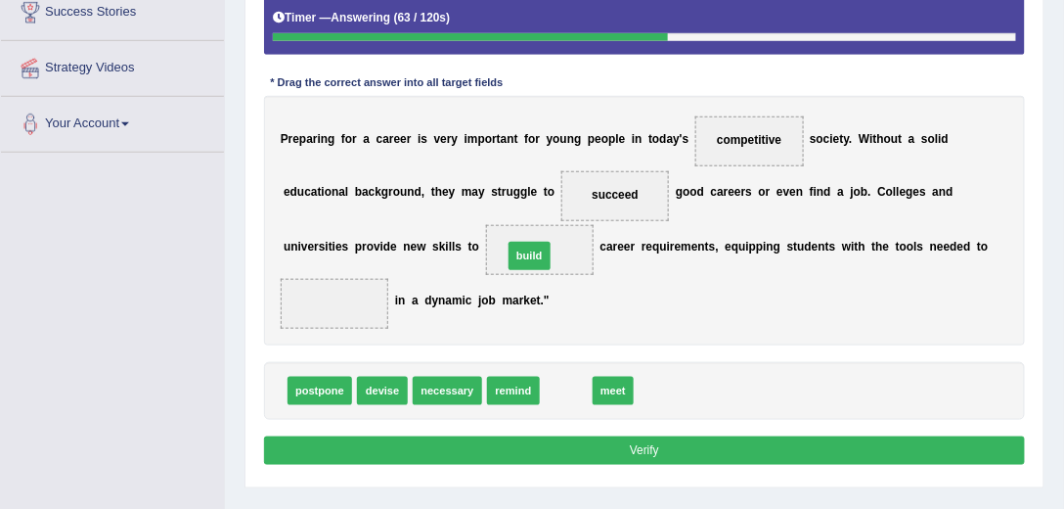
drag, startPoint x: 565, startPoint y: 385, endPoint x: 522, endPoint y: 226, distance: 165.1
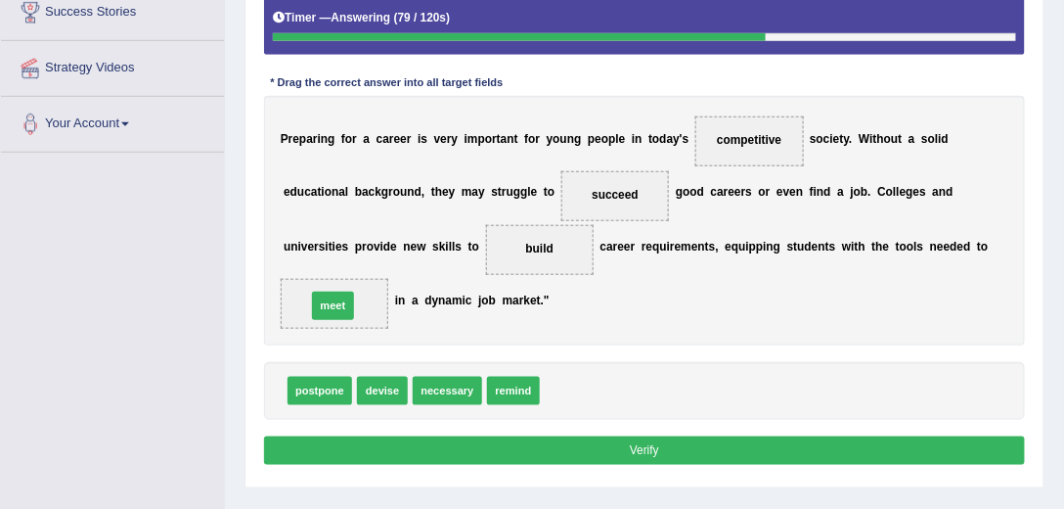
drag, startPoint x: 564, startPoint y: 383, endPoint x: 290, endPoint y: 283, distance: 291.8
drag, startPoint x: 547, startPoint y: 256, endPoint x: 581, endPoint y: 421, distance: 167.8
drag, startPoint x: 302, startPoint y: 300, endPoint x: 520, endPoint y: 250, distance: 223.7
click at [521, 250] on div "P r e p a r i n g f o r a c a r e e r i s v e r y i m p o r t a n t f o r y o u…" at bounding box center [645, 220] width 762 height 249
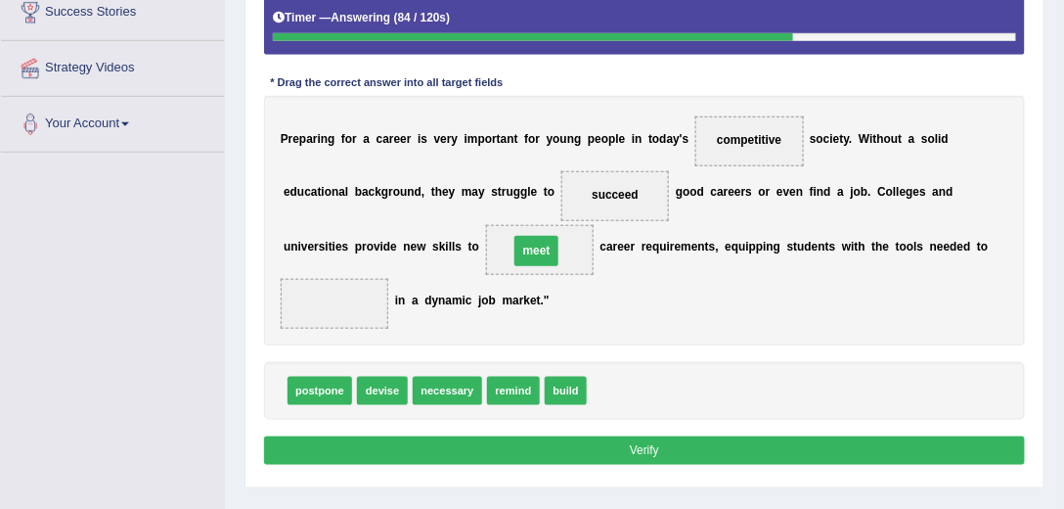
drag, startPoint x: 335, startPoint y: 301, endPoint x: 574, endPoint y: 240, distance: 246.5
drag, startPoint x: 619, startPoint y: 390, endPoint x: 288, endPoint y: 289, distance: 346.5
drag, startPoint x: 328, startPoint y: 301, endPoint x: 660, endPoint y: 180, distance: 354.0
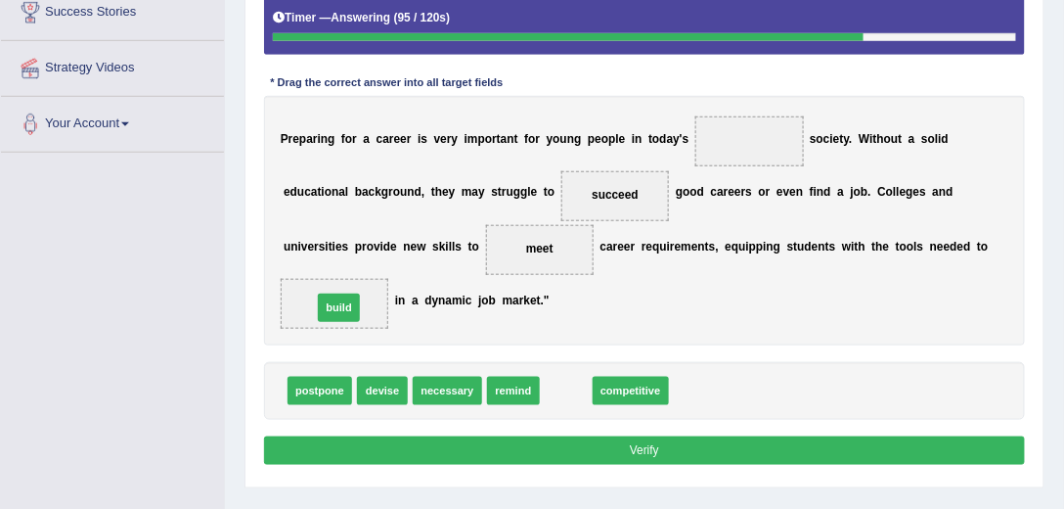
drag, startPoint x: 573, startPoint y: 391, endPoint x: 306, endPoint y: 293, distance: 284.4
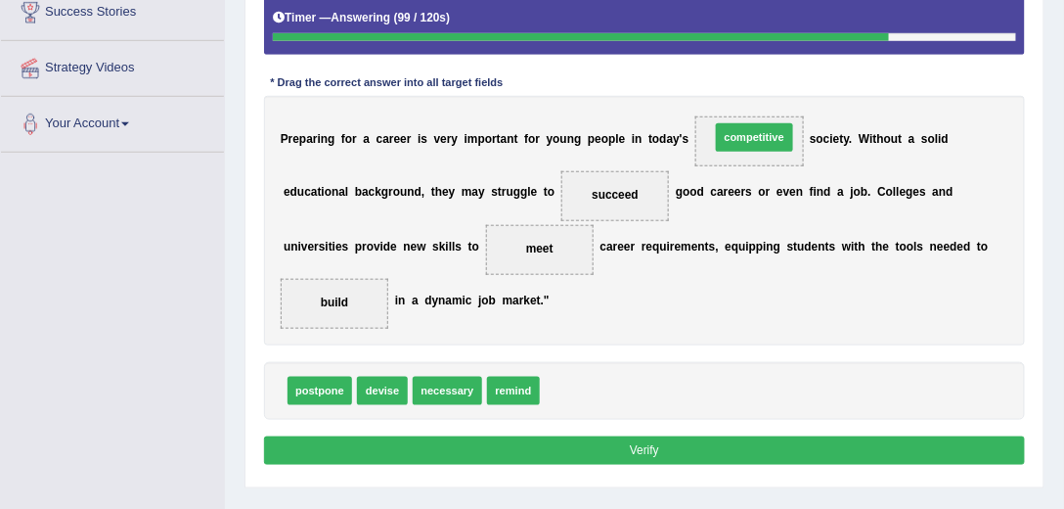
drag, startPoint x: 570, startPoint y: 385, endPoint x: 772, endPoint y: 92, distance: 355.9
click at [772, 92] on div "Instructions: In the text below some words are missing. Drag words from the box…" at bounding box center [644, 193] width 770 height 569
drag, startPoint x: 580, startPoint y: 389, endPoint x: 776, endPoint y: 95, distance: 353.5
click at [776, 95] on div "Instructions: In the text below some words are missing. Drag words from the box…" at bounding box center [644, 193] width 770 height 569
drag, startPoint x: 646, startPoint y: 323, endPoint x: 776, endPoint y: 94, distance: 262.8
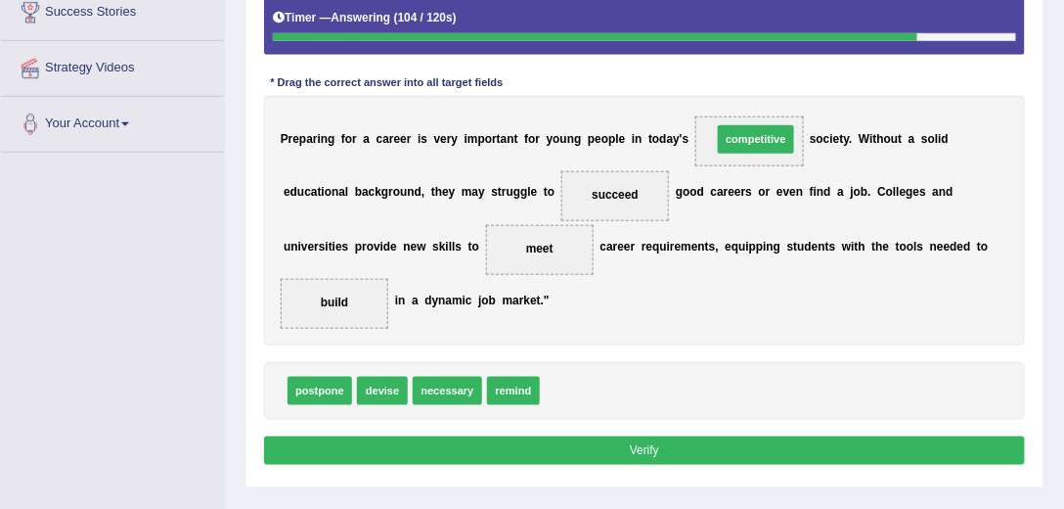
click at [776, 94] on div "Instructions: In the text below some words are missing. Drag words from the box…" at bounding box center [644, 193] width 770 height 569
drag, startPoint x: 569, startPoint y: 389, endPoint x: 771, endPoint y: 100, distance: 352.7
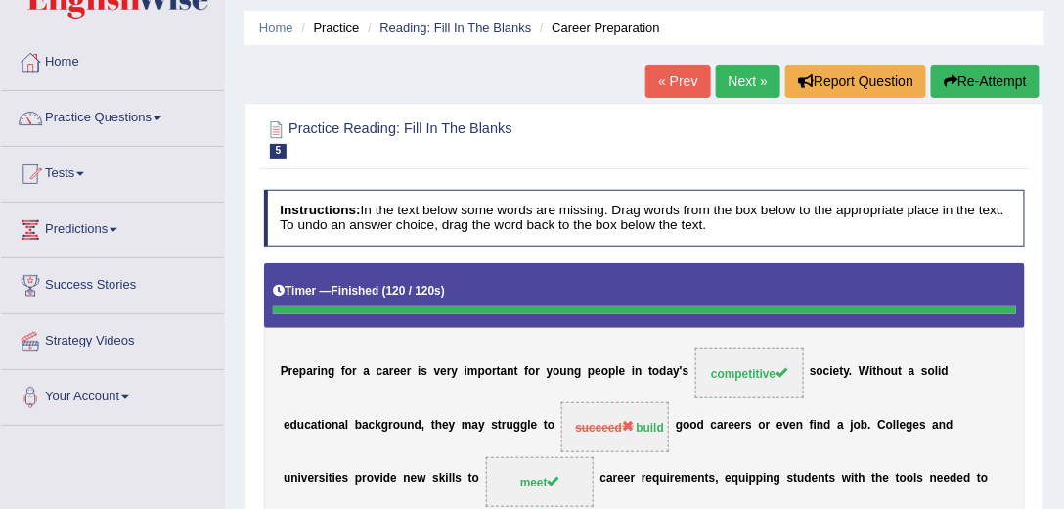
scroll to position [56, 0]
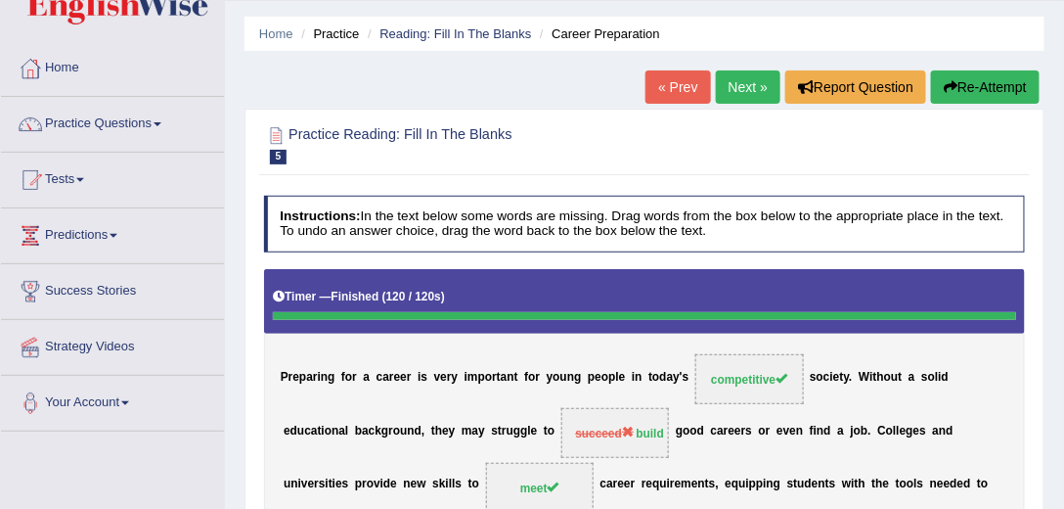
click at [748, 83] on link "Next »" at bounding box center [748, 86] width 65 height 33
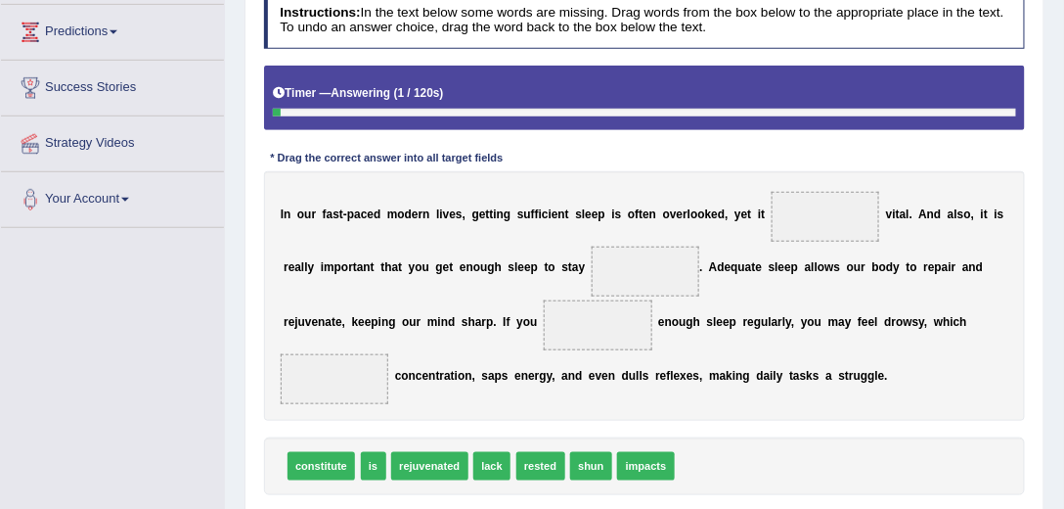
scroll to position [279, 0]
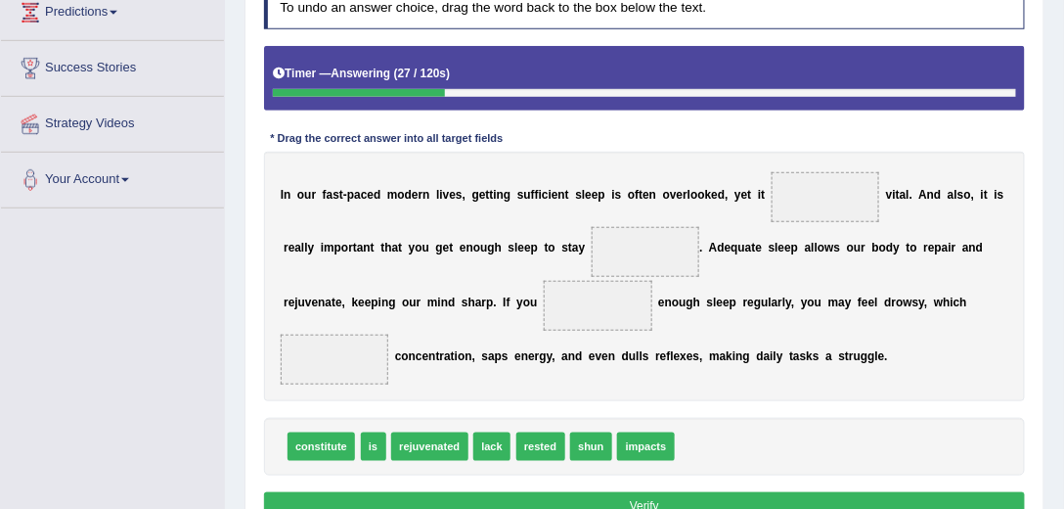
click at [529, 444] on span "rested" at bounding box center [540, 446] width 49 height 28
drag, startPoint x: 529, startPoint y: 444, endPoint x: 658, endPoint y: 212, distance: 265.3
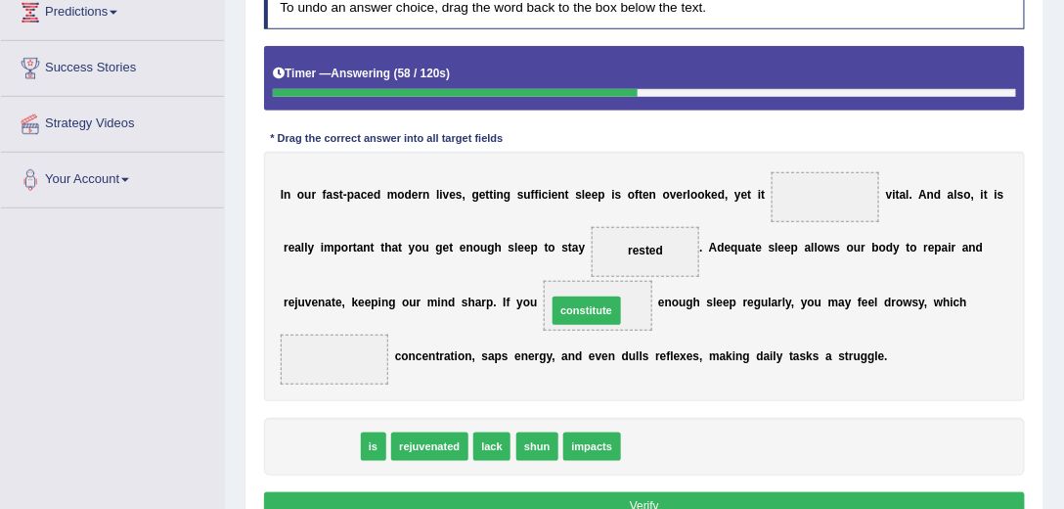
drag, startPoint x: 326, startPoint y: 440, endPoint x: 639, endPoint y: 280, distance: 351.7
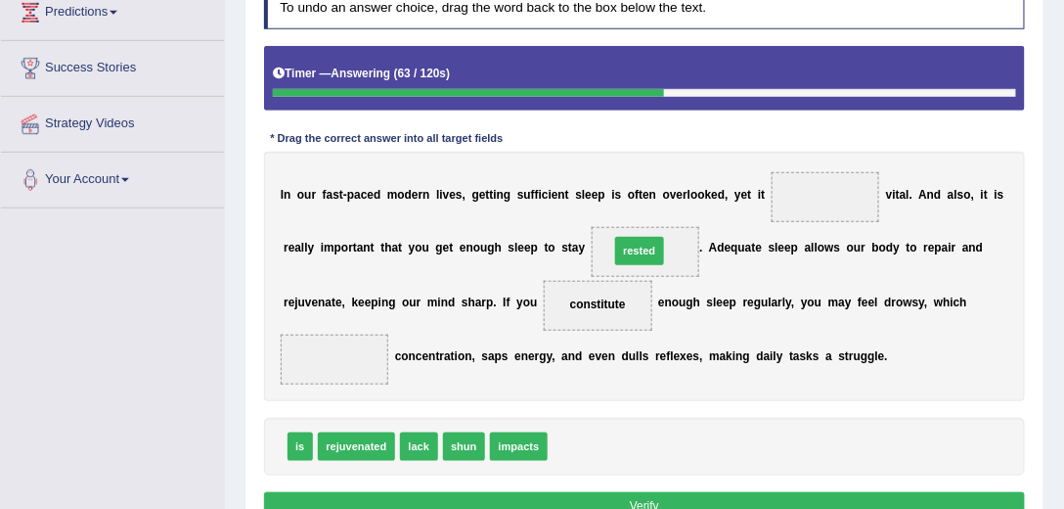
drag, startPoint x: 573, startPoint y: 444, endPoint x: 646, endPoint y: 213, distance: 242.2
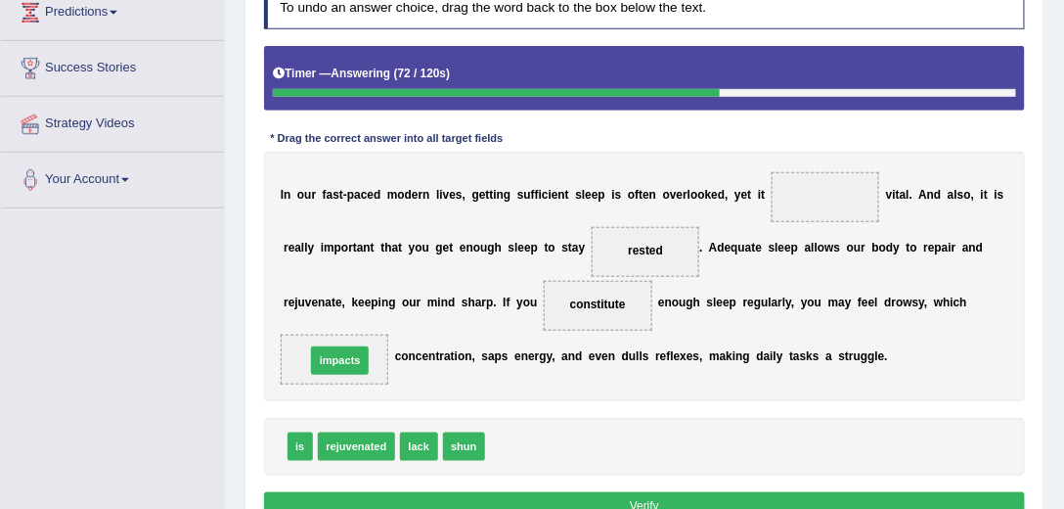
drag, startPoint x: 507, startPoint y: 444, endPoint x: 296, endPoint y: 343, distance: 233.2
drag, startPoint x: 294, startPoint y: 439, endPoint x: 912, endPoint y: 145, distance: 683.8
click at [912, 145] on div "Instructions: In the text below some words are missing. Drag words from the box…" at bounding box center [644, 249] width 770 height 569
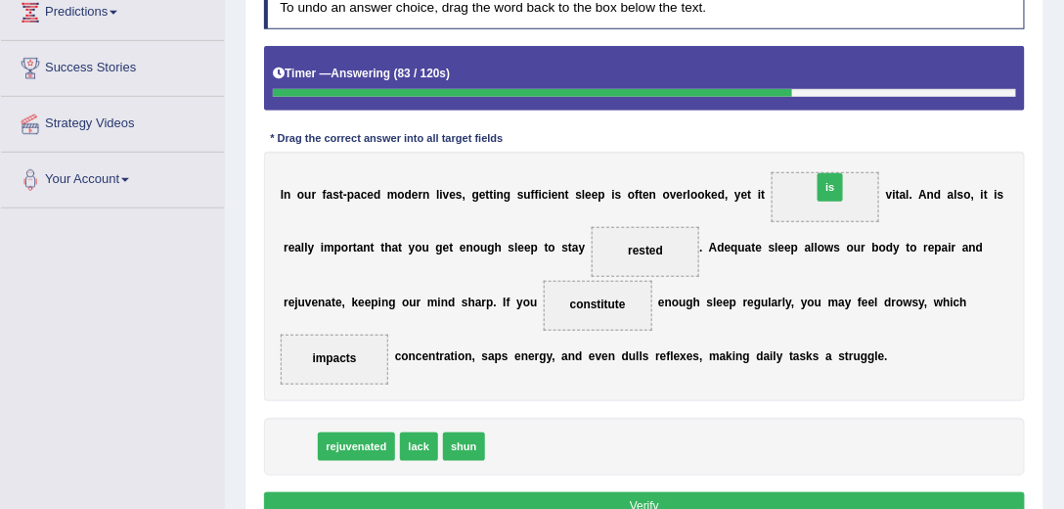
drag, startPoint x: 295, startPoint y: 440, endPoint x: 919, endPoint y: 142, distance: 691.6
click at [919, 142] on div "Instructions: In the text below some words are missing. Drag words from the box…" at bounding box center [644, 249] width 770 height 569
drag, startPoint x: 298, startPoint y: 442, endPoint x: 923, endPoint y: 151, distance: 689.6
click at [923, 151] on div "Instructions: In the text below some words are missing. Drag words from the box…" at bounding box center [644, 249] width 770 height 569
drag, startPoint x: 292, startPoint y: 442, endPoint x: 899, endPoint y: 147, distance: 674.5
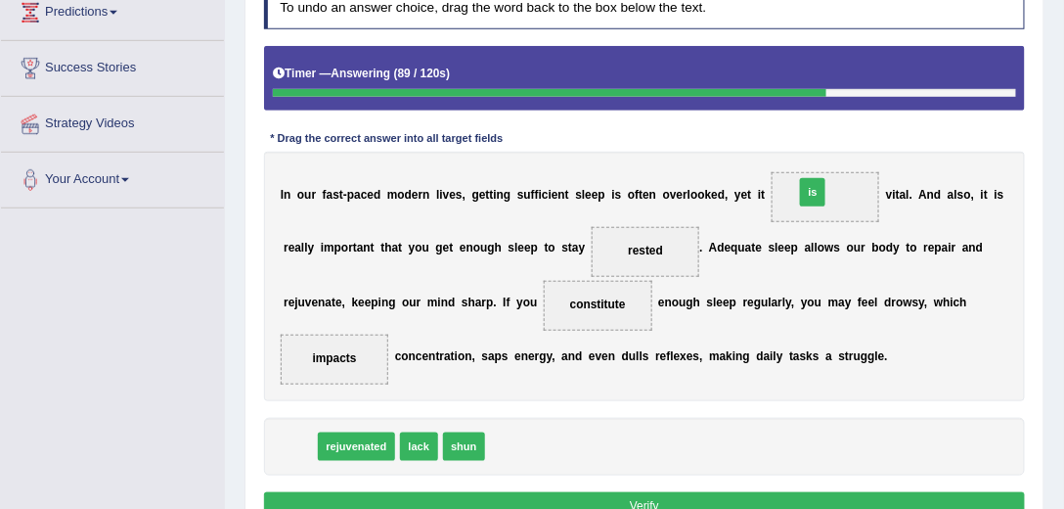
click at [898, 148] on div "Instructions: In the text below some words are missing. Drag words from the box…" at bounding box center [644, 249] width 770 height 569
drag, startPoint x: 368, startPoint y: 414, endPoint x: 923, endPoint y: 164, distance: 608.9
click at [923, 164] on div "Instructions: In the text below some words are missing. Drag words from the box…" at bounding box center [644, 249] width 770 height 569
drag, startPoint x: 297, startPoint y: 440, endPoint x: 913, endPoint y: 149, distance: 681.6
click at [913, 149] on div "Instructions: In the text below some words are missing. Drag words from the box…" at bounding box center [644, 249] width 770 height 569
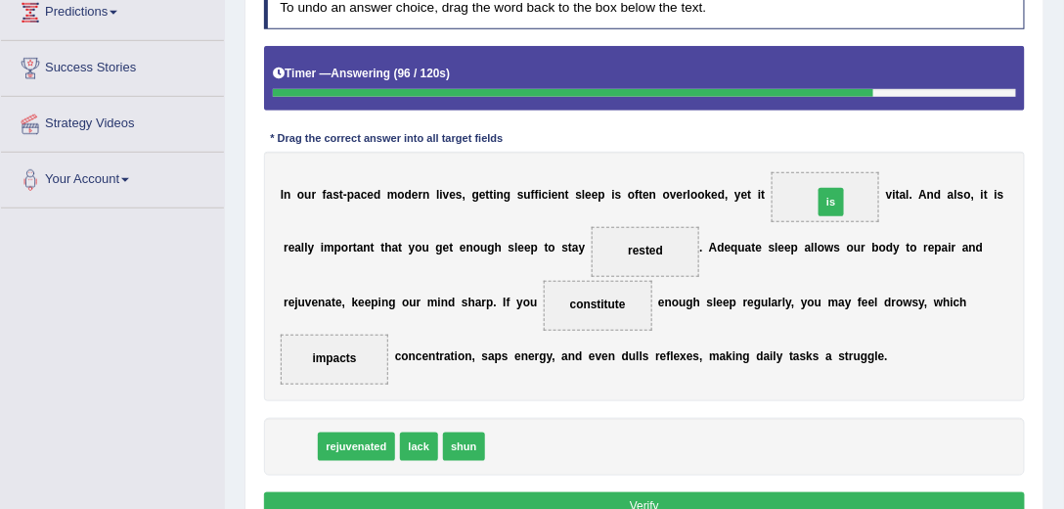
drag, startPoint x: 287, startPoint y: 443, endPoint x: 912, endPoint y: 156, distance: 687.9
click at [912, 156] on div "Instructions: In the text below some words are missing. Drag words from the box…" at bounding box center [644, 249] width 770 height 569
drag, startPoint x: 294, startPoint y: 444, endPoint x: 929, endPoint y: 156, distance: 697.2
click at [929, 156] on div "Instructions: In the text below some words are missing. Drag words from the box…" at bounding box center [644, 249] width 770 height 569
drag, startPoint x: 373, startPoint y: 392, endPoint x: 929, endPoint y: 154, distance: 605.5
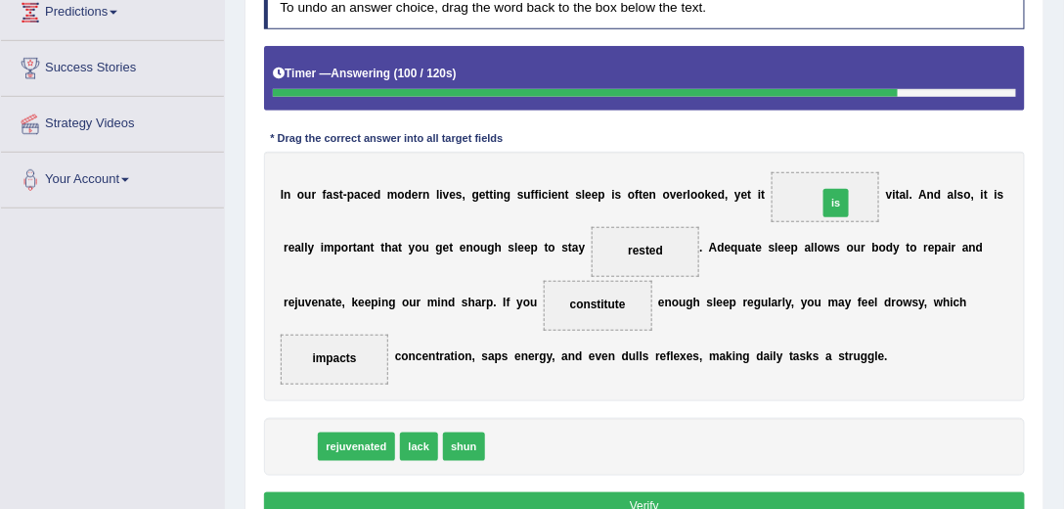
click at [929, 154] on div "Instructions: In the text below some words are missing. Drag words from the box…" at bounding box center [644, 249] width 770 height 569
drag, startPoint x: 294, startPoint y: 439, endPoint x: 893, endPoint y: 146, distance: 666.6
click at [893, 146] on div "Instructions: In the text below some words are missing. Drag words from the box…" at bounding box center [644, 249] width 770 height 569
drag, startPoint x: 297, startPoint y: 440, endPoint x: 956, endPoint y: 147, distance: 720.7
click at [956, 147] on div "Instructions: In the text below some words are missing. Drag words from the box…" at bounding box center [644, 249] width 770 height 569
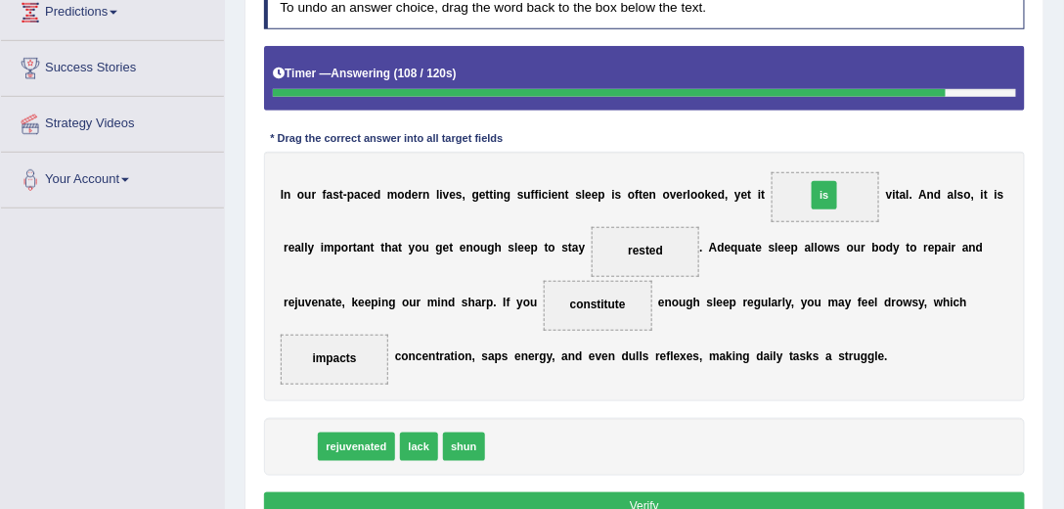
drag, startPoint x: 297, startPoint y: 443, endPoint x: 914, endPoint y: 146, distance: 685.0
click at [914, 146] on div "Instructions: In the text below some words are missing. Drag words from the box…" at bounding box center [644, 249] width 770 height 569
drag, startPoint x: 292, startPoint y: 439, endPoint x: 909, endPoint y: 139, distance: 685.4
click at [909, 139] on div "Instructions: In the text below some words are missing. Drag words from the box…" at bounding box center [644, 249] width 770 height 569
drag, startPoint x: 295, startPoint y: 443, endPoint x: 911, endPoint y: 158, distance: 677.8
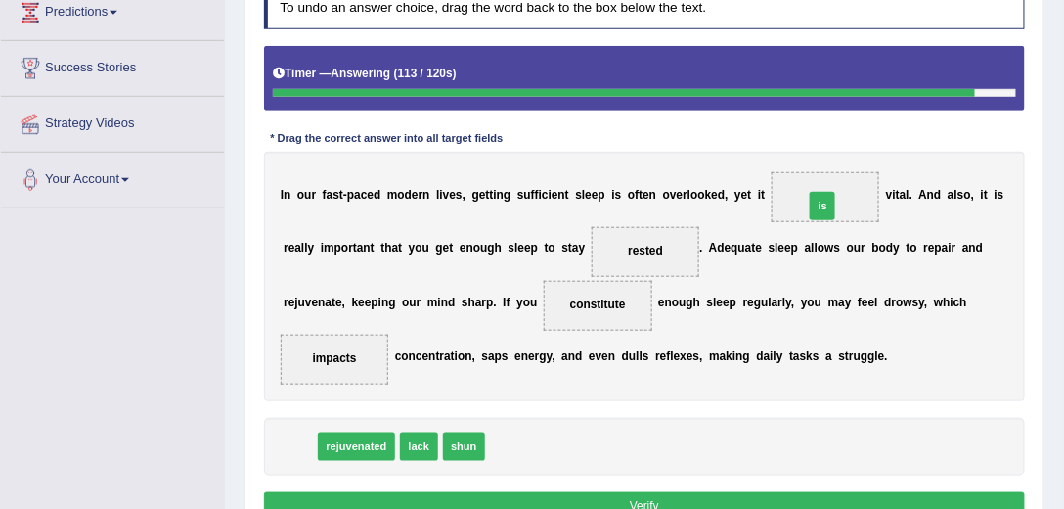
click at [911, 158] on div "Instructions: In the text below some words are missing. Drag words from the box…" at bounding box center [644, 249] width 770 height 569
drag, startPoint x: 306, startPoint y: 432, endPoint x: 455, endPoint y: 386, distance: 155.6
click at [848, 215] on div "Instructions: In the text below some words are missing. Drag words from the box…" at bounding box center [644, 249] width 770 height 569
drag, startPoint x: 377, startPoint y: 403, endPoint x: 415, endPoint y: 401, distance: 38.2
click at [635, 304] on div "Instructions: In the text below some words are missing. Drag words from the box…" at bounding box center [644, 249] width 770 height 569
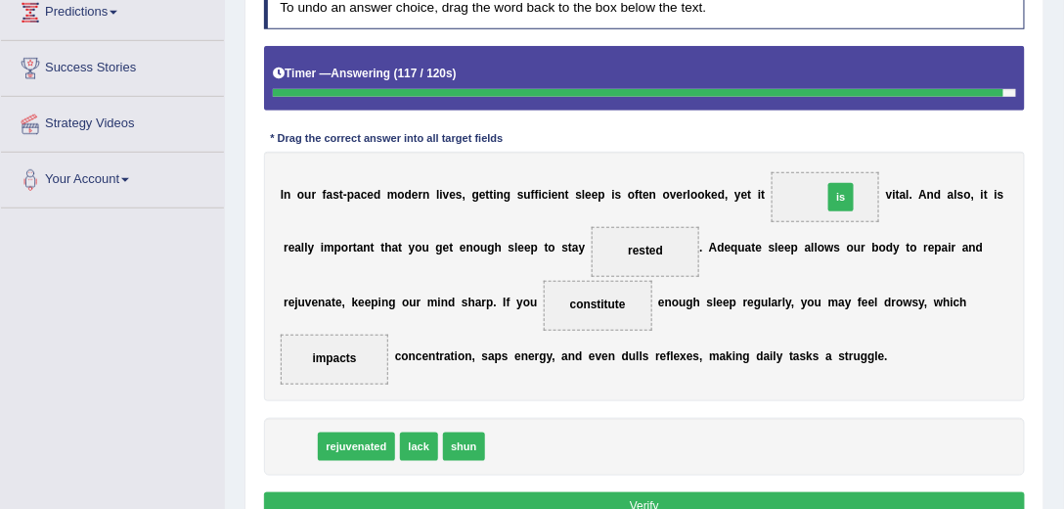
drag, startPoint x: 295, startPoint y: 443, endPoint x: 929, endPoint y: 144, distance: 700.9
click at [929, 144] on div "Instructions: In the text below some words are missing. Drag words from the box…" at bounding box center [644, 249] width 770 height 569
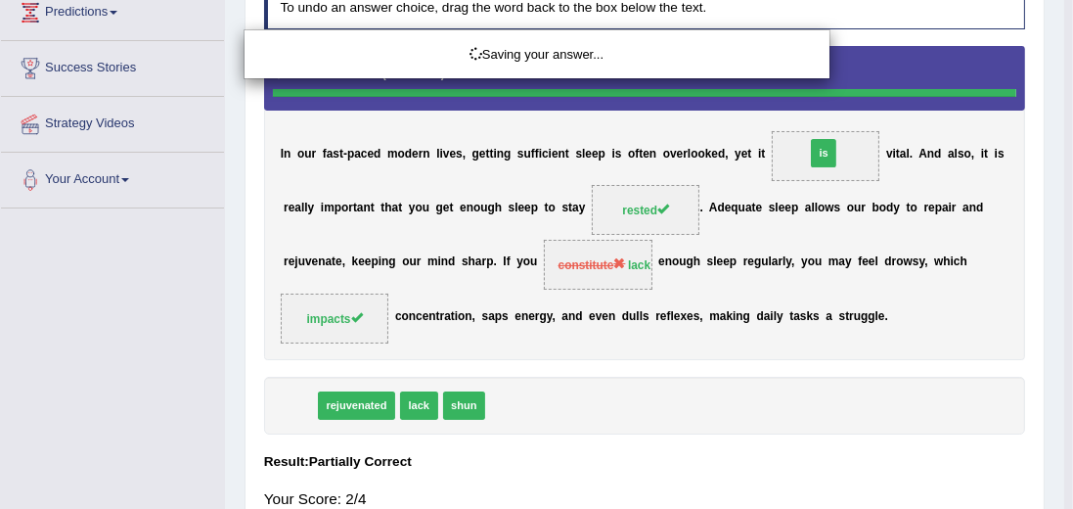
drag, startPoint x: 293, startPoint y: 444, endPoint x: 908, endPoint y: 148, distance: 682.0
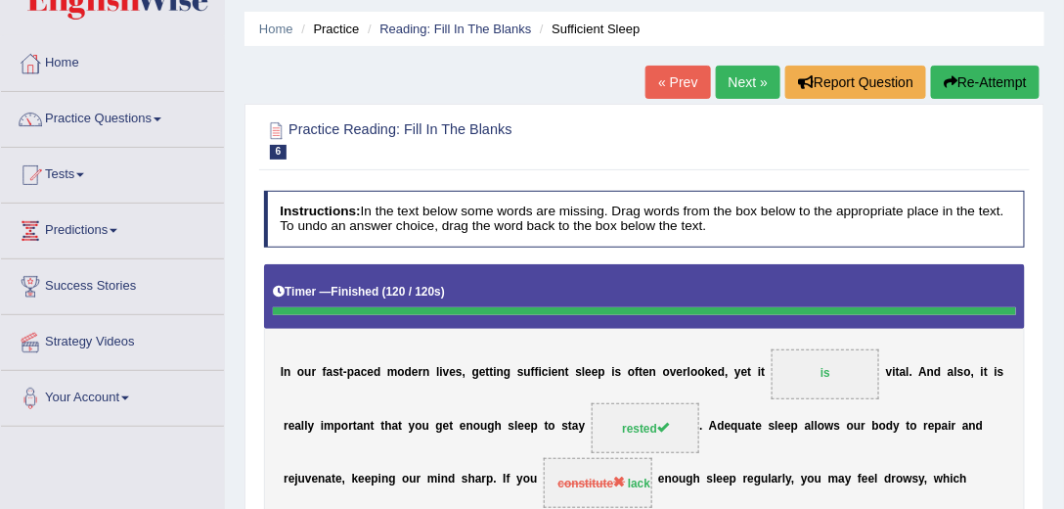
scroll to position [56, 0]
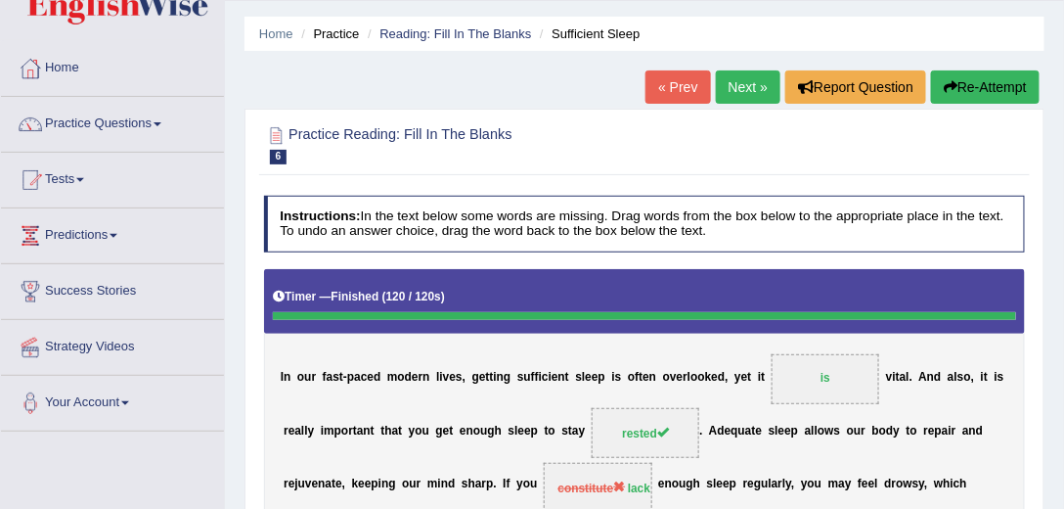
click at [744, 88] on link "Next »" at bounding box center [748, 86] width 65 height 33
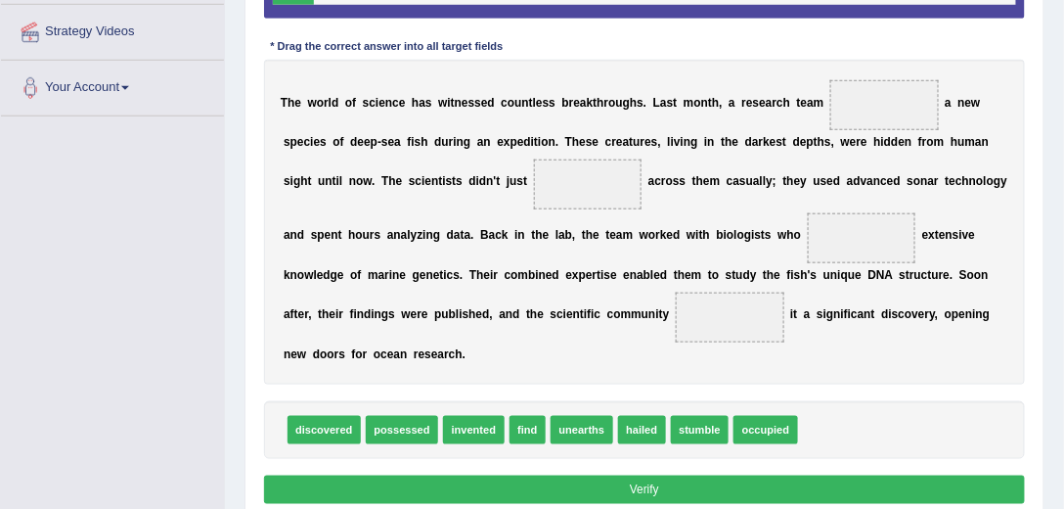
scroll to position [391, 0]
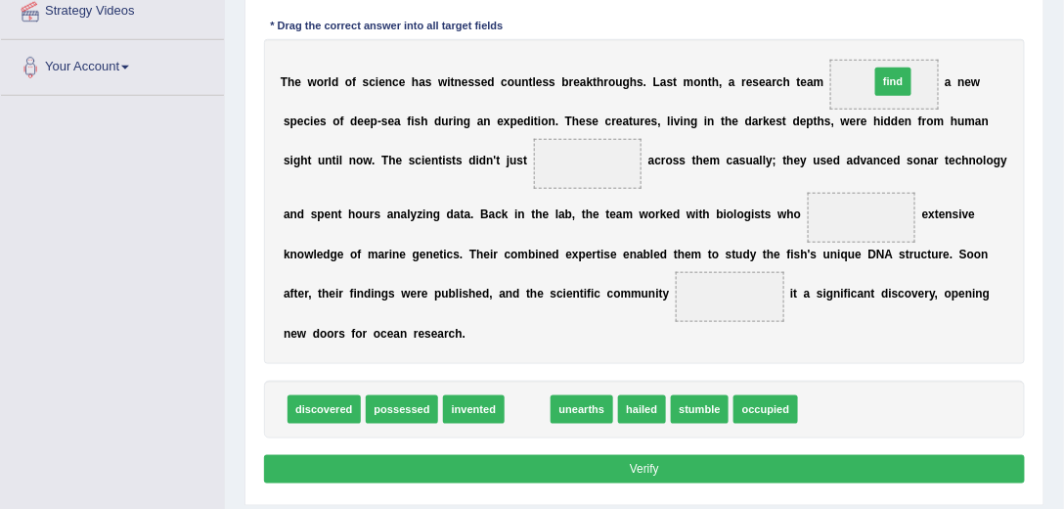
drag, startPoint x: 527, startPoint y: 407, endPoint x: 953, endPoint y: 18, distance: 576.7
click at [953, 20] on div "Instructions: In the text below some words are missing. Drag words from the box…" at bounding box center [644, 174] width 770 height 645
drag, startPoint x: 520, startPoint y: 408, endPoint x: 955, endPoint y: 22, distance: 581.2
click at [955, 22] on div "Instructions: In the text below some words are missing. Drag words from the box…" at bounding box center [644, 174] width 770 height 645
drag, startPoint x: 533, startPoint y: 396, endPoint x: 927, endPoint y: 32, distance: 536.4
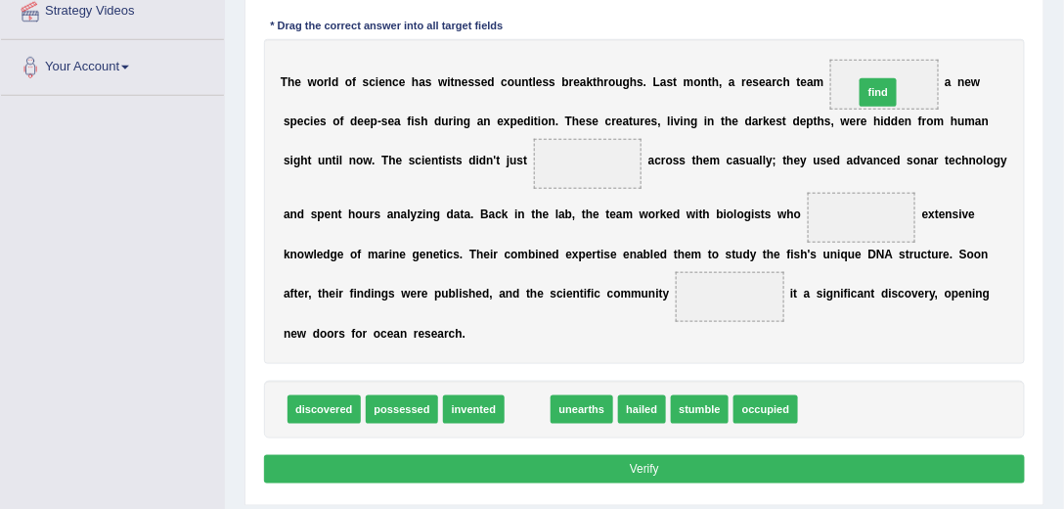
click at [927, 33] on div "Instructions: In the text below some words are missing. Drag words from the box…" at bounding box center [644, 174] width 770 height 645
drag, startPoint x: 522, startPoint y: 407, endPoint x: 955, endPoint y: 16, distance: 583.0
click at [955, 16] on div "Instructions: In the text below some words are missing. Drag words from the box…" at bounding box center [644, 174] width 770 height 645
drag, startPoint x: 516, startPoint y: 402, endPoint x: 933, endPoint y: 9, distance: 572.9
click at [940, 16] on div "Instructions: In the text below some words are missing. Drag words from the box…" at bounding box center [644, 174] width 770 height 645
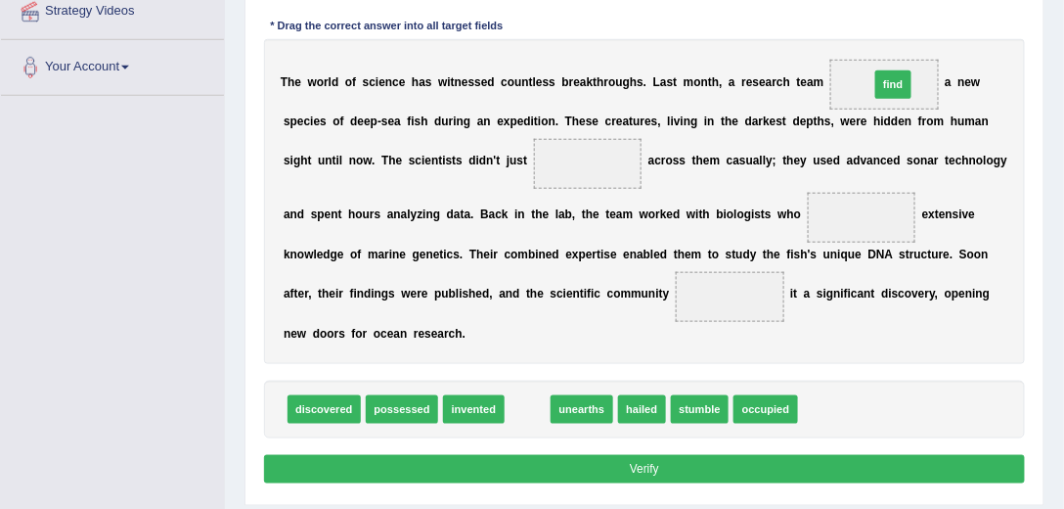
drag, startPoint x: 525, startPoint y: 408, endPoint x: 953, endPoint y: 26, distance: 572.9
click at [956, 26] on div "Instructions: In the text below some words are missing. Drag words from the box…" at bounding box center [644, 174] width 770 height 645
drag, startPoint x: 464, startPoint y: 405, endPoint x: 475, endPoint y: 406, distance: 11.8
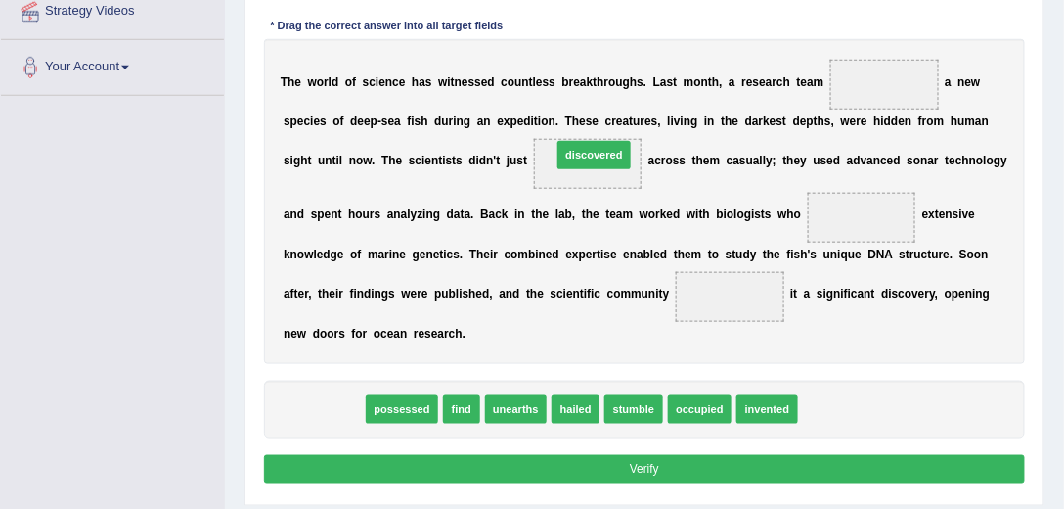
drag, startPoint x: 326, startPoint y: 399, endPoint x: 642, endPoint y: 103, distance: 433.1
click at [642, 103] on div "Instructions: In the text below some words are missing. Drag words from the box…" at bounding box center [644, 174] width 770 height 645
drag, startPoint x: 328, startPoint y: 408, endPoint x: 647, endPoint y: 114, distance: 434.0
click at [649, 115] on div "Instructions: In the text below some words are missing. Drag words from the box…" at bounding box center [644, 174] width 770 height 645
drag, startPoint x: 297, startPoint y: 406, endPoint x: 607, endPoint y: 116, distance: 424.2
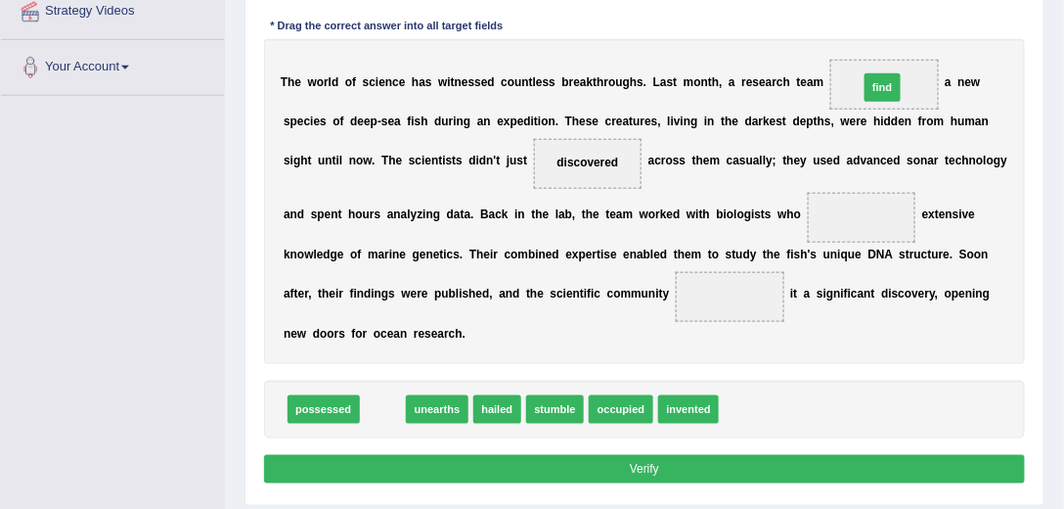
drag, startPoint x: 372, startPoint y: 408, endPoint x: 953, endPoint y: 20, distance: 698.8
click at [958, 28] on div "Instructions: In the text below some words are missing. Drag words from the box…" at bounding box center [644, 174] width 770 height 645
drag, startPoint x: 378, startPoint y: 408, endPoint x: 967, endPoint y: 13, distance: 709.1
click at [972, 21] on div "Instructions: In the text below some words are missing. Drag words from the box…" at bounding box center [644, 174] width 770 height 645
drag, startPoint x: 373, startPoint y: 408, endPoint x: 997, endPoint y: 23, distance: 732.9
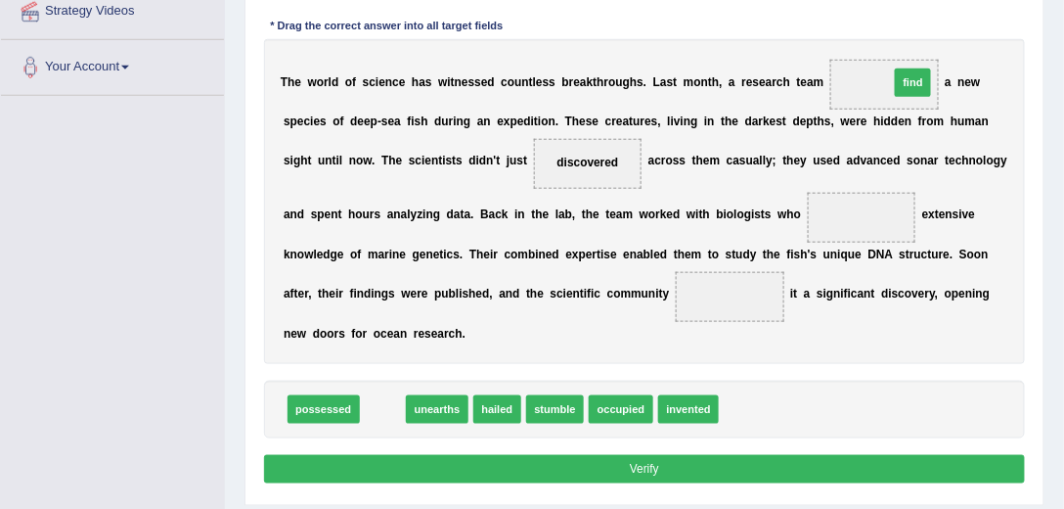
click at [997, 23] on div "Instructions: In the text below some words are missing. Drag words from the box…" at bounding box center [644, 174] width 770 height 645
drag, startPoint x: 387, startPoint y: 401, endPoint x: 977, endPoint y: 23, distance: 700.2
click at [977, 23] on div "Instructions: In the text below some words are missing. Drag words from the box…" at bounding box center [644, 174] width 770 height 645
drag, startPoint x: 577, startPoint y: 260, endPoint x: 950, endPoint y: 24, distance: 440.9
click at [950, 24] on div "Instructions: In the text below some words are missing. Drag words from the box…" at bounding box center [644, 174] width 770 height 645
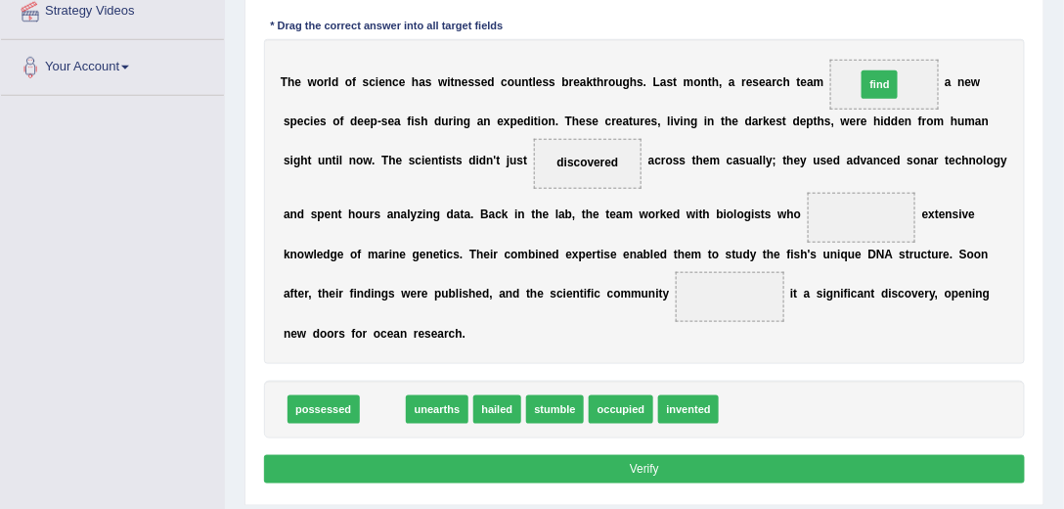
drag, startPoint x: 381, startPoint y: 400, endPoint x: 966, endPoint y: 19, distance: 698.3
click at [966, 19] on div "Instructions: In the text below some words are missing. Drag words from the box…" at bounding box center [644, 174] width 770 height 645
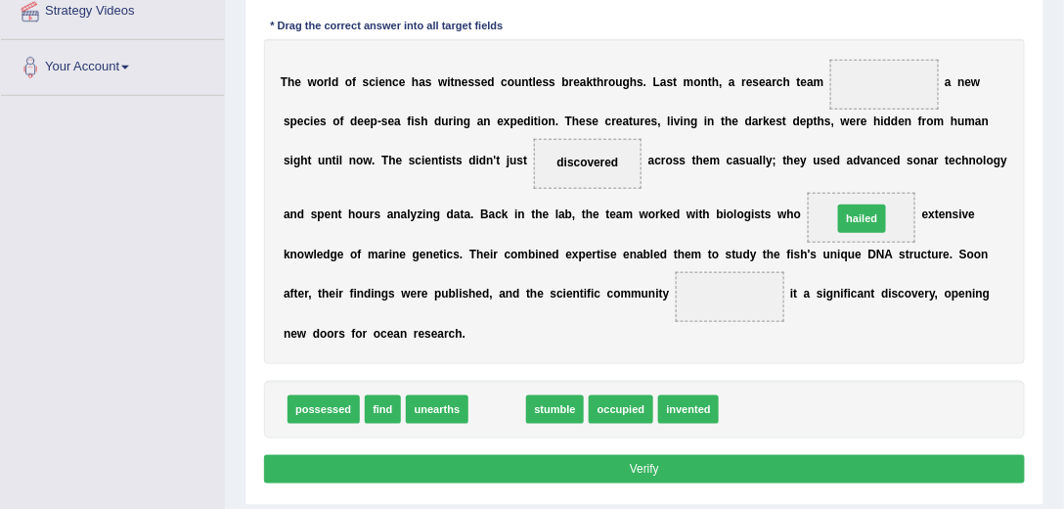
drag, startPoint x: 491, startPoint y: 403, endPoint x: 917, endPoint y: 181, distance: 480.8
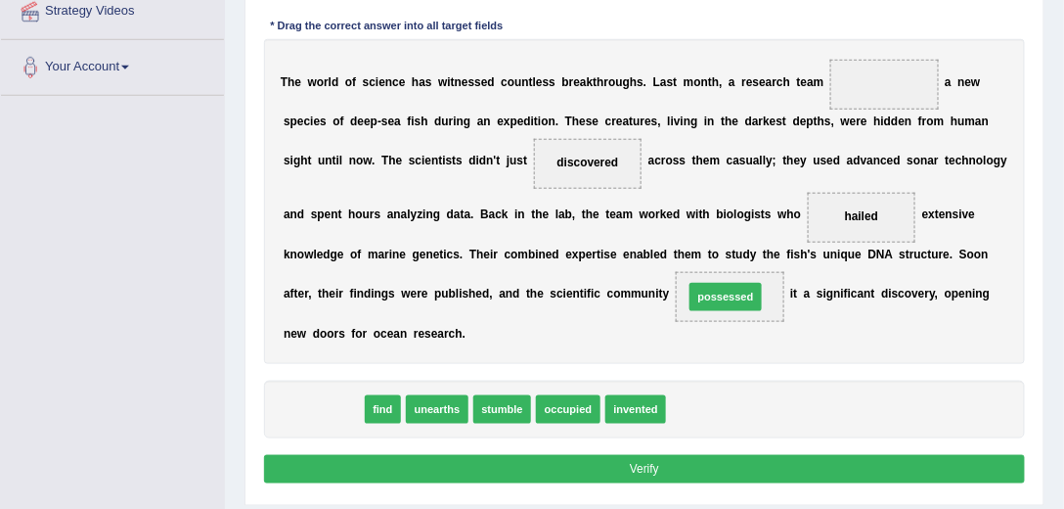
drag, startPoint x: 318, startPoint y: 408, endPoint x: 791, endPoint y: 267, distance: 493.9
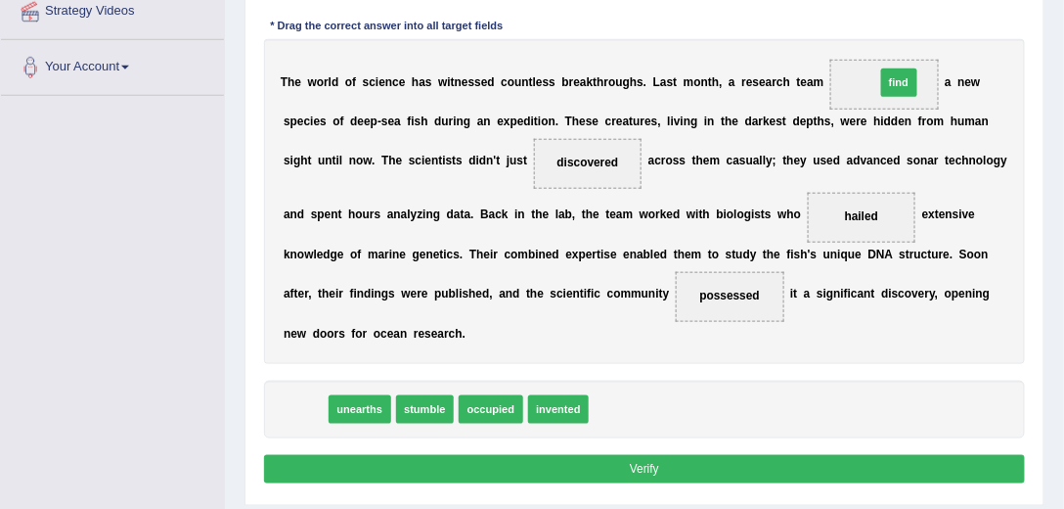
drag, startPoint x: 301, startPoint y: 408, endPoint x: 1000, endPoint y: 23, distance: 797.1
click at [1000, 23] on div "Instructions: In the text below some words are missing. Drag words from the box…" at bounding box center [644, 174] width 770 height 645
drag, startPoint x: 303, startPoint y: 402, endPoint x: 965, endPoint y: 31, distance: 758.8
click at [965, 31] on div "Instructions: In the text below some words are missing. Drag words from the box…" at bounding box center [644, 174] width 770 height 645
drag, startPoint x: 300, startPoint y: 405, endPoint x: 985, endPoint y: 22, distance: 784.2
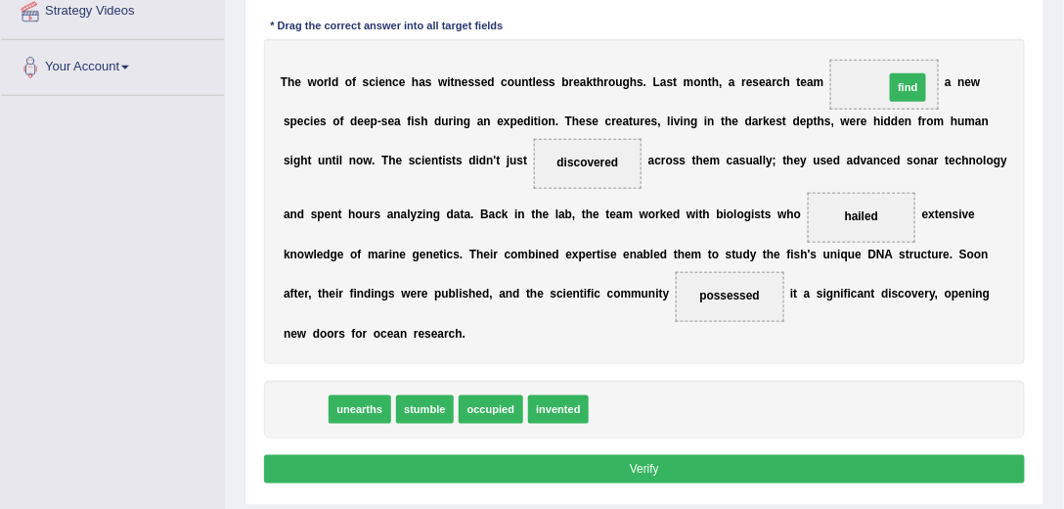
click at [1002, 22] on div "Instructions: In the text below some words are missing. Drag words from the box…" at bounding box center [644, 174] width 770 height 645
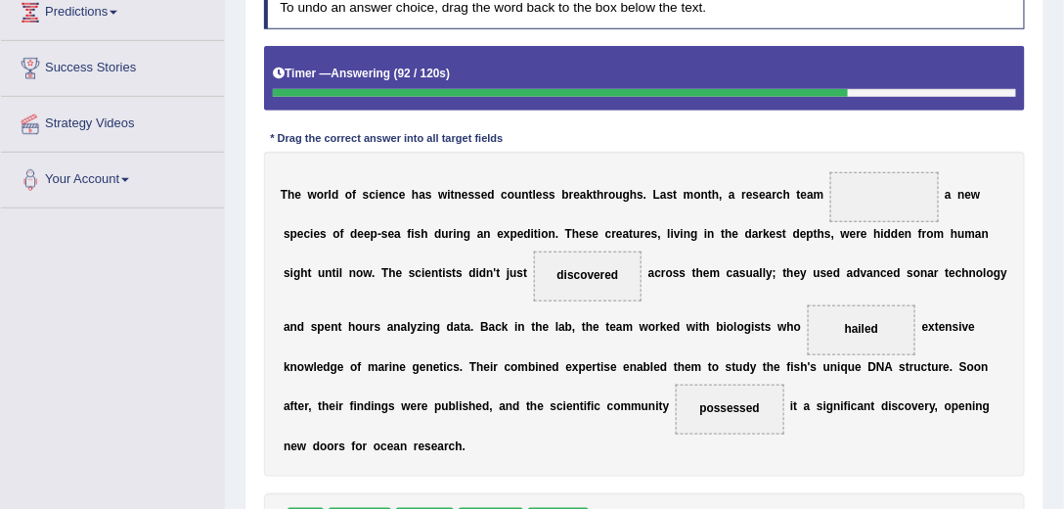
scroll to position [334, 0]
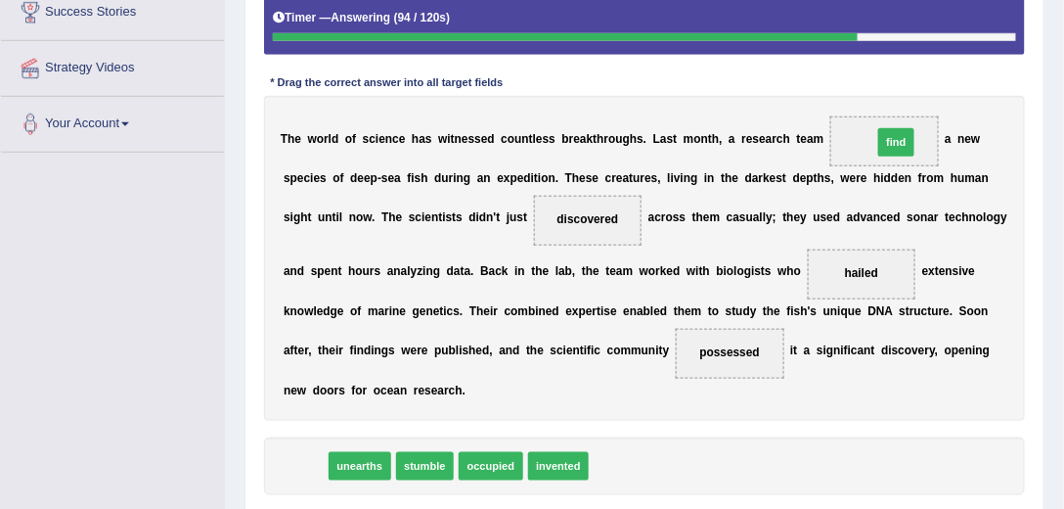
drag, startPoint x: 302, startPoint y: 455, endPoint x: 987, endPoint y: 76, distance: 782.3
click at [987, 76] on div "Instructions: In the text below some words are missing. Drag words from the box…" at bounding box center [644, 231] width 770 height 645
drag, startPoint x: 302, startPoint y: 460, endPoint x: 991, endPoint y: 73, distance: 789.5
click at [992, 74] on div "Instructions: In the text below some words are missing. Drag words from the box…" at bounding box center [644, 231] width 770 height 645
drag, startPoint x: 306, startPoint y: 459, endPoint x: 971, endPoint y: 76, distance: 767.2
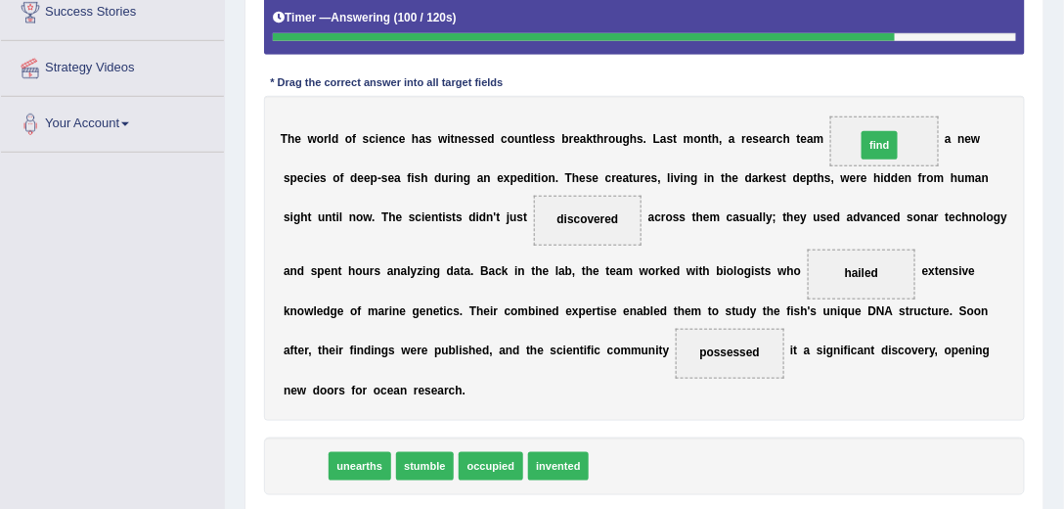
click at [981, 81] on div "Instructions: In the text below some words are missing. Drag words from the box…" at bounding box center [644, 231] width 770 height 645
click at [256, 467] on div "Practice Reading: Fill In The Blanks 7 Deep-sea Fish Instructions: In the text …" at bounding box center [645, 196] width 800 height 733
drag, startPoint x: 308, startPoint y: 459, endPoint x: 1011, endPoint y: 75, distance: 800.9
click at [1011, 76] on div "Instructions: In the text below some words are missing. Drag words from the box…" at bounding box center [644, 231] width 770 height 645
drag, startPoint x: 293, startPoint y: 467, endPoint x: 972, endPoint y: 94, distance: 774.3
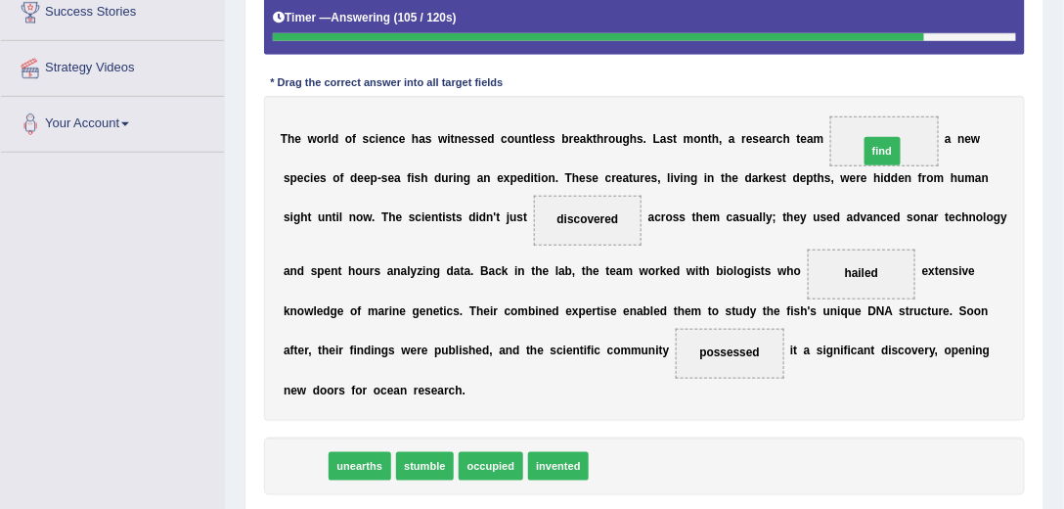
click at [972, 94] on div "Instructions: In the text below some words are missing. Drag words from the box…" at bounding box center [644, 231] width 770 height 645
drag, startPoint x: 294, startPoint y: 461, endPoint x: 976, endPoint y: 78, distance: 781.6
click at [976, 80] on div "Instructions: In the text below some words are missing. Drag words from the box…" at bounding box center [644, 231] width 770 height 645
drag, startPoint x: 296, startPoint y: 458, endPoint x: 985, endPoint y: 92, distance: 779.7
click at [985, 92] on div "Instructions: In the text below some words are missing. Drag words from the box…" at bounding box center [644, 231] width 770 height 645
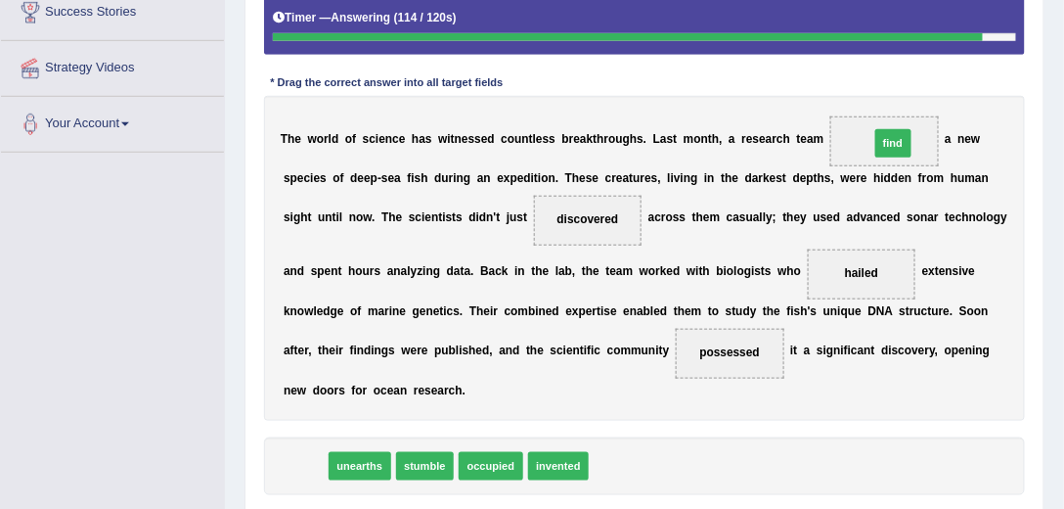
drag, startPoint x: 302, startPoint y: 468, endPoint x: 992, endPoint y: 74, distance: 794.2
click at [993, 86] on div "Instructions: In the text below some words are missing. Drag words from the box…" at bounding box center [644, 231] width 770 height 645
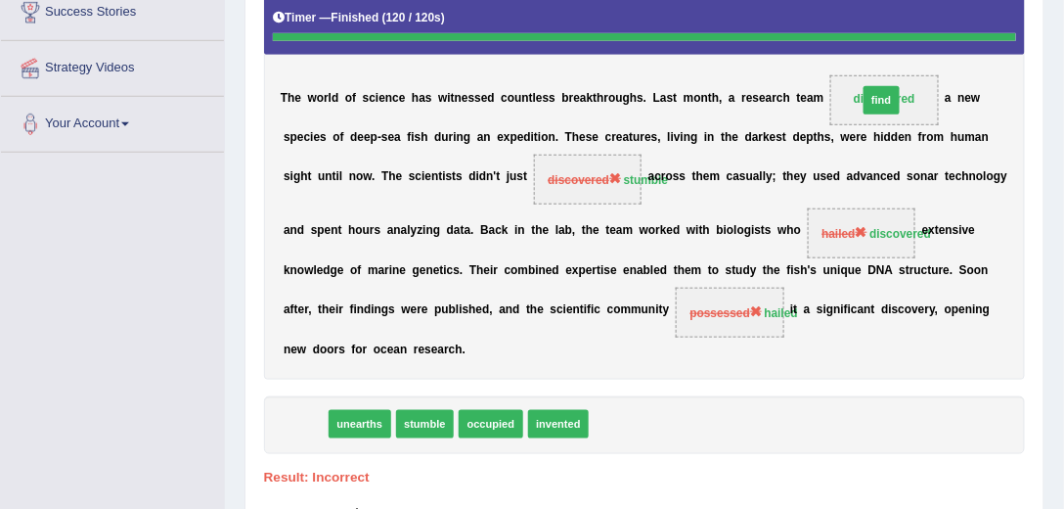
drag, startPoint x: 302, startPoint y: 461, endPoint x: 987, endPoint y: 68, distance: 789.0
click at [982, 73] on div "Instructions: In the text below some words are missing. Drag words from the box…" at bounding box center [644, 228] width 770 height 638
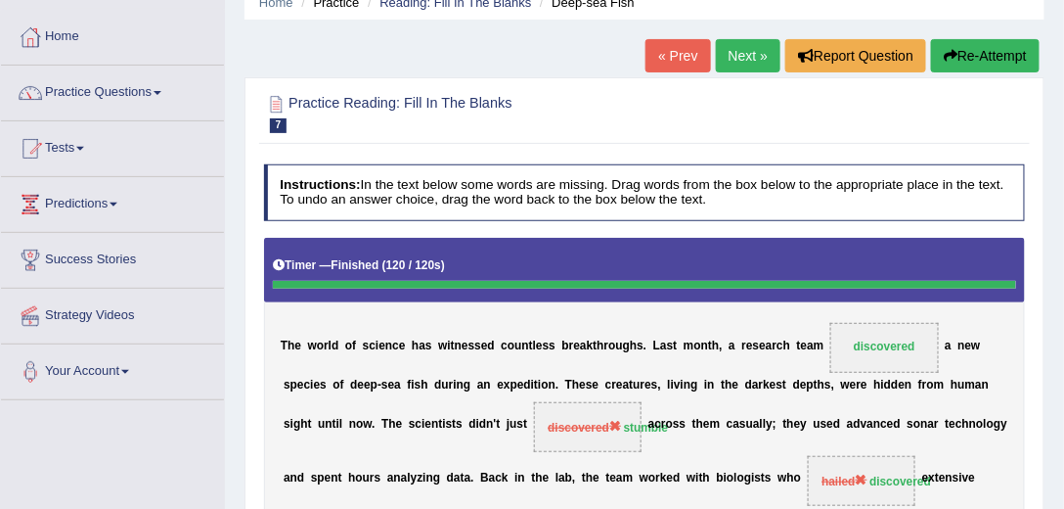
scroll to position [0, 0]
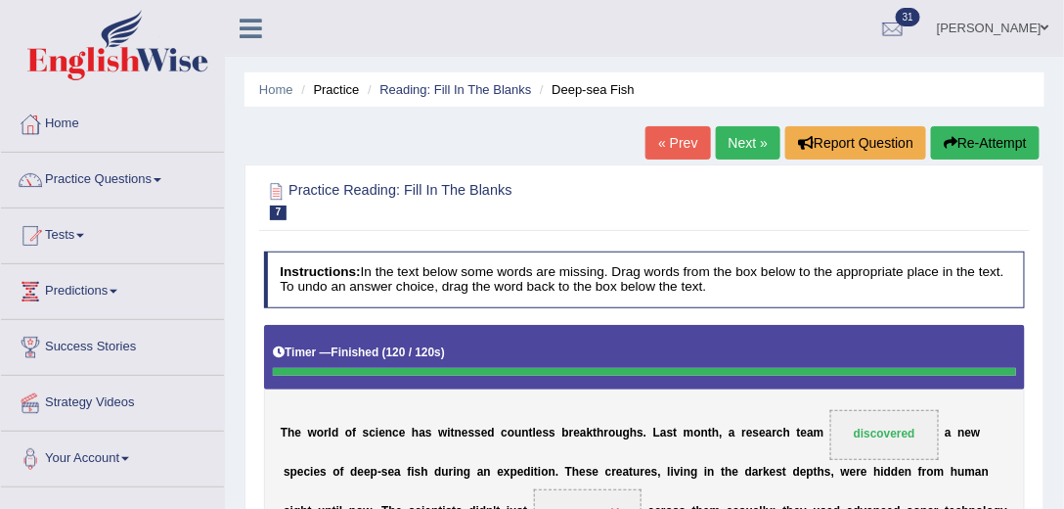
click at [752, 135] on link "Next »" at bounding box center [748, 142] width 65 height 33
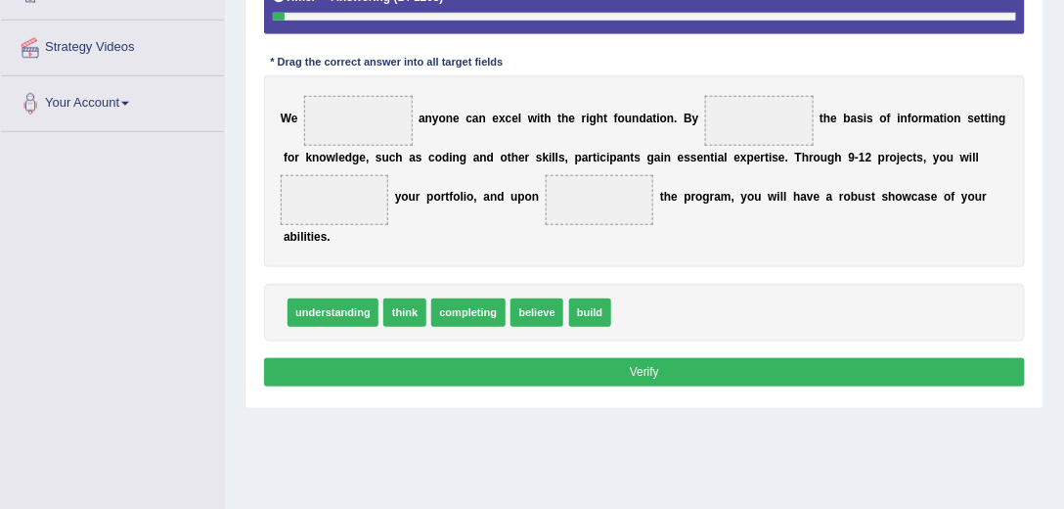
scroll to position [334, 0]
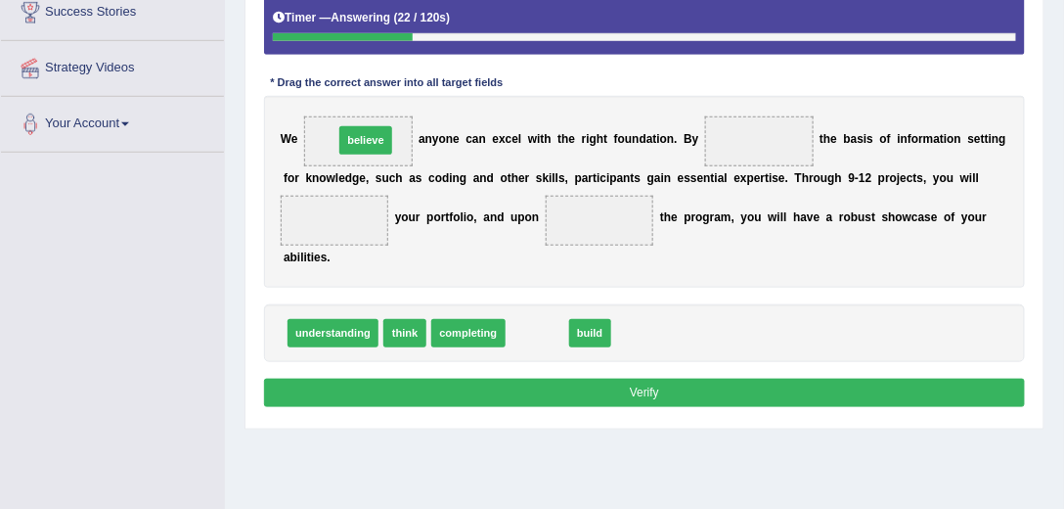
drag, startPoint x: 542, startPoint y: 325, endPoint x: 332, endPoint y: 94, distance: 312.2
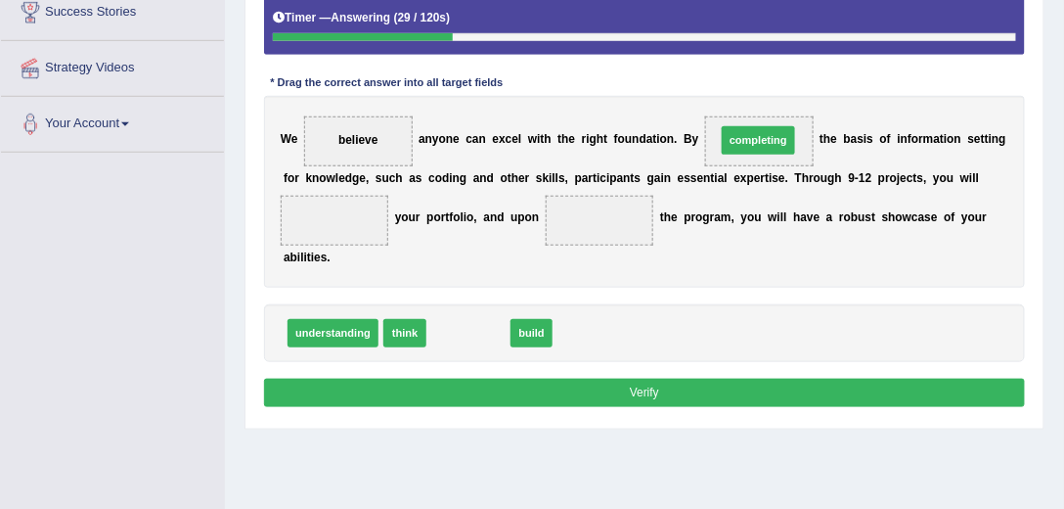
drag, startPoint x: 464, startPoint y: 334, endPoint x: 805, endPoint y: 109, distance: 409.3
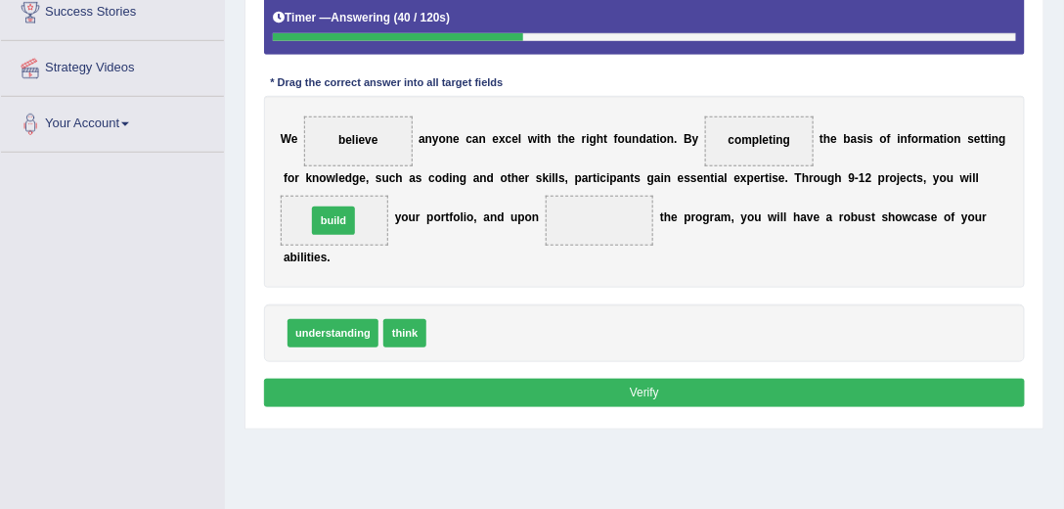
drag, startPoint x: 458, startPoint y: 330, endPoint x: 318, endPoint y: 198, distance: 192.3
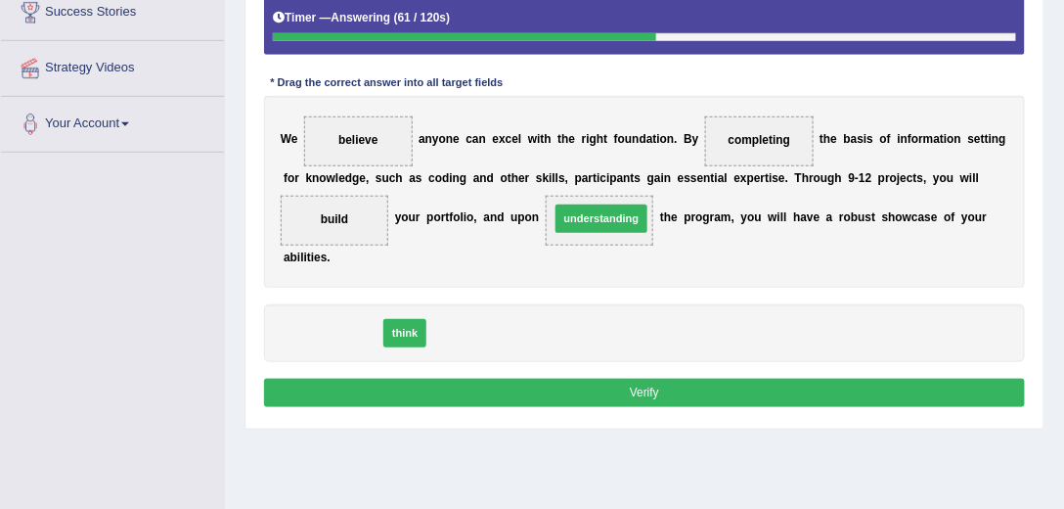
drag, startPoint x: 329, startPoint y: 329, endPoint x: 646, endPoint y: 195, distance: 344.0
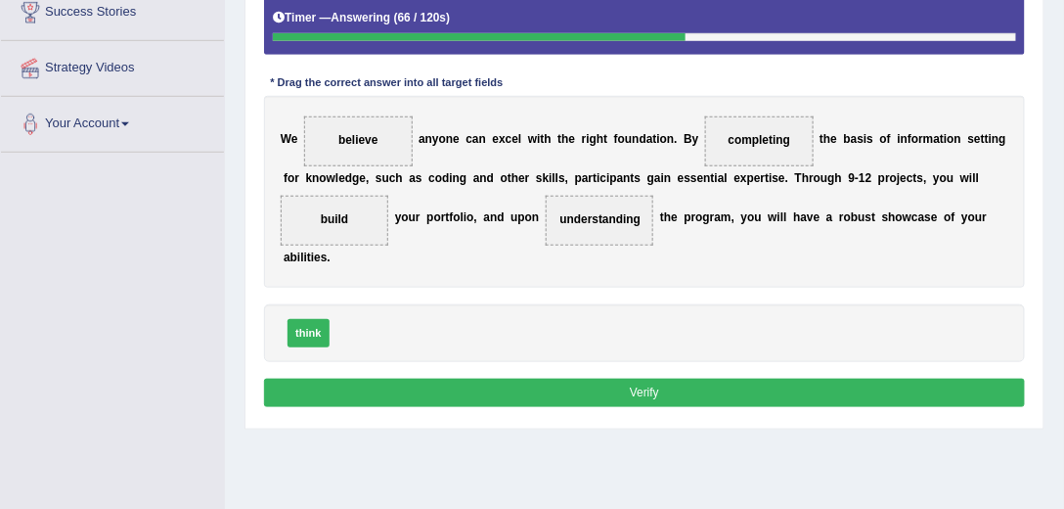
click at [643, 389] on button "Verify" at bounding box center [645, 392] width 762 height 28
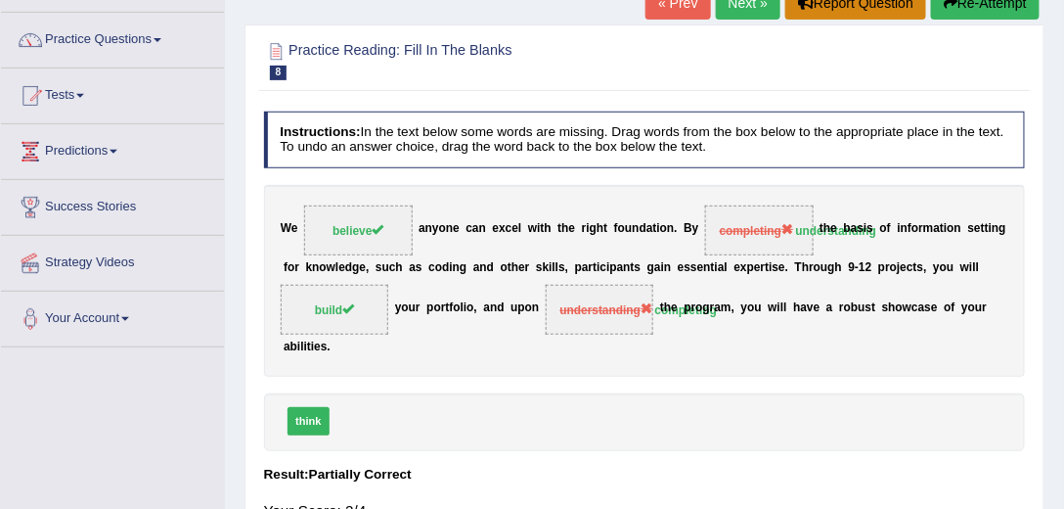
scroll to position [111, 0]
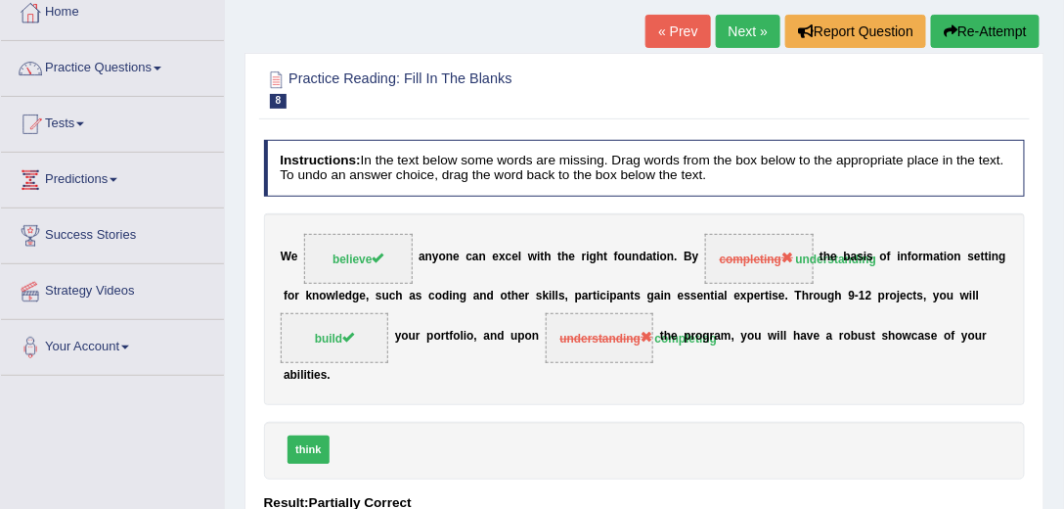
click at [760, 29] on link "Next »" at bounding box center [748, 31] width 65 height 33
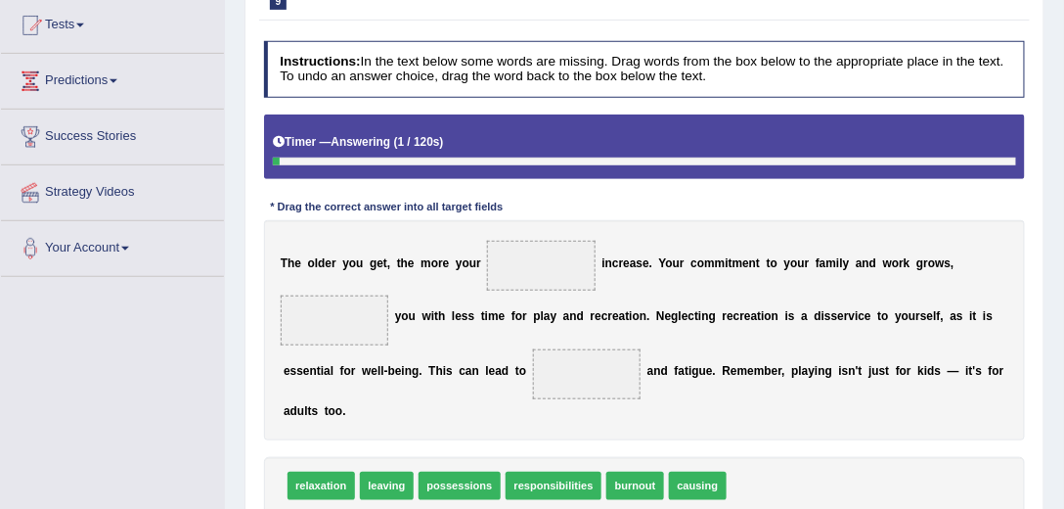
scroll to position [279, 0]
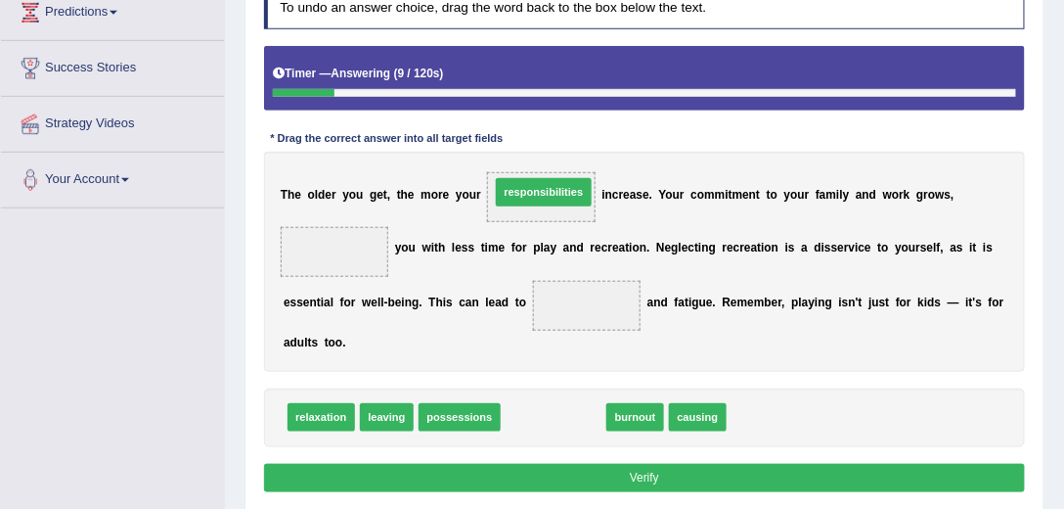
drag, startPoint x: 541, startPoint y: 415, endPoint x: 529, endPoint y: 150, distance: 265.3
click at [529, 150] on div "Instructions: In the text below some words are missing. Drag words from the box…" at bounding box center [644, 235] width 770 height 540
drag, startPoint x: 550, startPoint y: 417, endPoint x: 538, endPoint y: 153, distance: 264.3
click at [538, 153] on div "Instructions: In the text below some words are missing. Drag words from the box…" at bounding box center [644, 235] width 770 height 540
drag, startPoint x: 546, startPoint y: 415, endPoint x: 539, endPoint y: 147, distance: 268.1
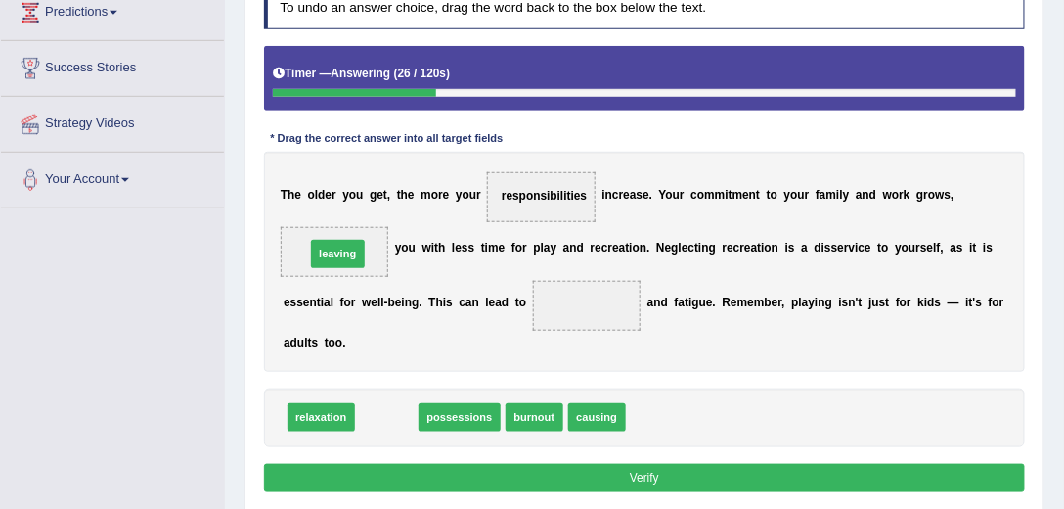
drag, startPoint x: 375, startPoint y: 407, endPoint x: 317, endPoint y: 213, distance: 202.1
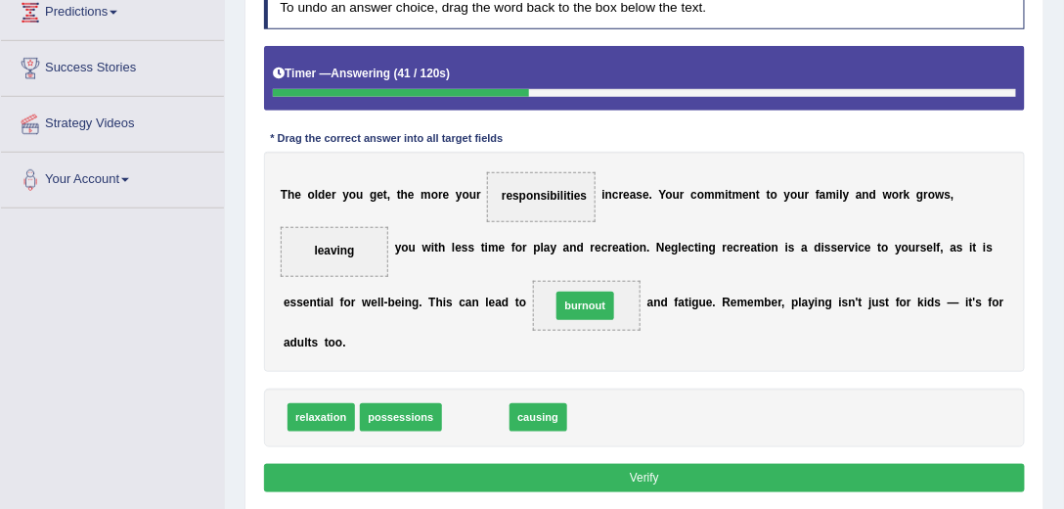
drag, startPoint x: 464, startPoint y: 417, endPoint x: 593, endPoint y: 285, distance: 184.7
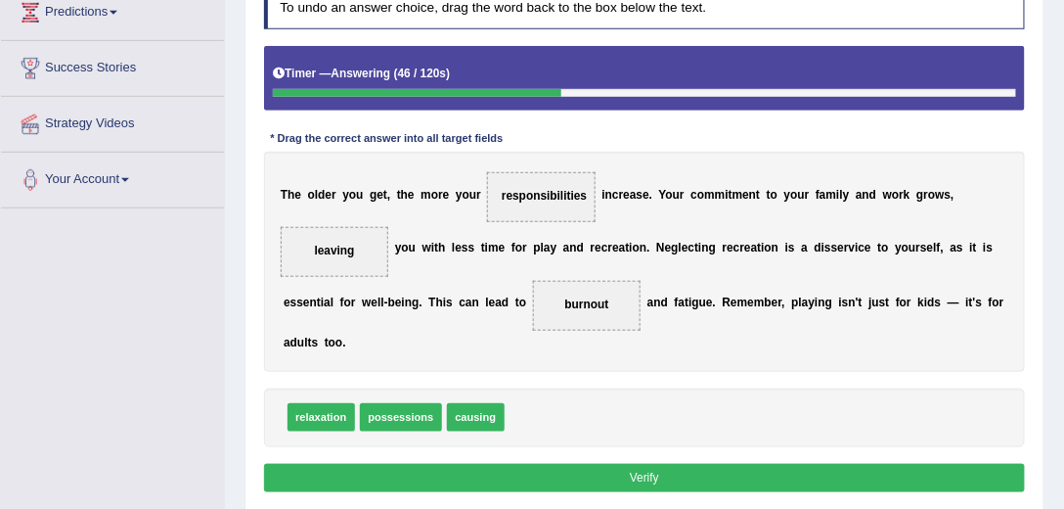
click at [646, 471] on button "Verify" at bounding box center [645, 478] width 762 height 28
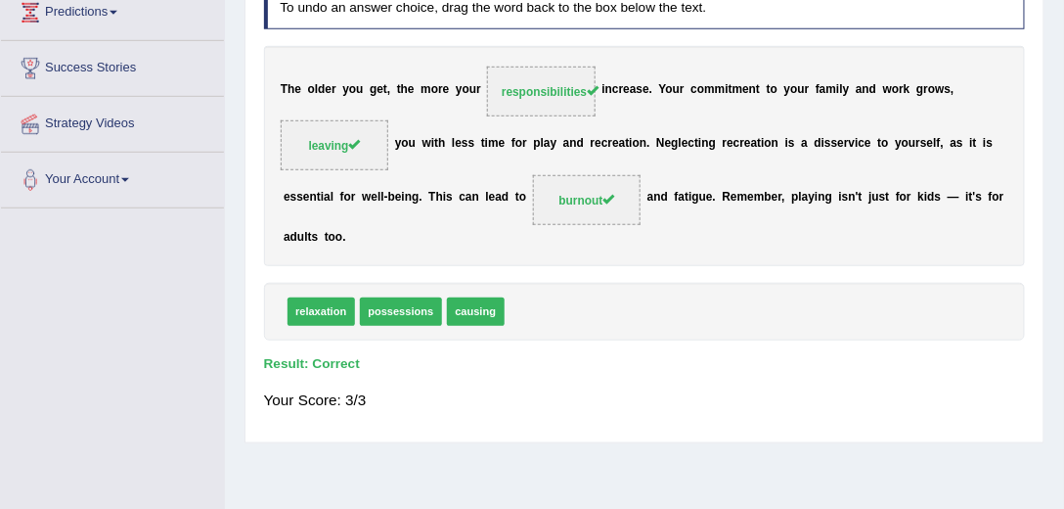
scroll to position [56, 0]
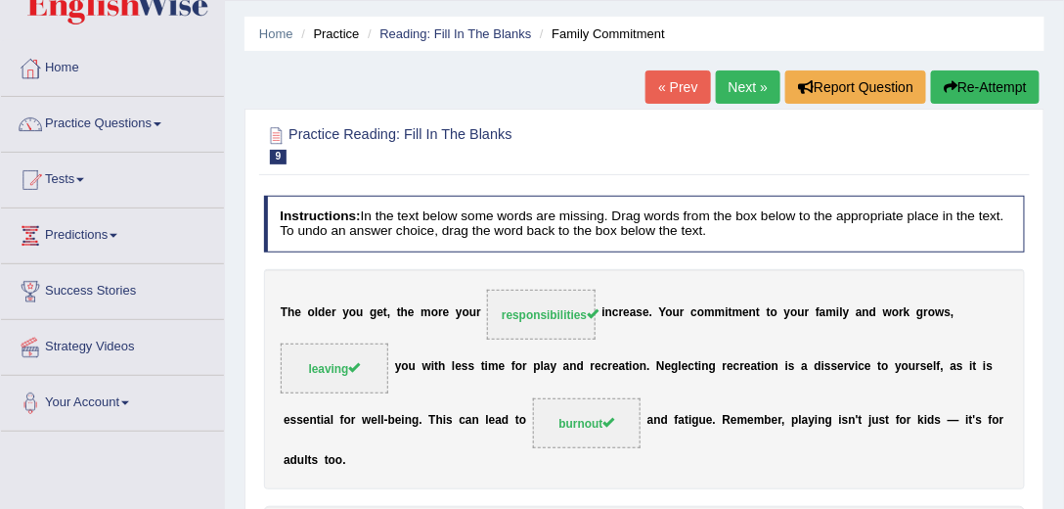
click at [734, 78] on link "Next »" at bounding box center [748, 86] width 65 height 33
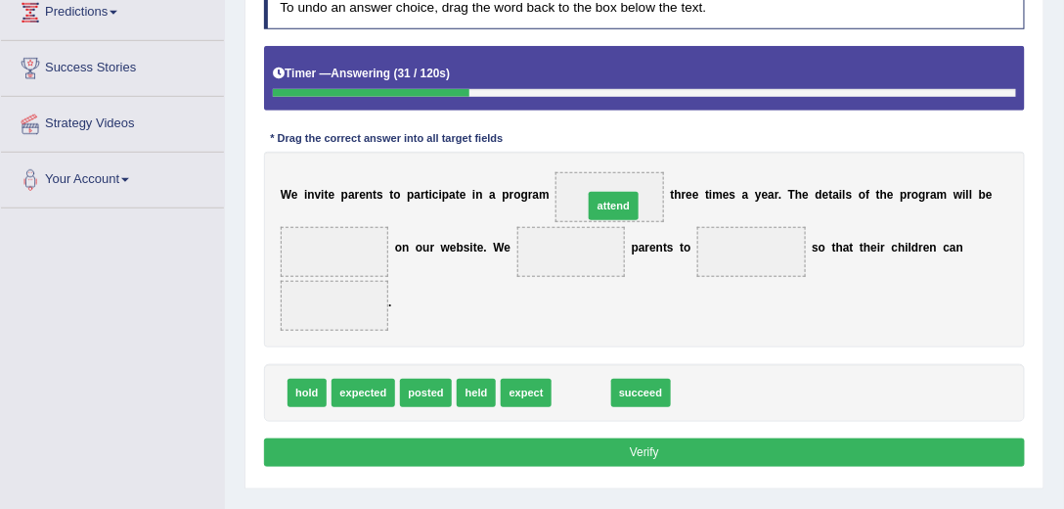
drag, startPoint x: 575, startPoint y: 387, endPoint x: 611, endPoint y: 162, distance: 227.8
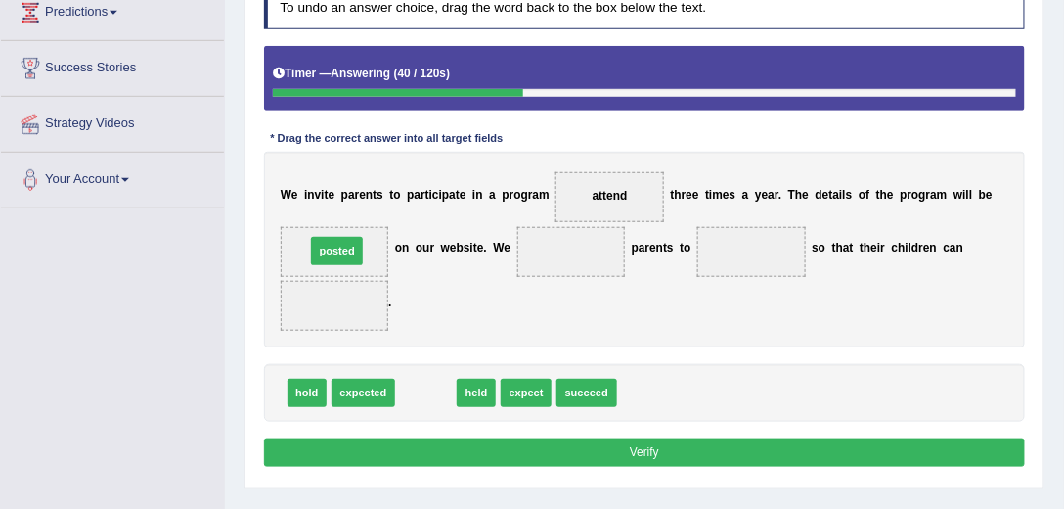
drag, startPoint x: 421, startPoint y: 384, endPoint x: 316, endPoint y: 217, distance: 197.3
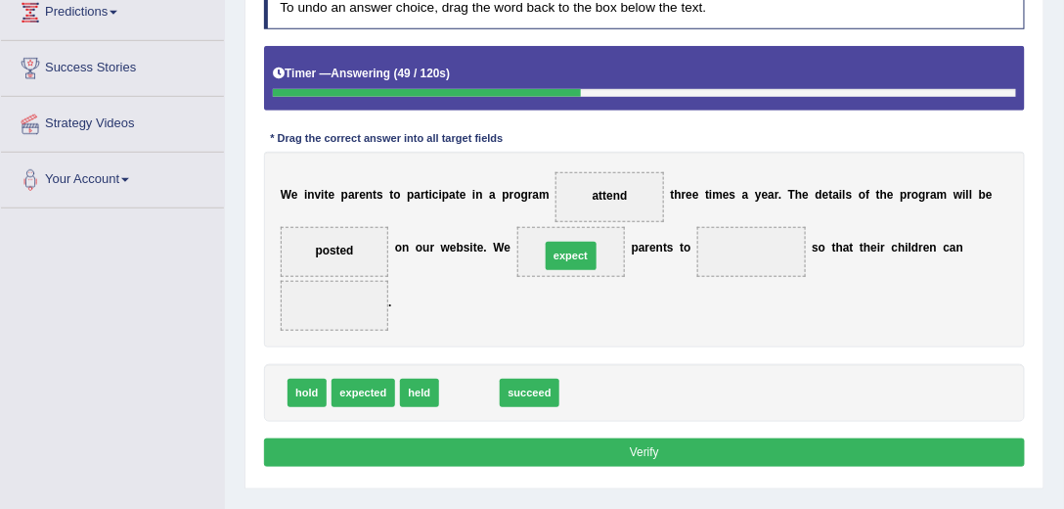
drag, startPoint x: 469, startPoint y: 385, endPoint x: 589, endPoint y: 224, distance: 200.7
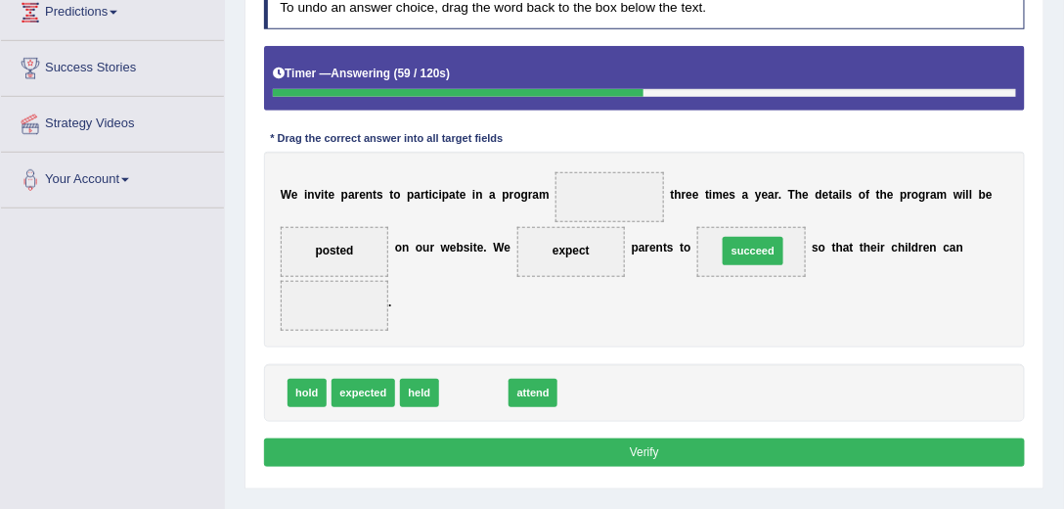
drag, startPoint x: 477, startPoint y: 386, endPoint x: 806, endPoint y: 220, distance: 368.3
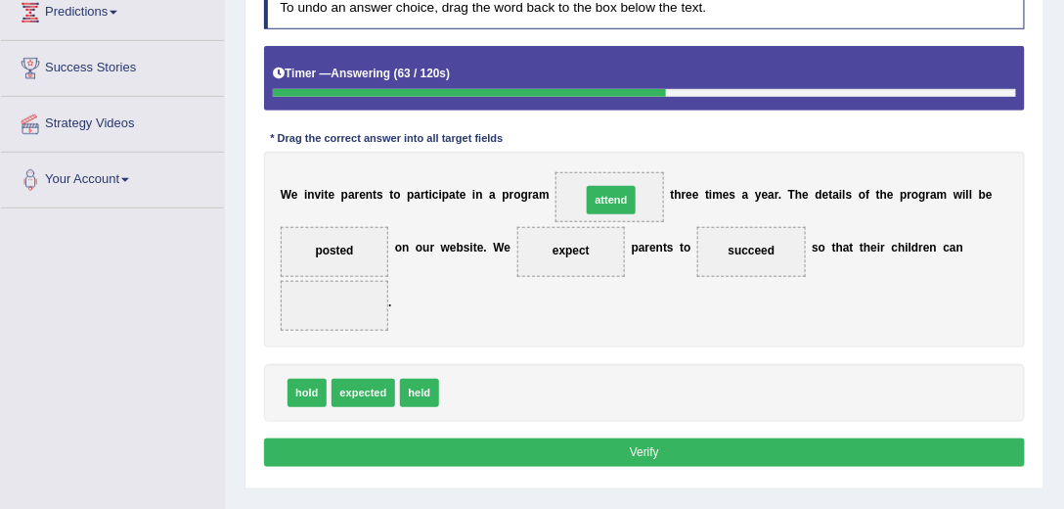
drag, startPoint x: 464, startPoint y: 388, endPoint x: 632, endPoint y: 161, distance: 282.5
drag, startPoint x: 318, startPoint y: 382, endPoint x: 351, endPoint y: 287, distance: 101.5
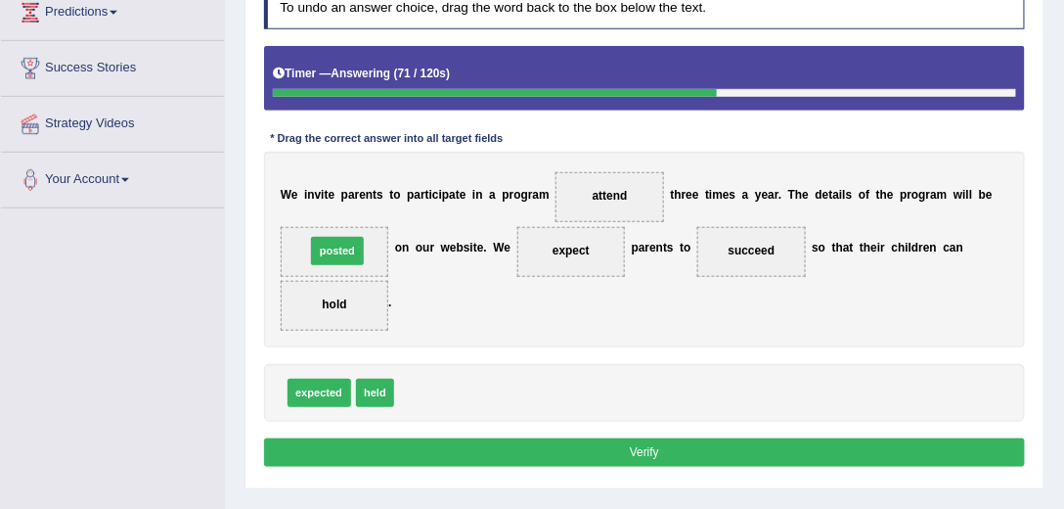
drag, startPoint x: 427, startPoint y: 390, endPoint x: 323, endPoint y: 224, distance: 196.5
click at [670, 443] on button "Verify" at bounding box center [645, 452] width 762 height 28
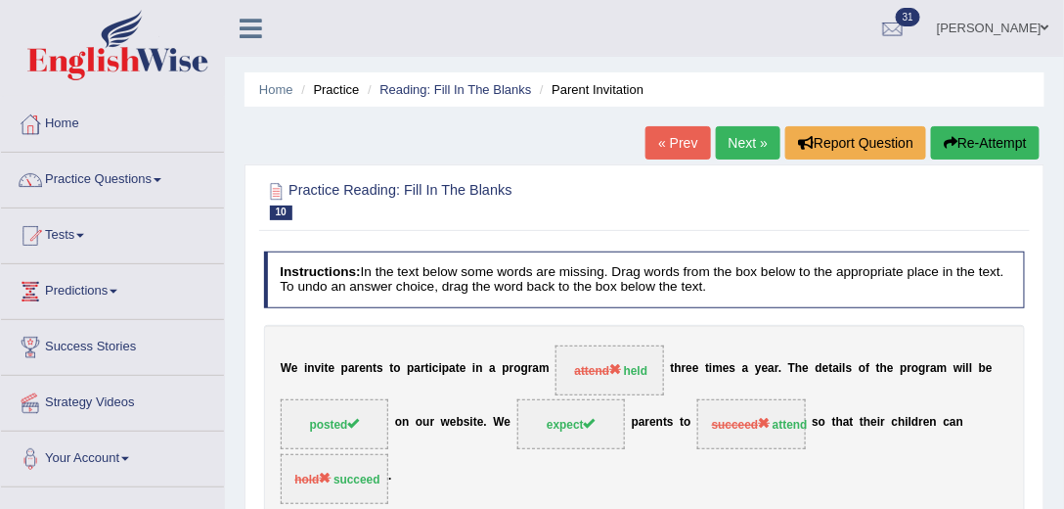
click at [740, 131] on link "Next »" at bounding box center [748, 142] width 65 height 33
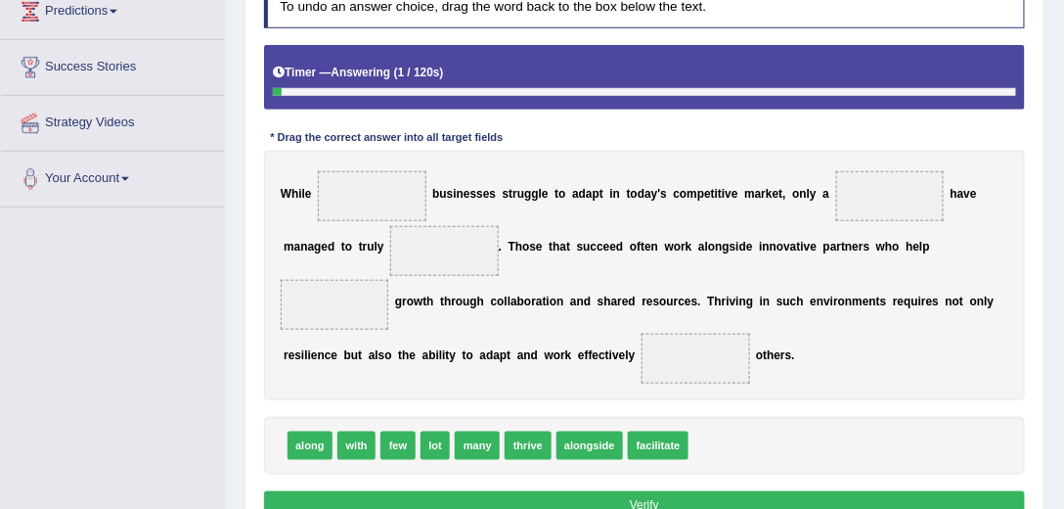
scroll to position [334, 0]
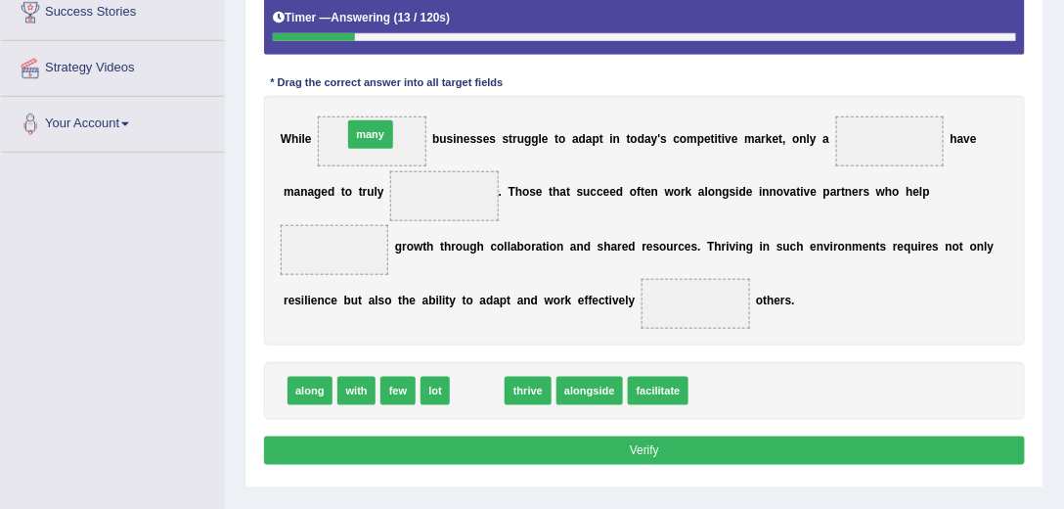
drag, startPoint x: 477, startPoint y: 393, endPoint x: 353, endPoint y: 94, distance: 324.0
click at [353, 94] on div "Instructions: In the text below some words are missing. Drag words from the box…" at bounding box center [644, 193] width 770 height 569
drag, startPoint x: 450, startPoint y: 310, endPoint x: 349, endPoint y: 88, distance: 243.8
click at [349, 88] on div "Instructions: In the text below some words are missing. Drag words from the box…" at bounding box center [644, 193] width 770 height 569
drag, startPoint x: 470, startPoint y: 354, endPoint x: 359, endPoint y: 88, distance: 288.4
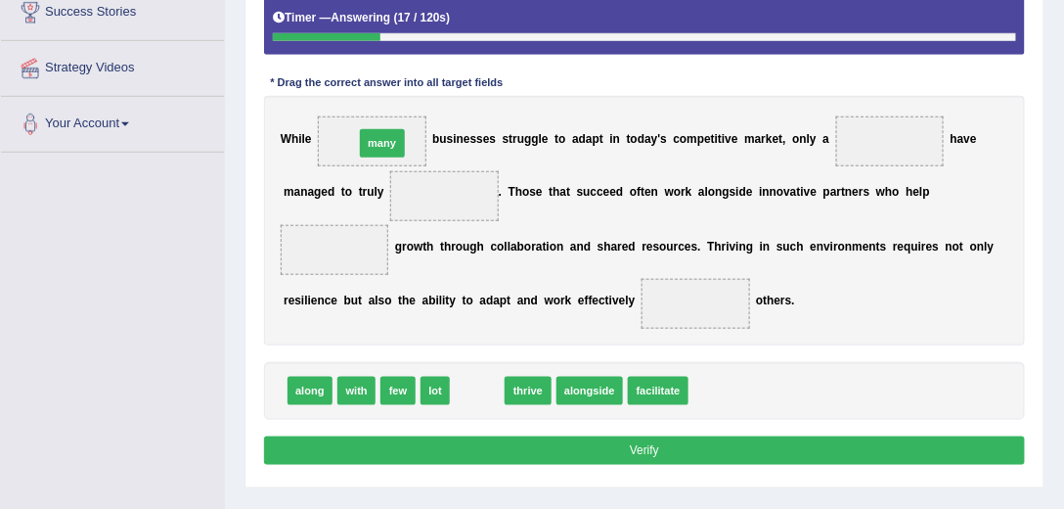
click at [360, 89] on div "Instructions: In the text below some words are missing. Drag words from the box…" at bounding box center [644, 193] width 770 height 569
drag, startPoint x: 467, startPoint y: 369, endPoint x: 337, endPoint y: 86, distance: 310.7
click at [340, 90] on div "Instructions: In the text below some words are missing. Drag words from the box…" at bounding box center [644, 193] width 770 height 569
drag, startPoint x: 466, startPoint y: 387, endPoint x: 305, endPoint y: 92, distance: 336.1
click at [313, 94] on div "Instructions: In the text below some words are missing. Drag words from the box…" at bounding box center [644, 193] width 770 height 569
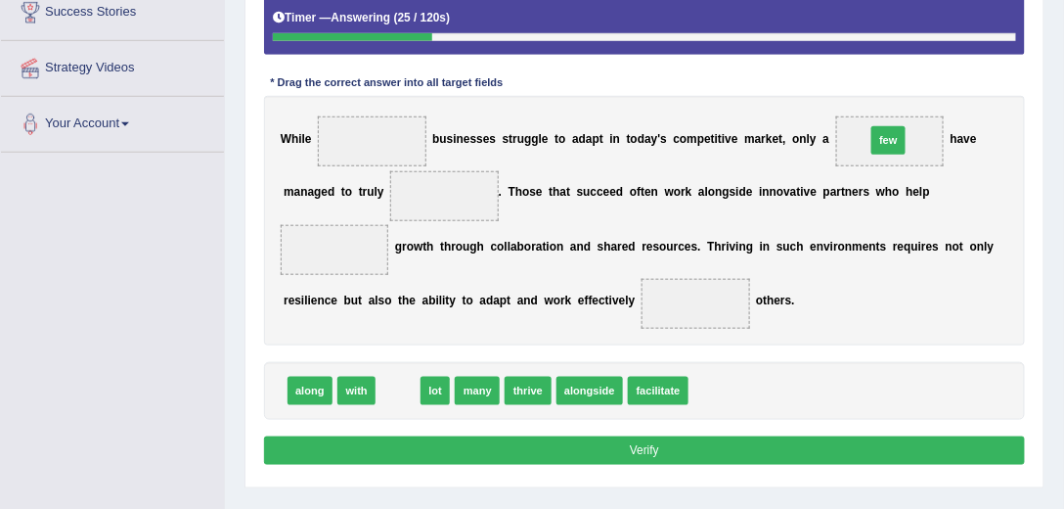
drag, startPoint x: 401, startPoint y: 386, endPoint x: 968, endPoint y: 94, distance: 638.2
click at [968, 94] on div "Instructions: In the text below some words are missing. Drag words from the box…" at bounding box center [644, 193] width 770 height 569
drag, startPoint x: 397, startPoint y: 387, endPoint x: 979, endPoint y: 94, distance: 651.7
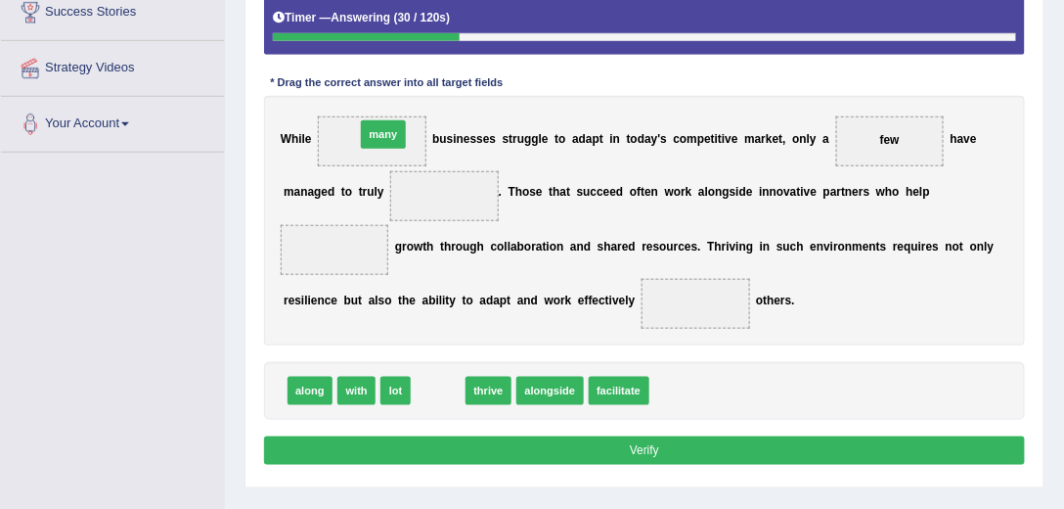
drag, startPoint x: 434, startPoint y: 378, endPoint x: 367, endPoint y: 80, distance: 304.9
click at [367, 80] on div "Instructions: In the text below some words are missing. Drag words from the box…" at bounding box center [644, 193] width 770 height 569
drag, startPoint x: 434, startPoint y: 386, endPoint x: 348, endPoint y: 85, distance: 313.3
click at [348, 85] on div "Instructions: In the text below some words are missing. Drag words from the box…" at bounding box center [644, 193] width 770 height 569
drag, startPoint x: 429, startPoint y: 391, endPoint x: 349, endPoint y: 93, distance: 308.9
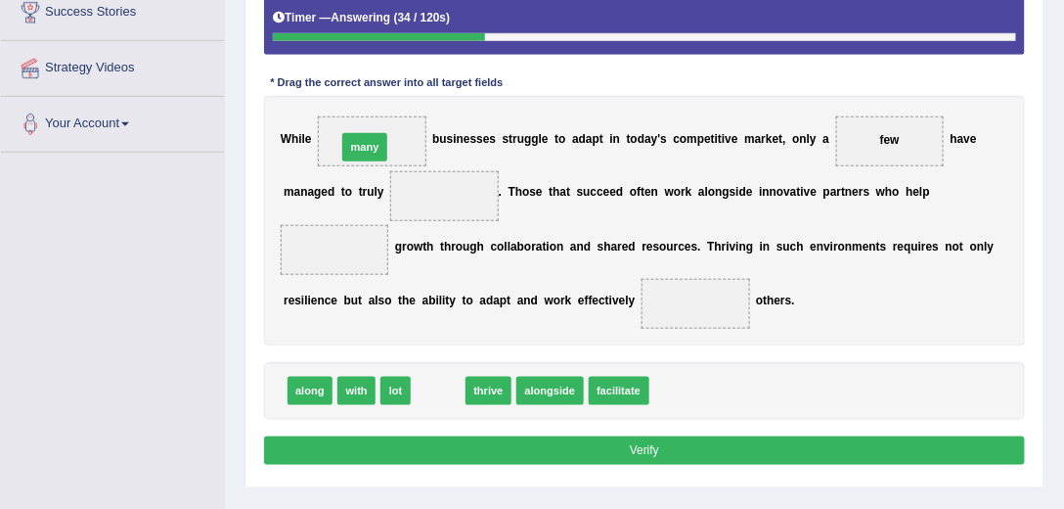
click at [349, 94] on div "Instructions: In the text below some words are missing. Drag words from the box…" at bounding box center [644, 193] width 770 height 569
drag, startPoint x: 432, startPoint y: 383, endPoint x: 373, endPoint y: 102, distance: 287.9
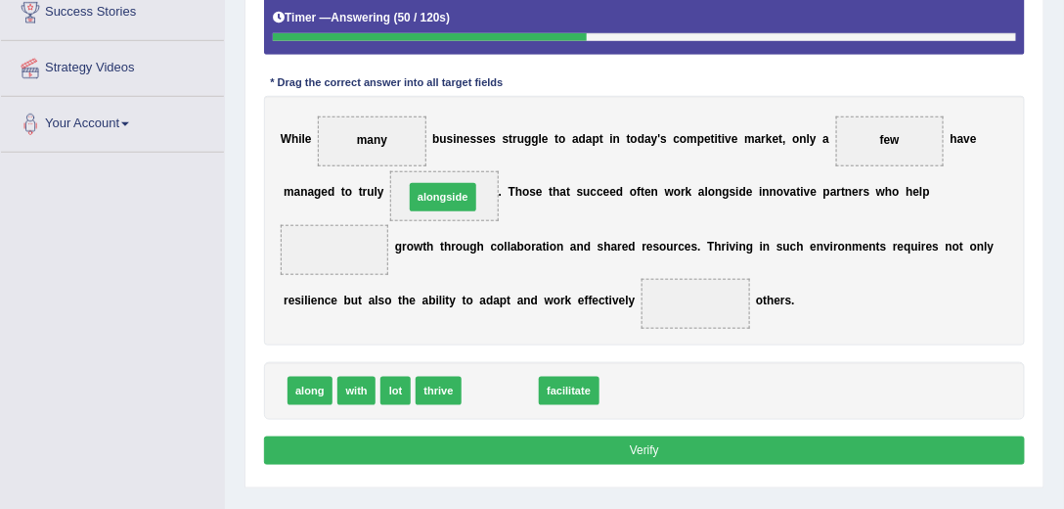
drag, startPoint x: 506, startPoint y: 389, endPoint x: 438, endPoint y: 161, distance: 237.7
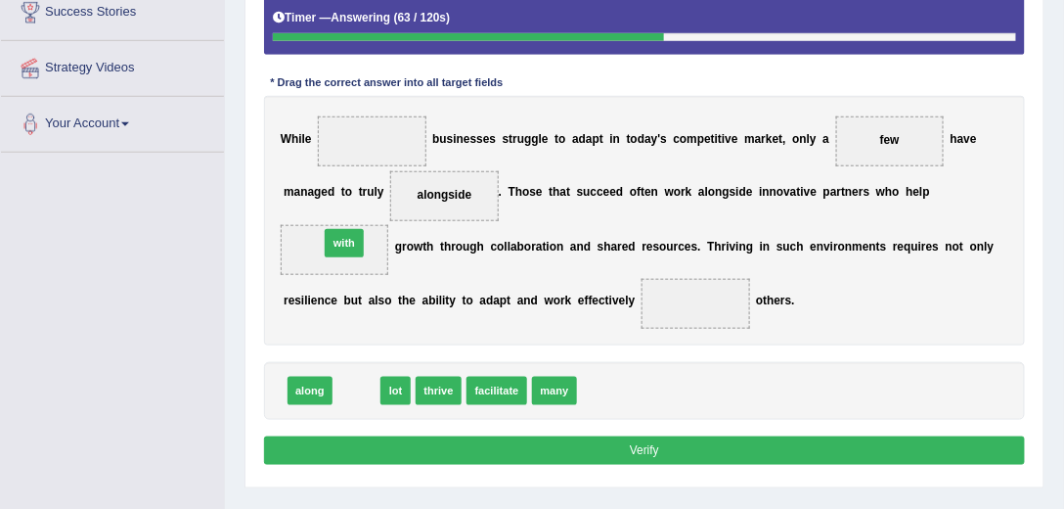
drag, startPoint x: 352, startPoint y: 383, endPoint x: 337, endPoint y: 215, distance: 168.9
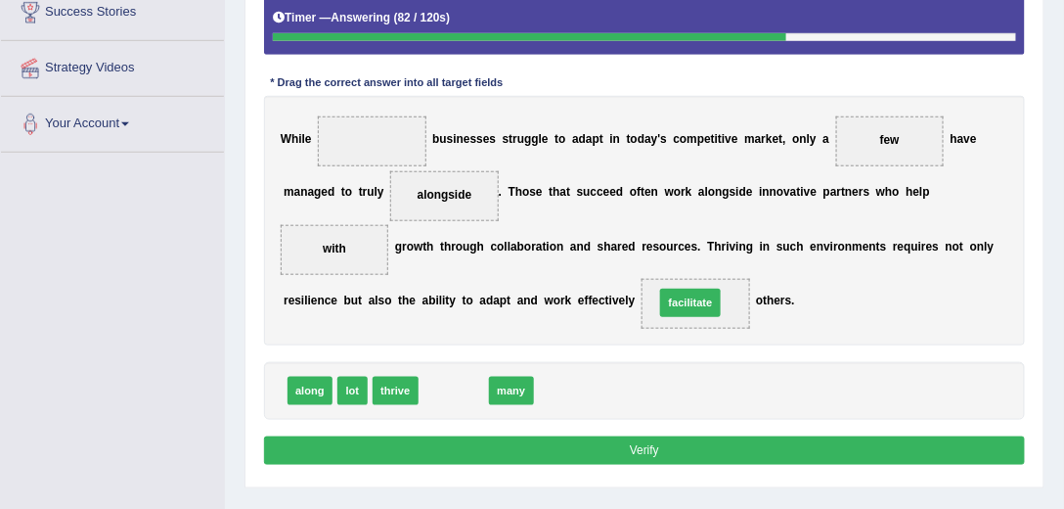
drag, startPoint x: 441, startPoint y: 388, endPoint x: 722, endPoint y: 284, distance: 299.6
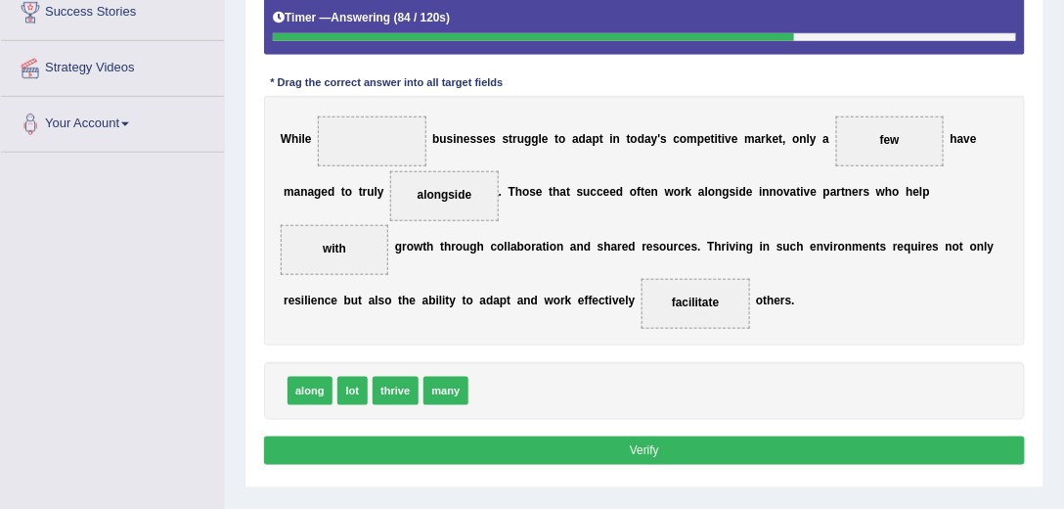
click at [646, 446] on button "Verify" at bounding box center [645, 450] width 762 height 28
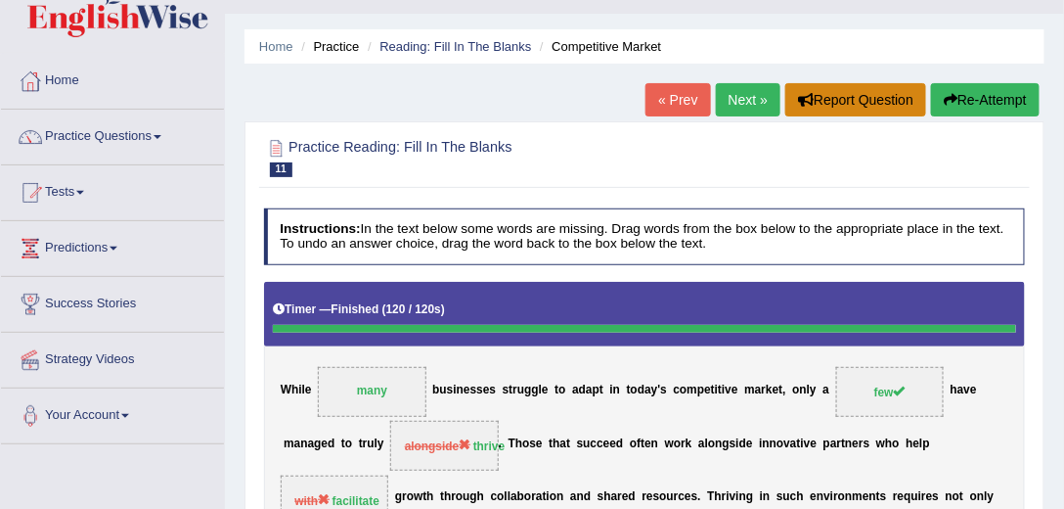
scroll to position [0, 0]
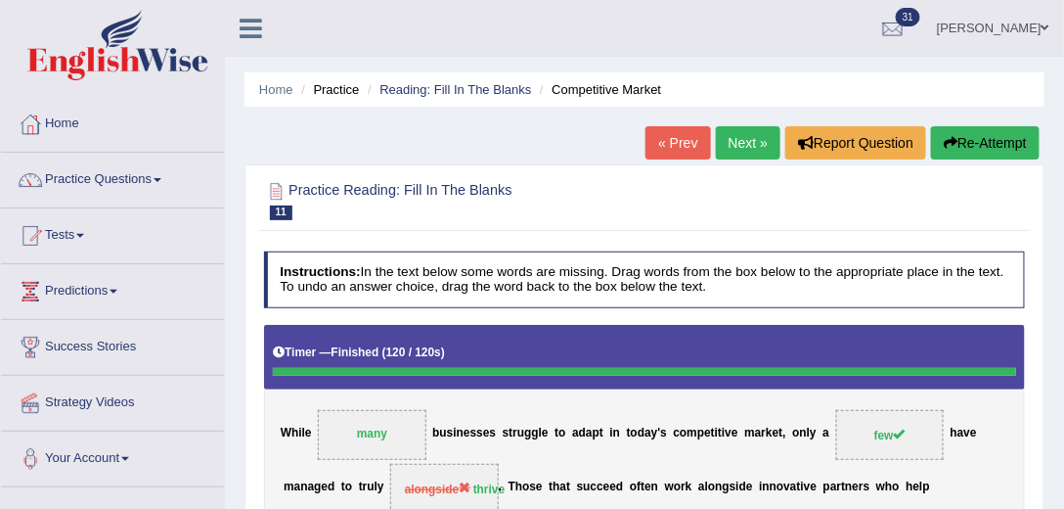
click at [759, 136] on link "Next »" at bounding box center [748, 142] width 65 height 33
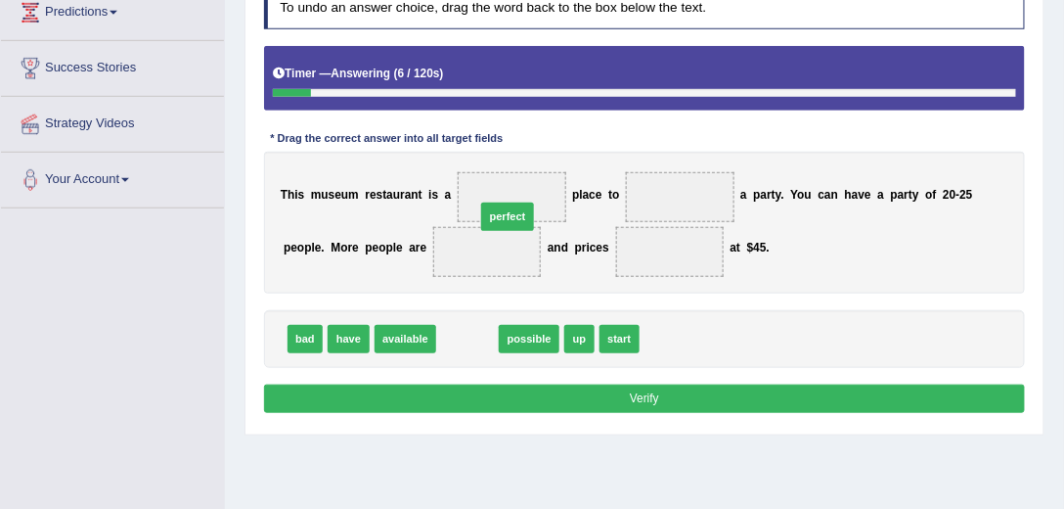
drag, startPoint x: 468, startPoint y: 334, endPoint x: 522, endPoint y: 168, distance: 175.1
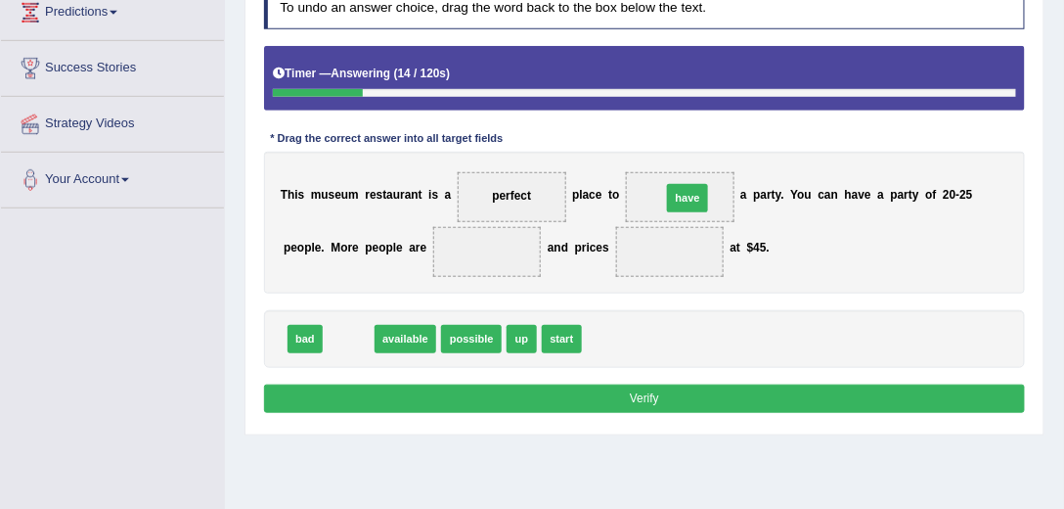
drag, startPoint x: 341, startPoint y: 335, endPoint x: 740, endPoint y: 170, distance: 431.9
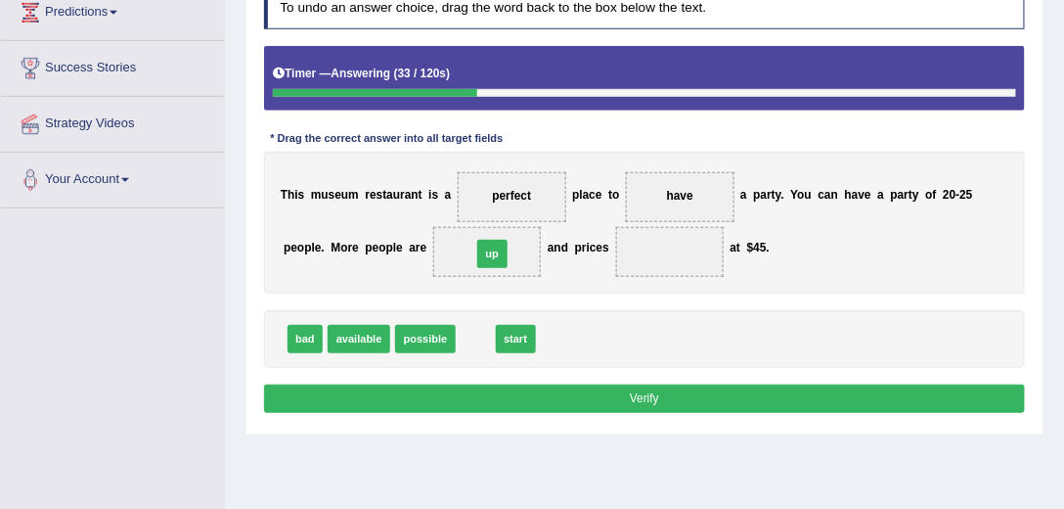
drag, startPoint x: 481, startPoint y: 336, endPoint x: 501, endPoint y: 236, distance: 102.6
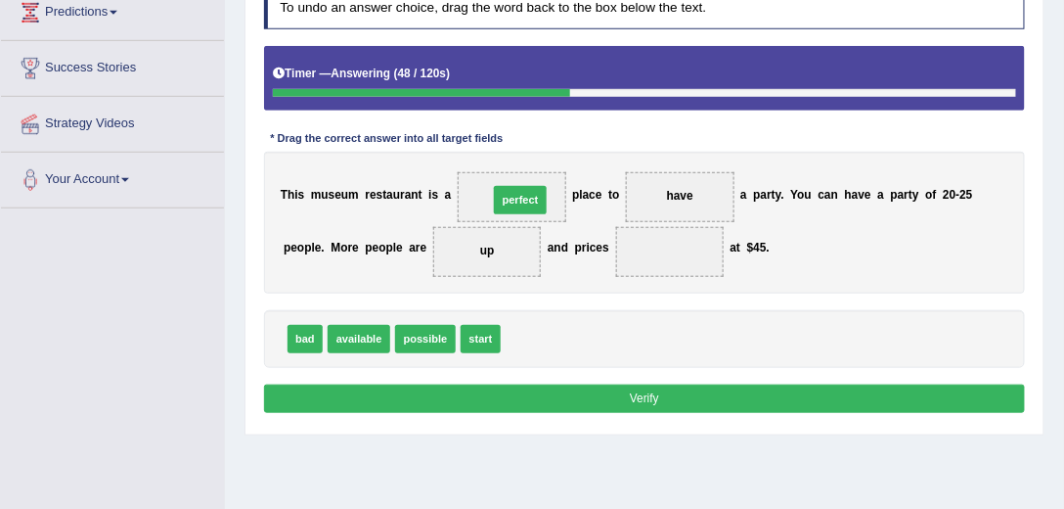
drag, startPoint x: 526, startPoint y: 330, endPoint x: 512, endPoint y: 165, distance: 164.9
drag, startPoint x: 489, startPoint y: 247, endPoint x: 704, endPoint y: 247, distance: 215.2
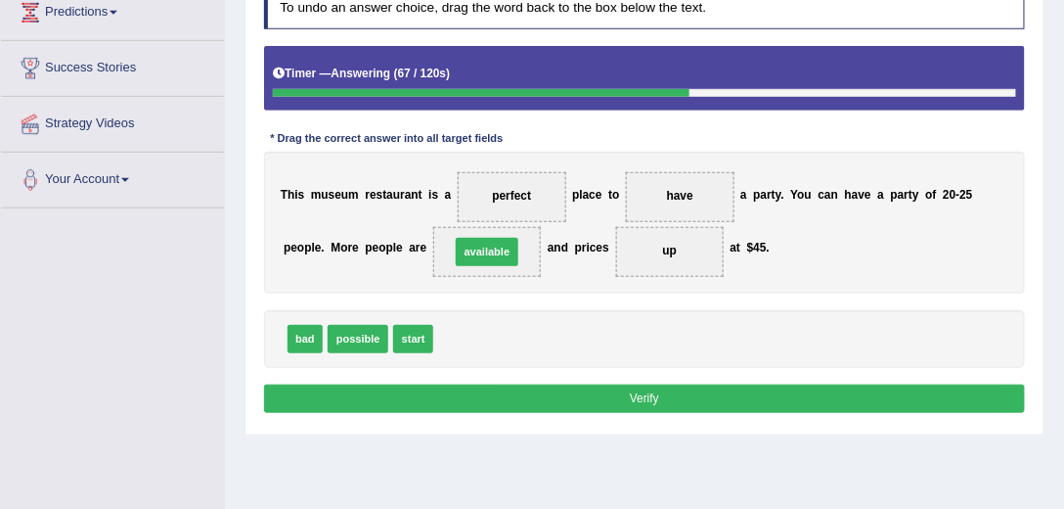
drag, startPoint x: 461, startPoint y: 331, endPoint x: 481, endPoint y: 229, distance: 103.8
drag, startPoint x: 468, startPoint y: 332, endPoint x: 525, endPoint y: 162, distance: 178.8
click at [658, 393] on button "Verify" at bounding box center [645, 398] width 762 height 28
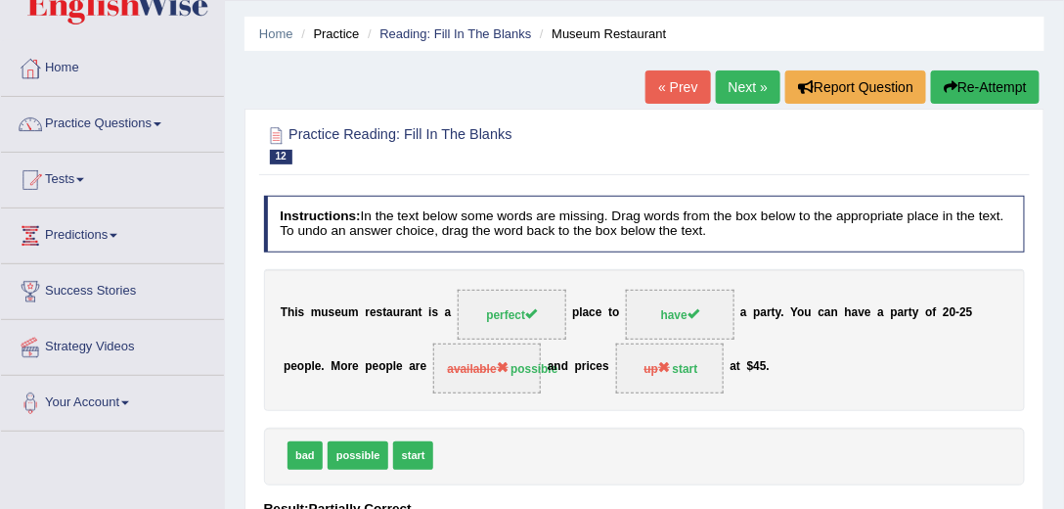
scroll to position [56, 0]
click at [751, 84] on link "Next »" at bounding box center [748, 86] width 65 height 33
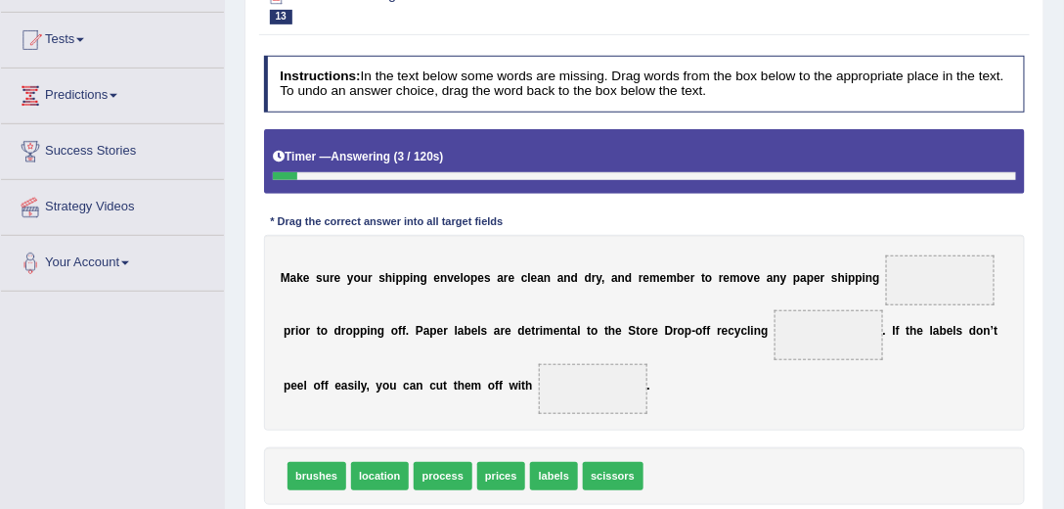
scroll to position [279, 0]
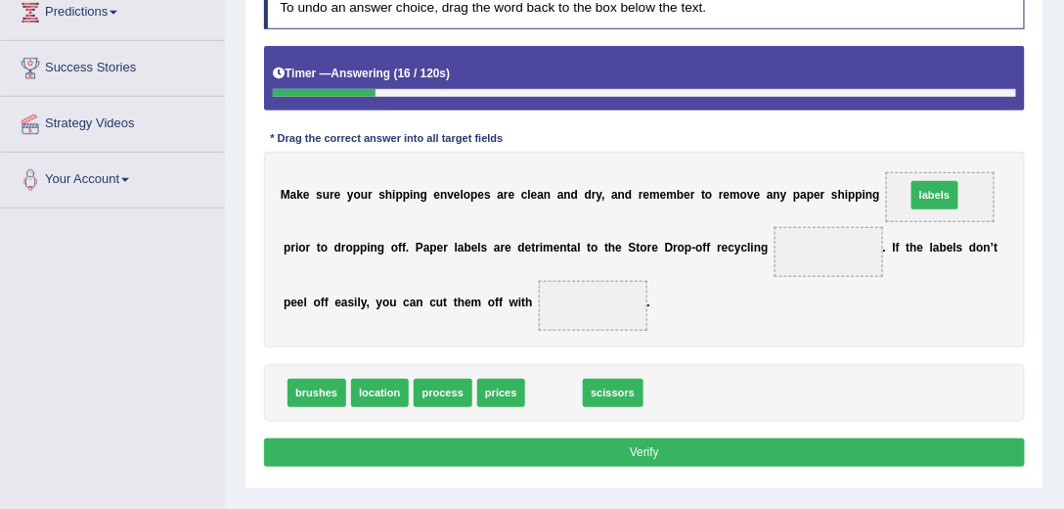
drag, startPoint x: 552, startPoint y: 391, endPoint x: 1000, endPoint y: 157, distance: 505.3
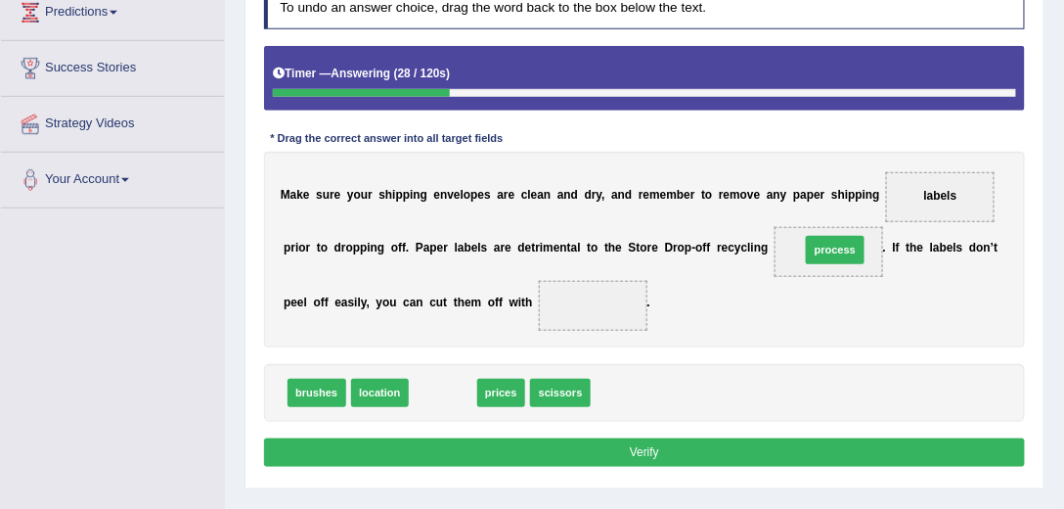
drag, startPoint x: 431, startPoint y: 387, endPoint x: 886, endPoint y: 220, distance: 484.6
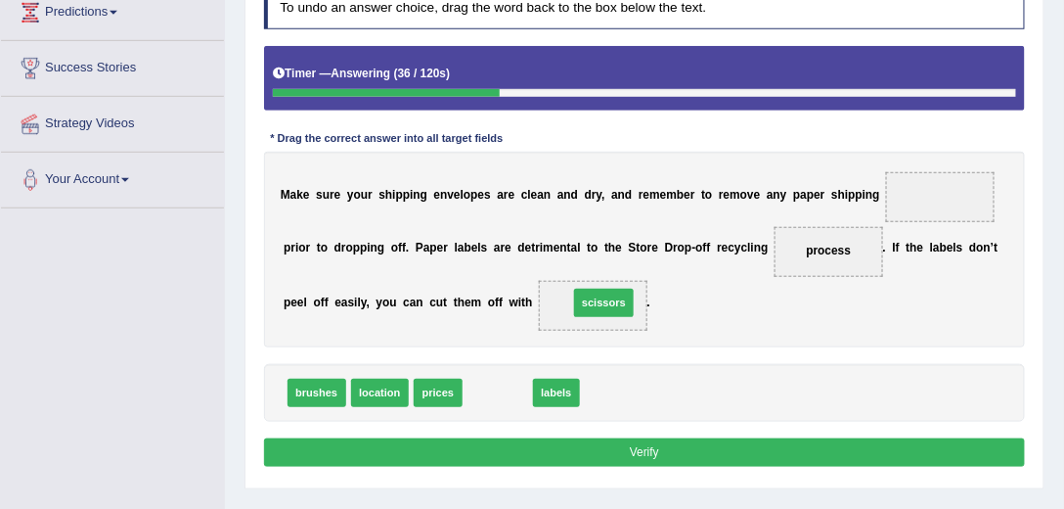
drag, startPoint x: 493, startPoint y: 391, endPoint x: 612, endPoint y: 284, distance: 160.7
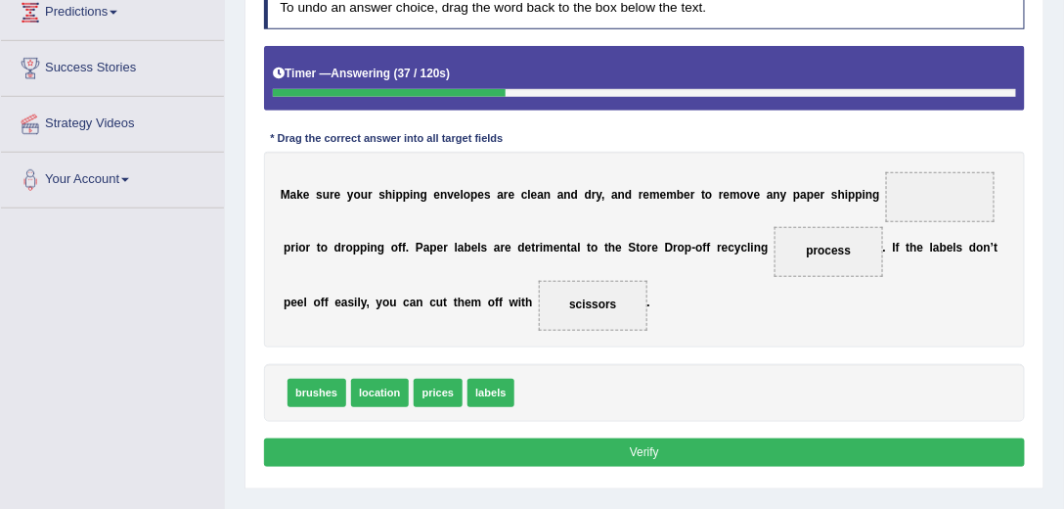
click at [618, 447] on button "Verify" at bounding box center [645, 452] width 762 height 28
drag, startPoint x: 826, startPoint y: 251, endPoint x: 596, endPoint y: 406, distance: 277.8
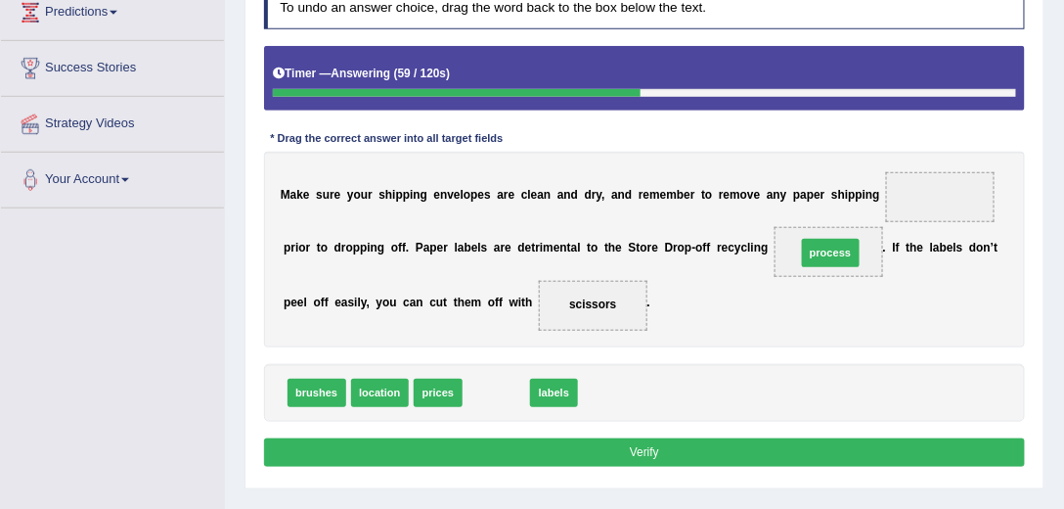
drag, startPoint x: 505, startPoint y: 388, endPoint x: 898, endPoint y: 223, distance: 426.5
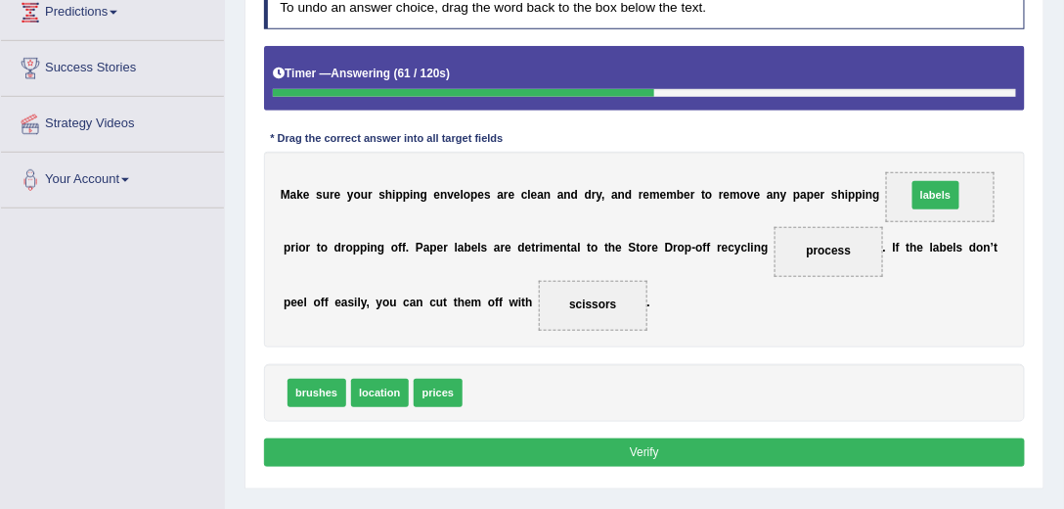
drag, startPoint x: 498, startPoint y: 389, endPoint x: 1021, endPoint y: 158, distance: 571.9
click at [636, 447] on button "Verify" at bounding box center [645, 452] width 762 height 28
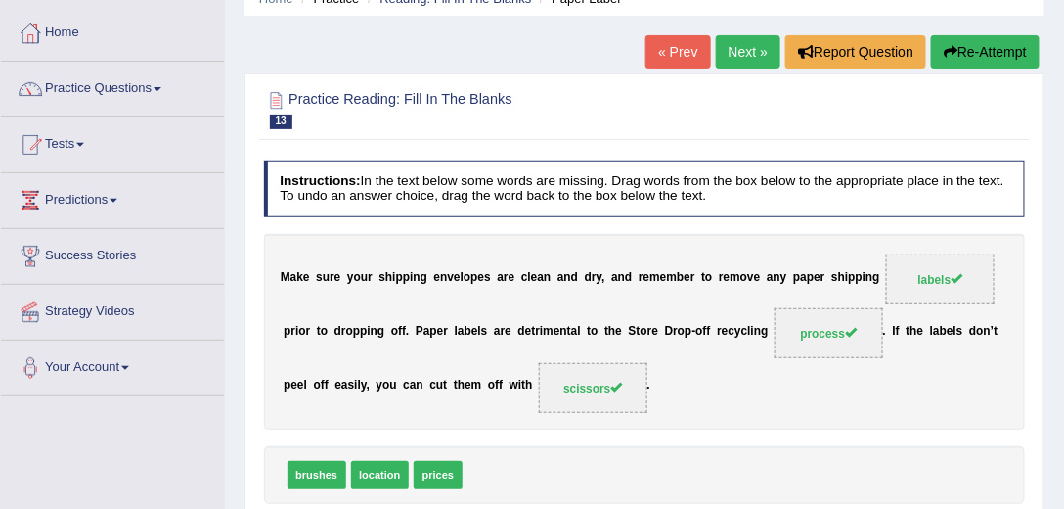
scroll to position [56, 0]
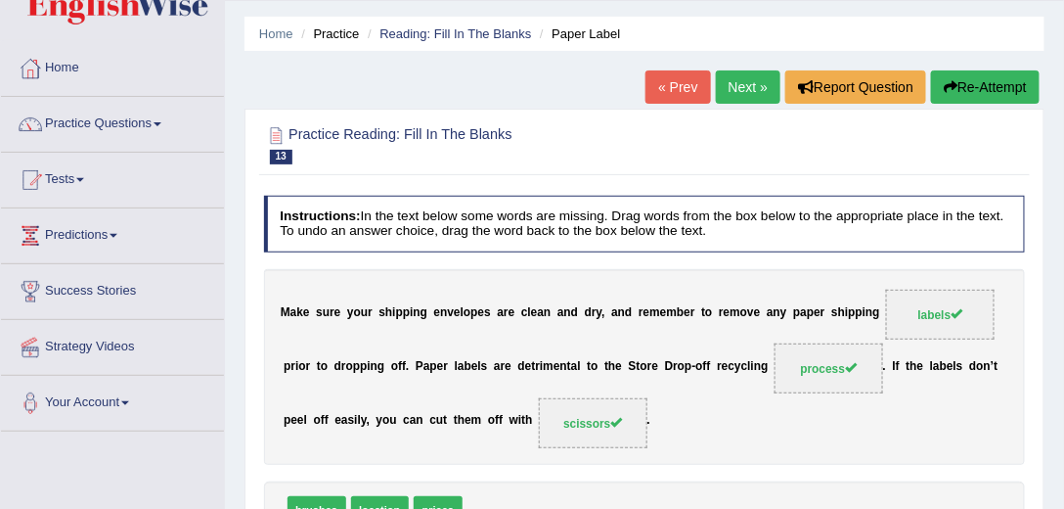
click at [737, 88] on link "Next »" at bounding box center [748, 86] width 65 height 33
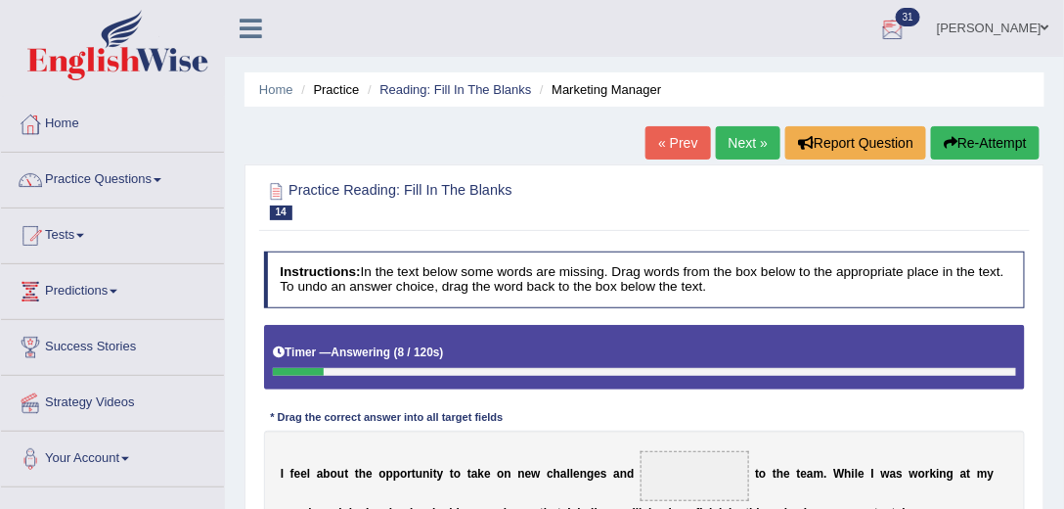
click at [978, 151] on button "Re-Attempt" at bounding box center [985, 142] width 109 height 33
click at [87, 173] on link "Practice Questions" at bounding box center [112, 177] width 223 height 49
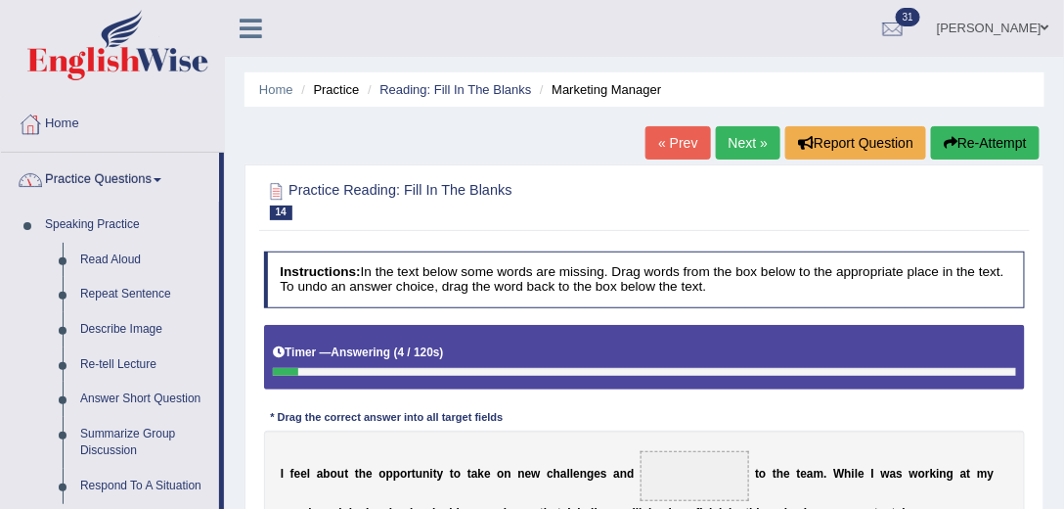
click at [87, 173] on link "Practice Questions" at bounding box center [110, 177] width 218 height 49
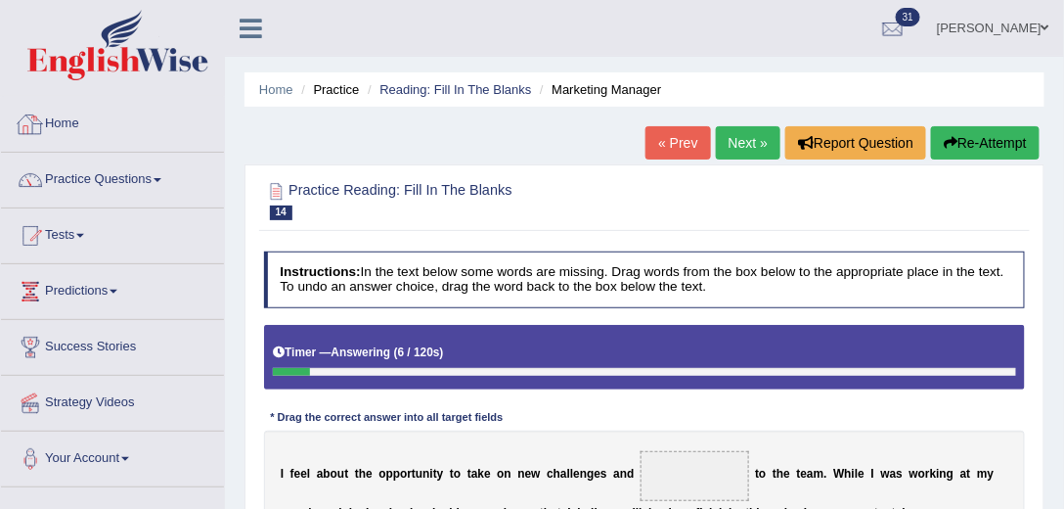
click at [87, 111] on link "Home" at bounding box center [112, 121] width 223 height 49
